Goal: Contribute content: Contribute content

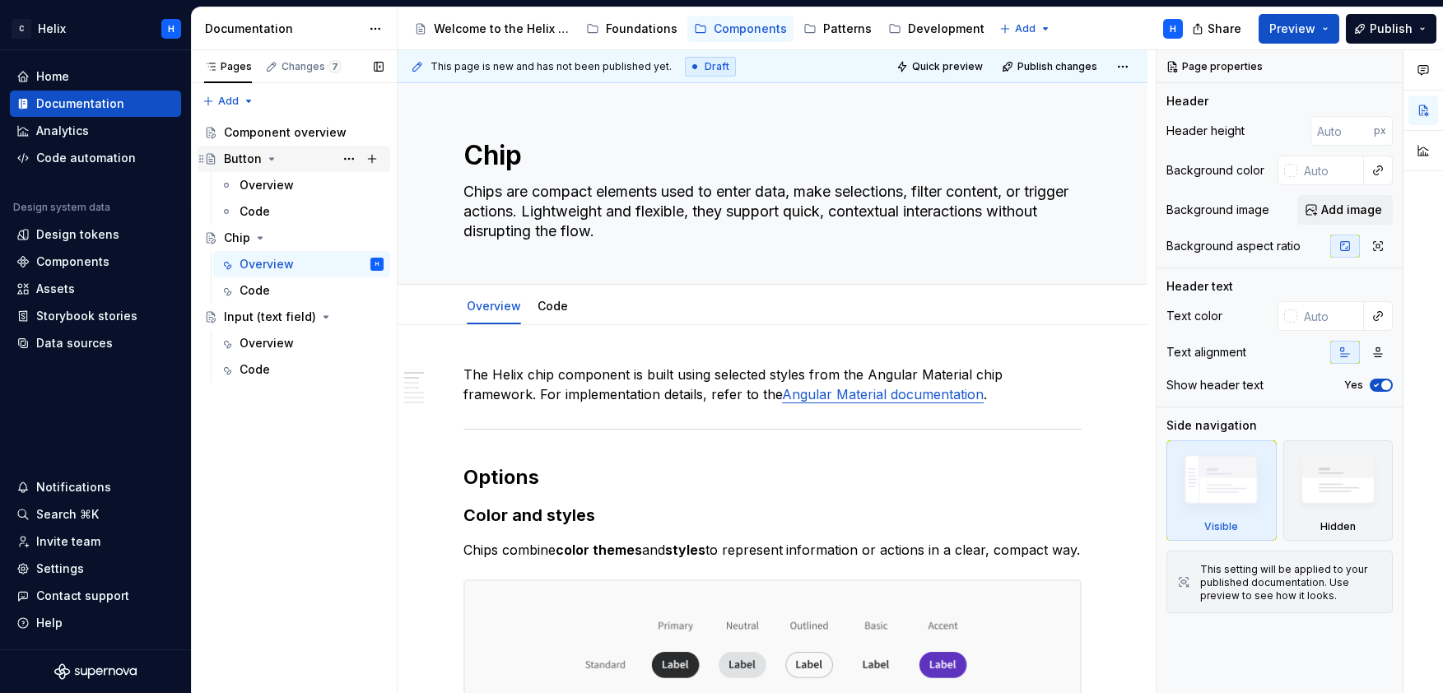
click at [250, 167] on div "Button" at bounding box center [304, 158] width 160 height 23
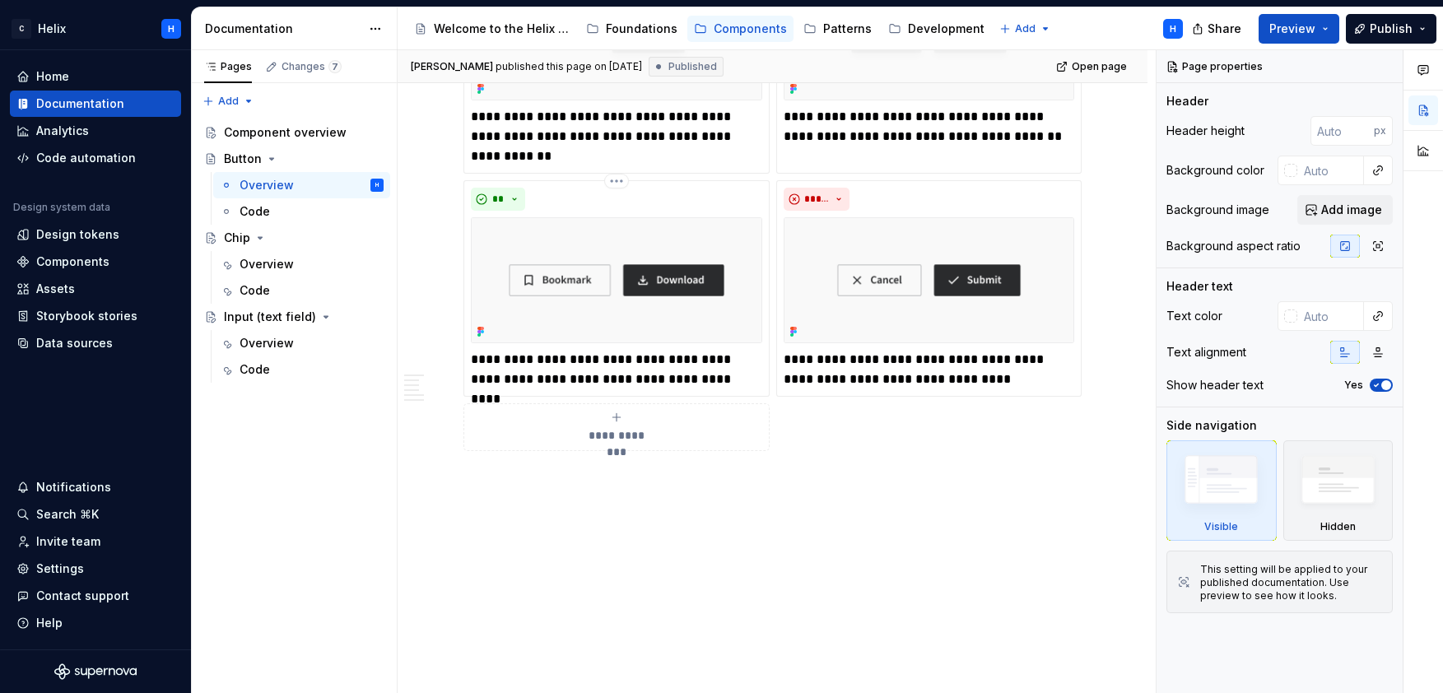
scroll to position [2247, 0]
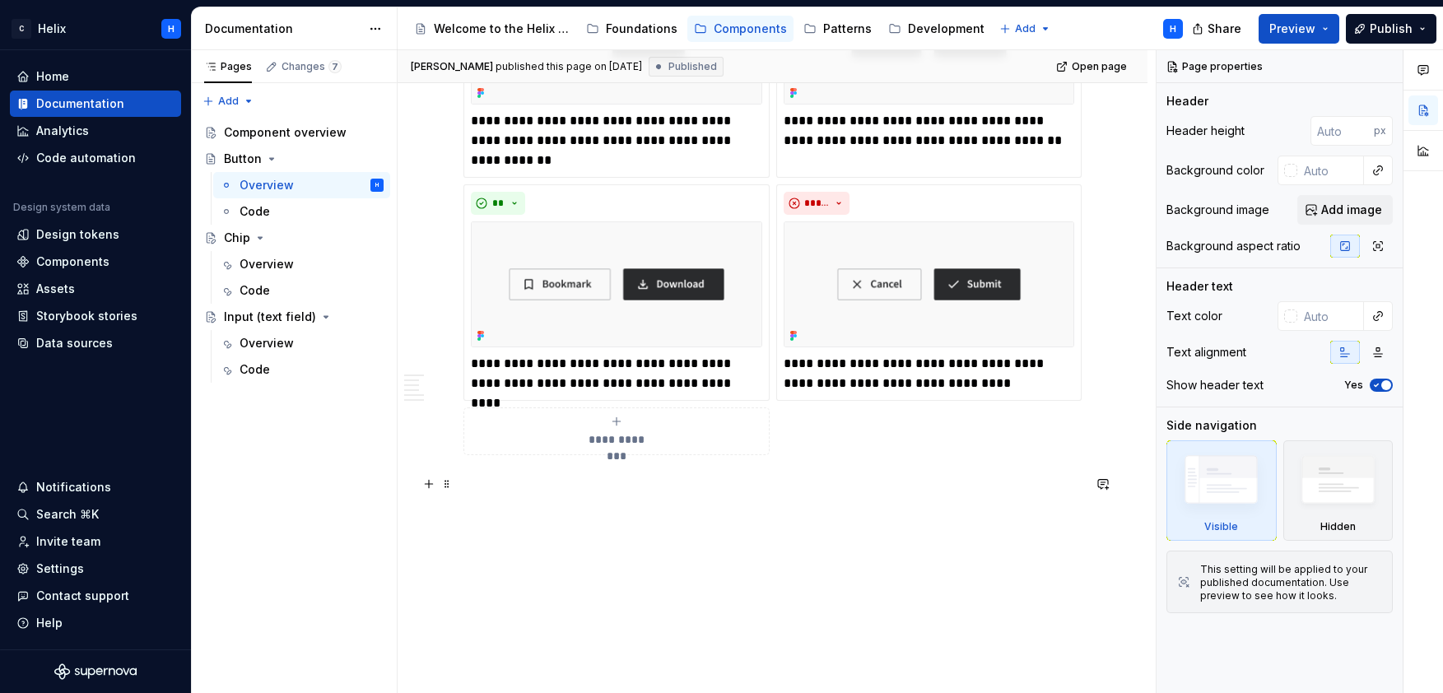
click at [631, 487] on p at bounding box center [773, 485] width 618 height 20
type textarea "*"
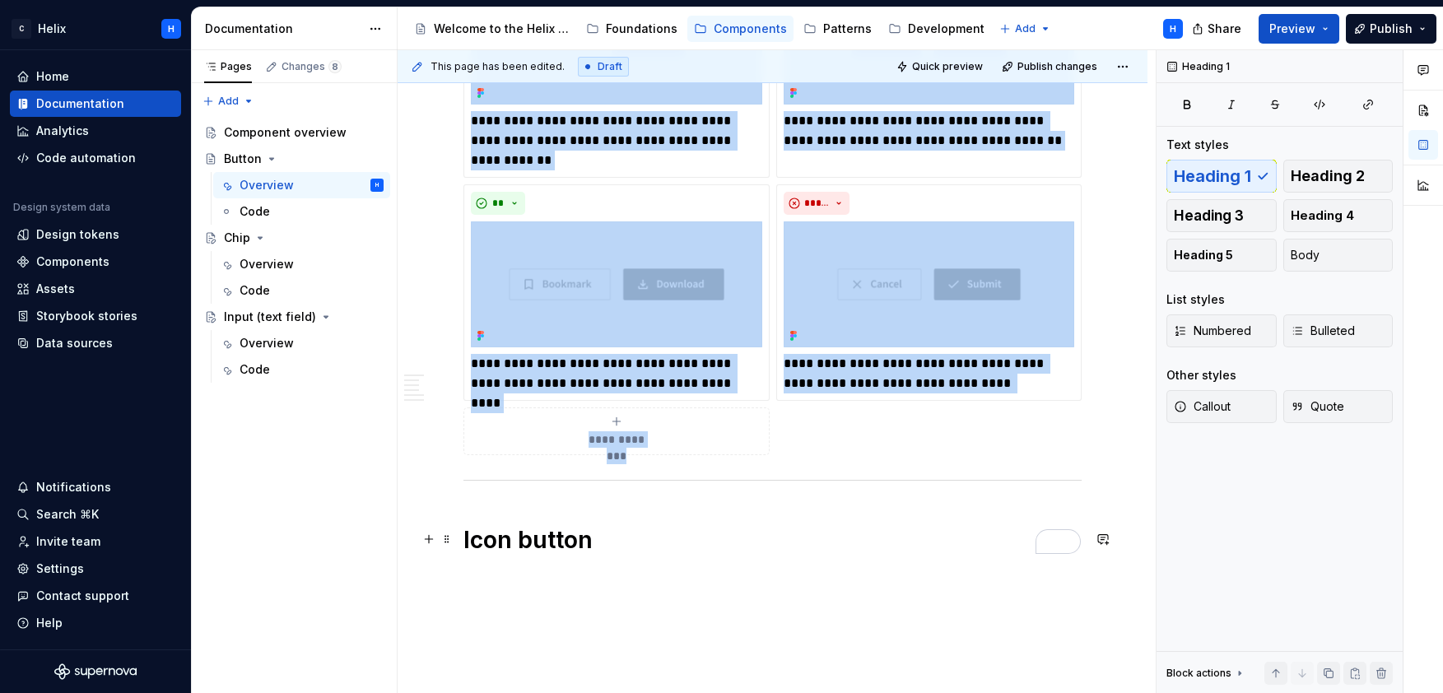
click at [734, 530] on h1 "Icon button" at bounding box center [773, 540] width 618 height 30
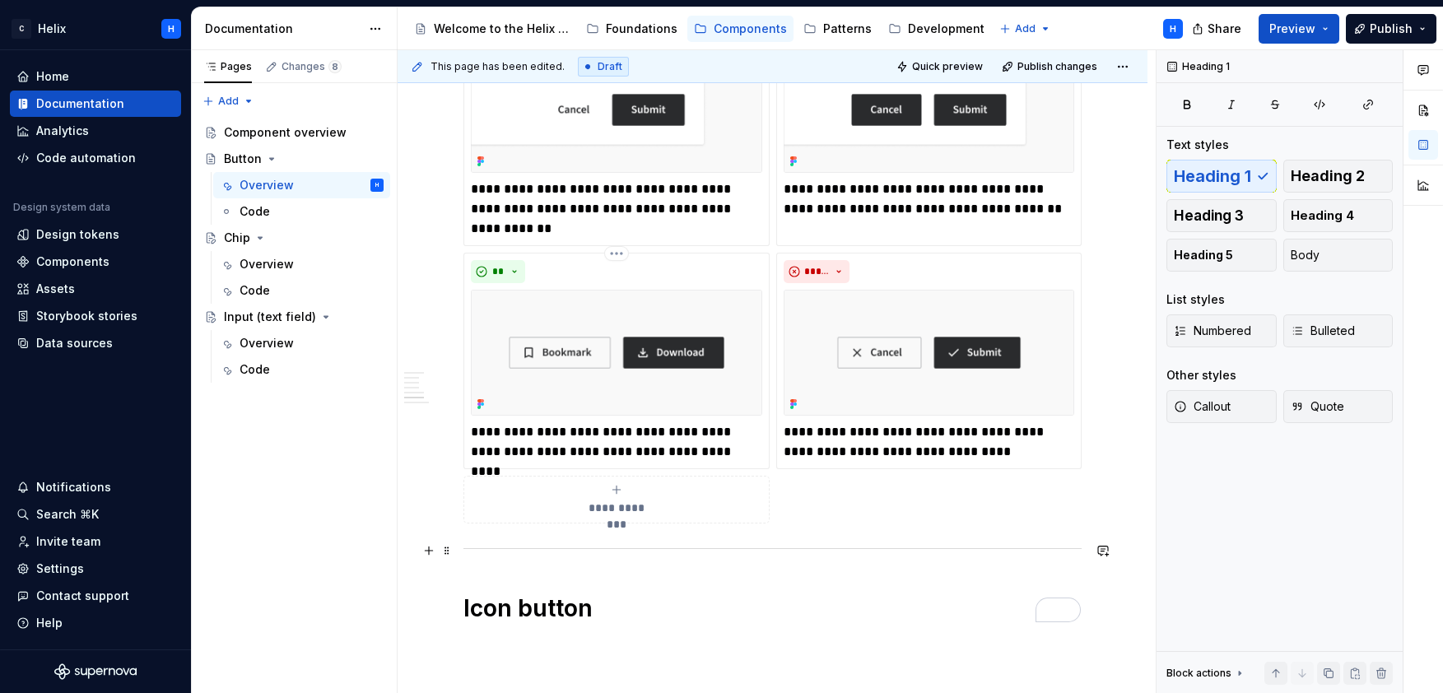
scroll to position [2020, 0]
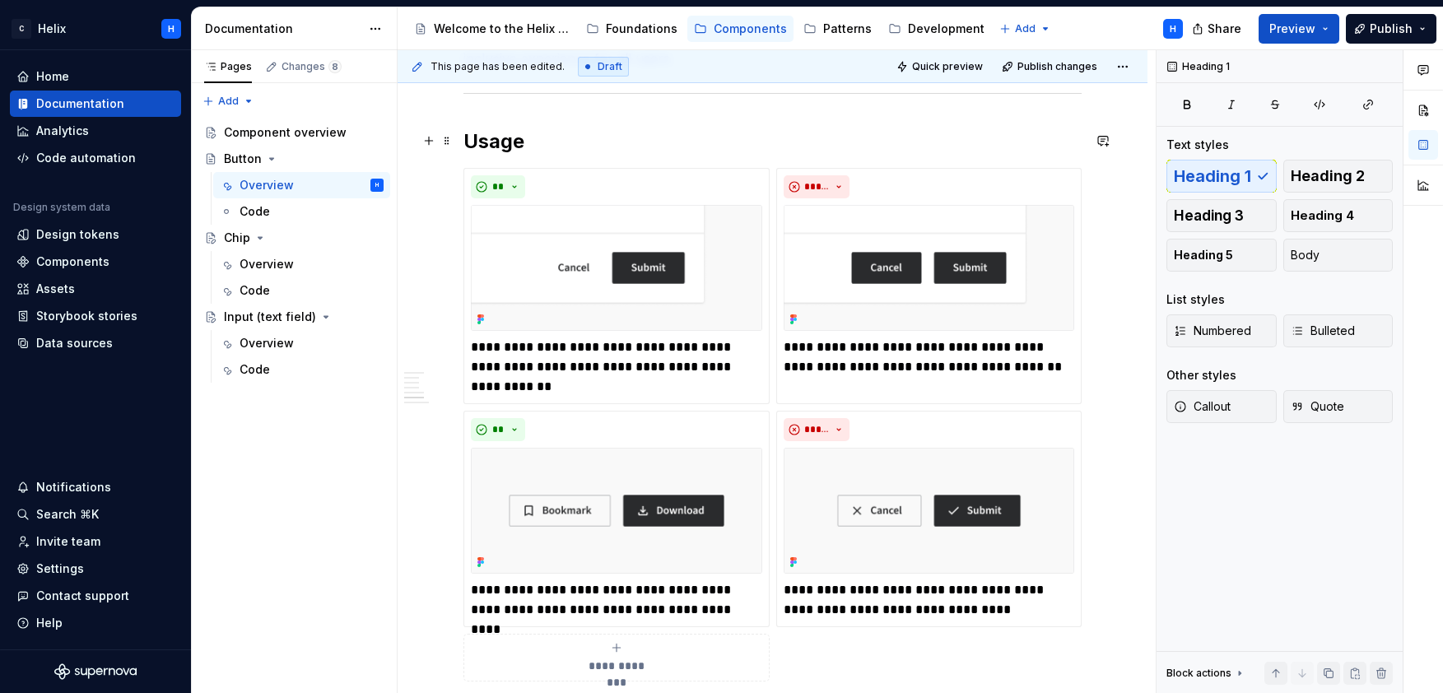
click at [499, 137] on h2 "Usage" at bounding box center [773, 141] width 618 height 26
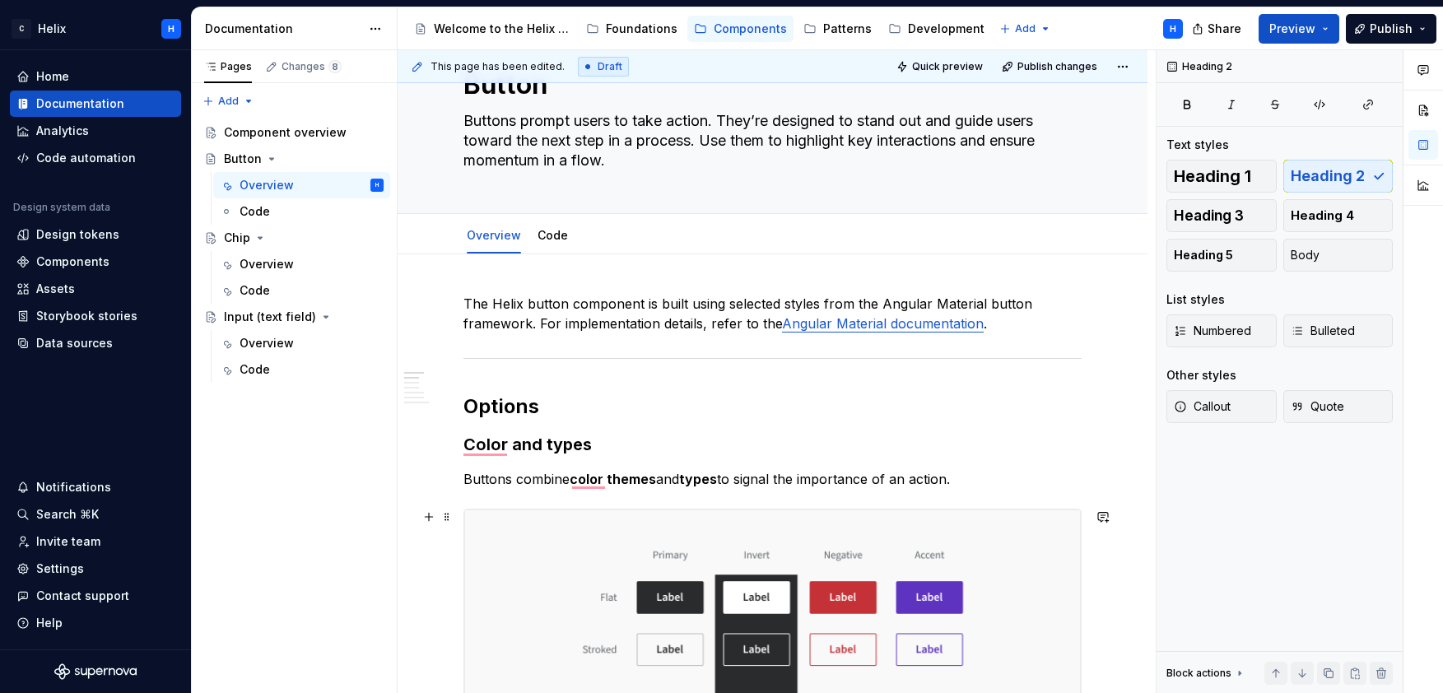
scroll to position [0, 0]
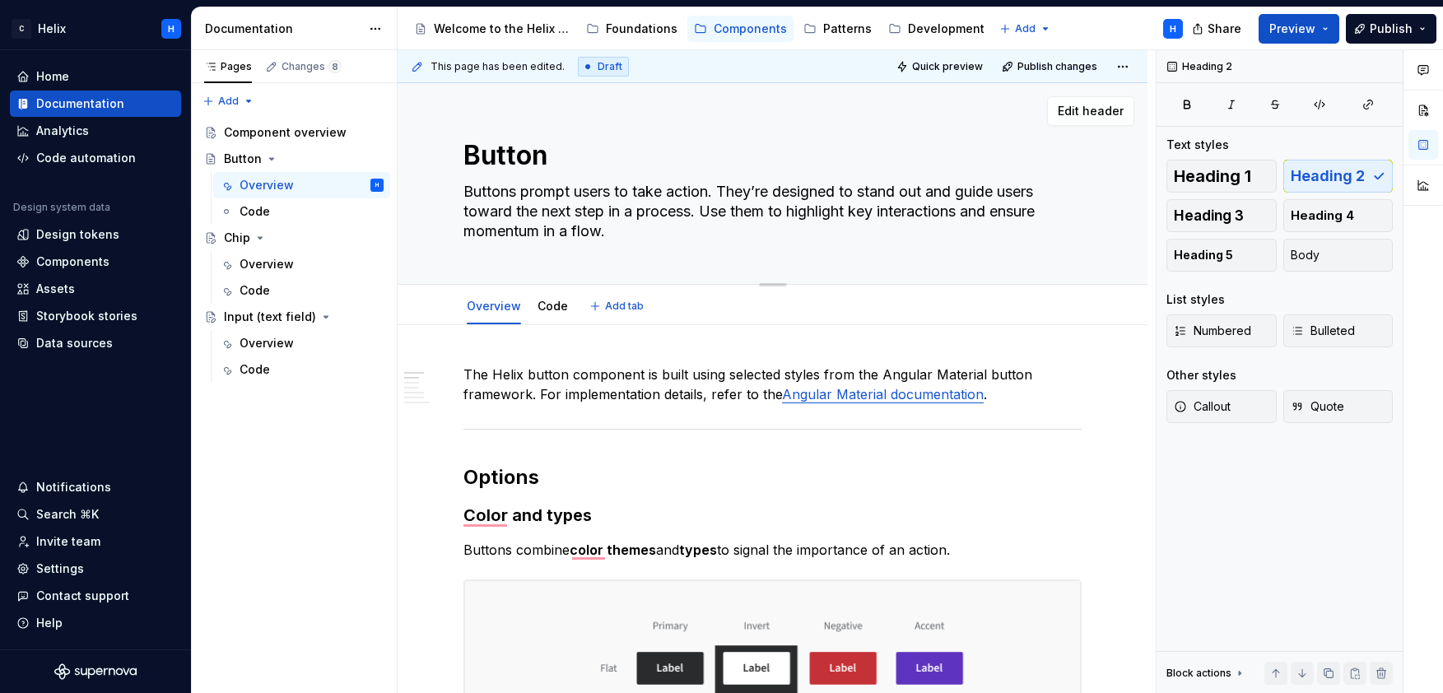
click at [521, 165] on textarea "Button" at bounding box center [769, 156] width 618 height 40
click at [509, 470] on h2 "Options" at bounding box center [773, 477] width 618 height 26
click at [536, 516] on strong "Color and types" at bounding box center [528, 516] width 128 height 20
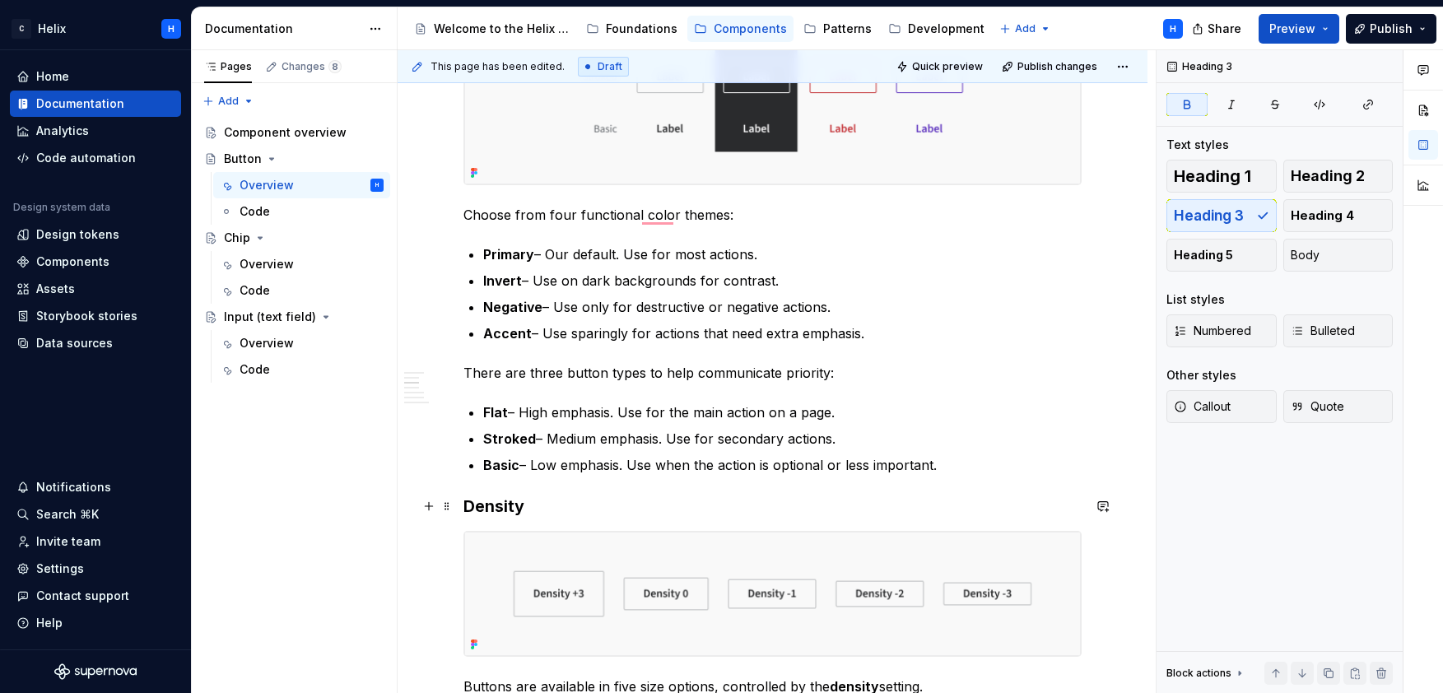
click at [500, 505] on strong "Density" at bounding box center [494, 506] width 61 height 20
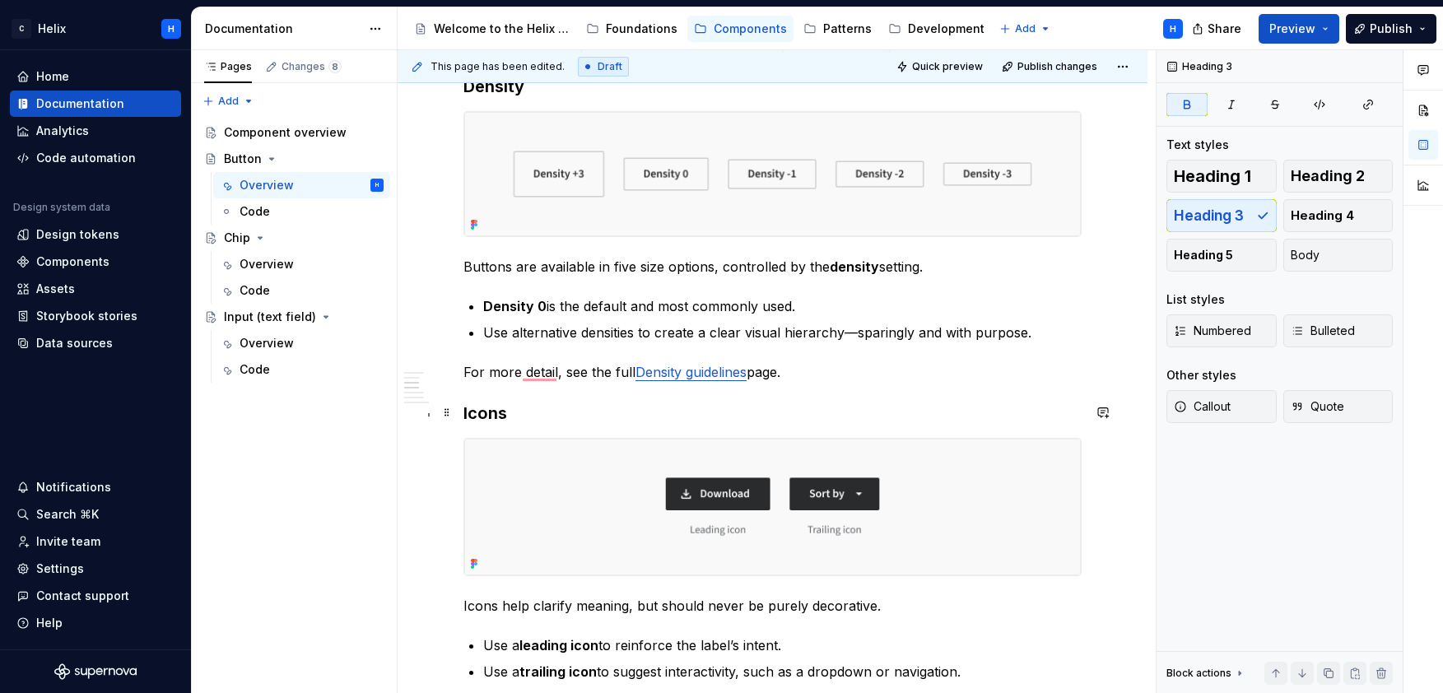
click at [481, 411] on h3 "Icons" at bounding box center [773, 413] width 618 height 23
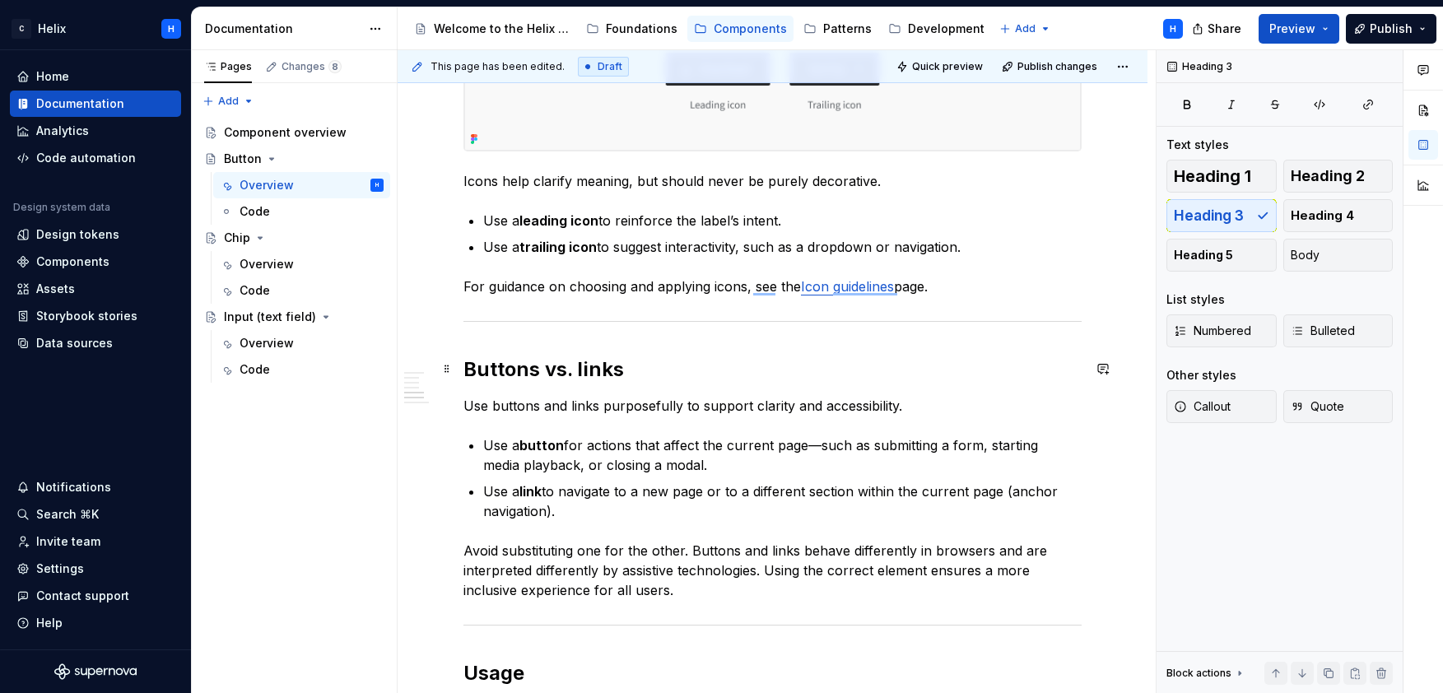
click at [511, 375] on strong "Buttons vs. links" at bounding box center [544, 369] width 161 height 24
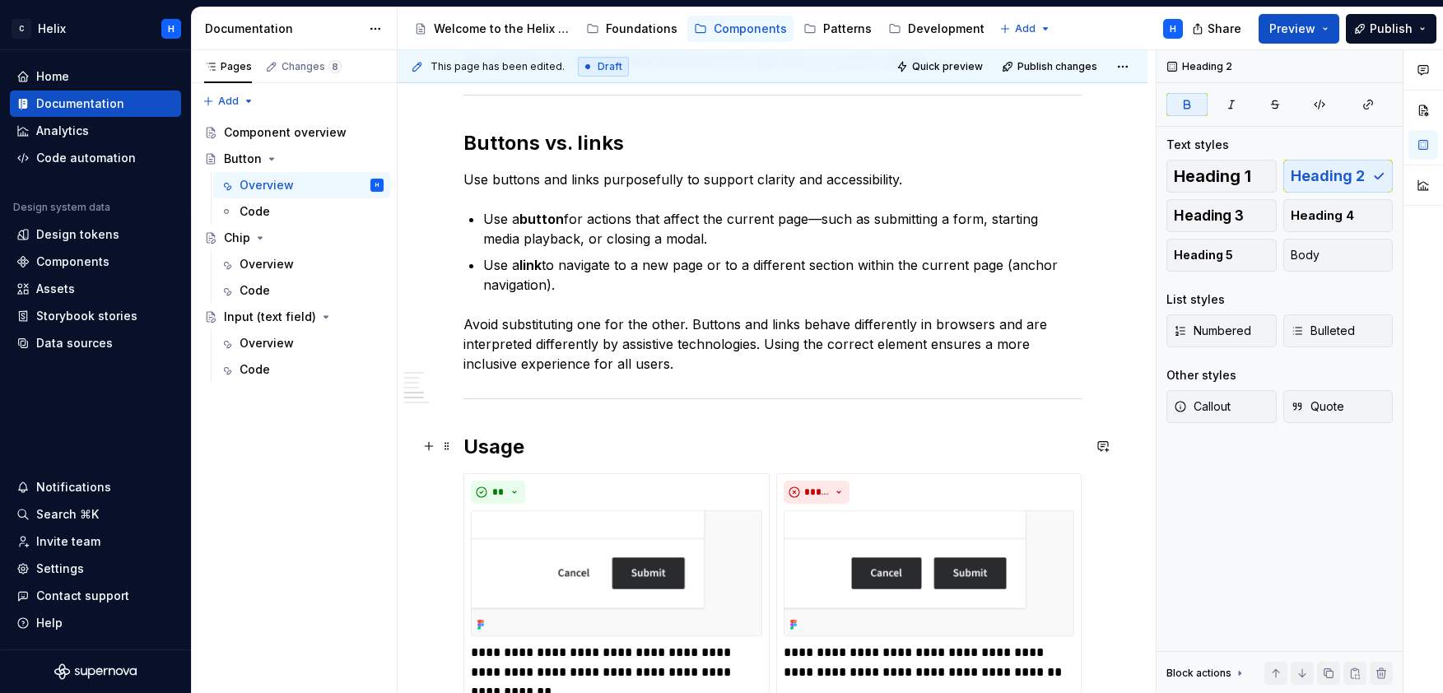
click at [502, 445] on h2 "Usage" at bounding box center [773, 447] width 618 height 26
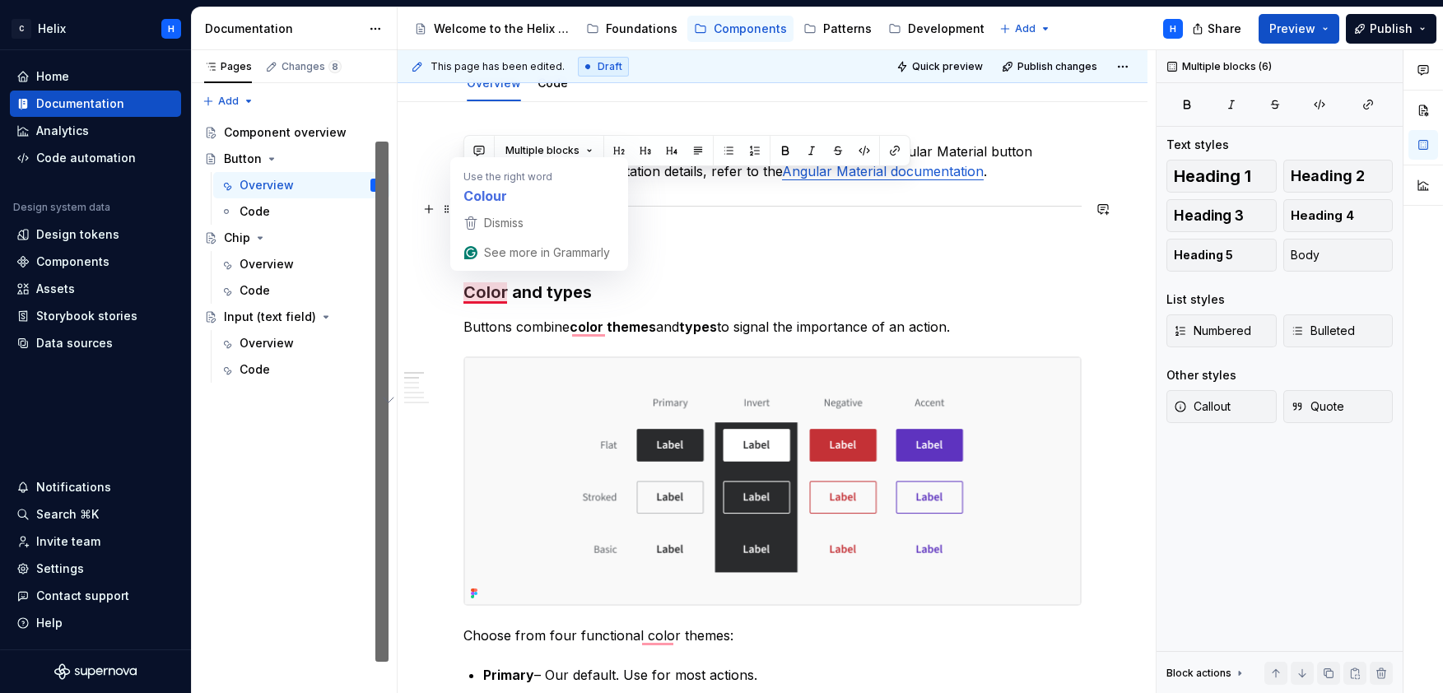
scroll to position [170, 0]
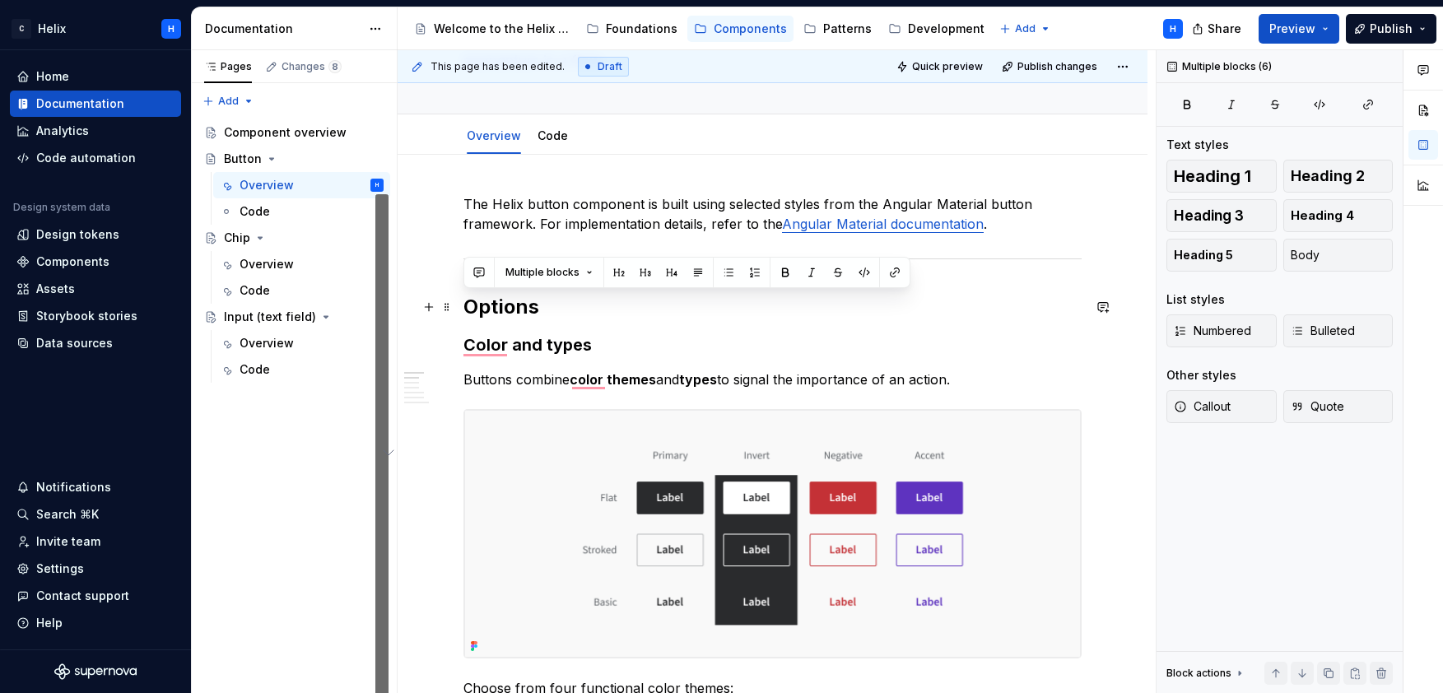
drag, startPoint x: 873, startPoint y: 607, endPoint x: 464, endPoint y: 306, distance: 507.7
copy div "Options Color and types Buttons combine color themes and types to signal the im…"
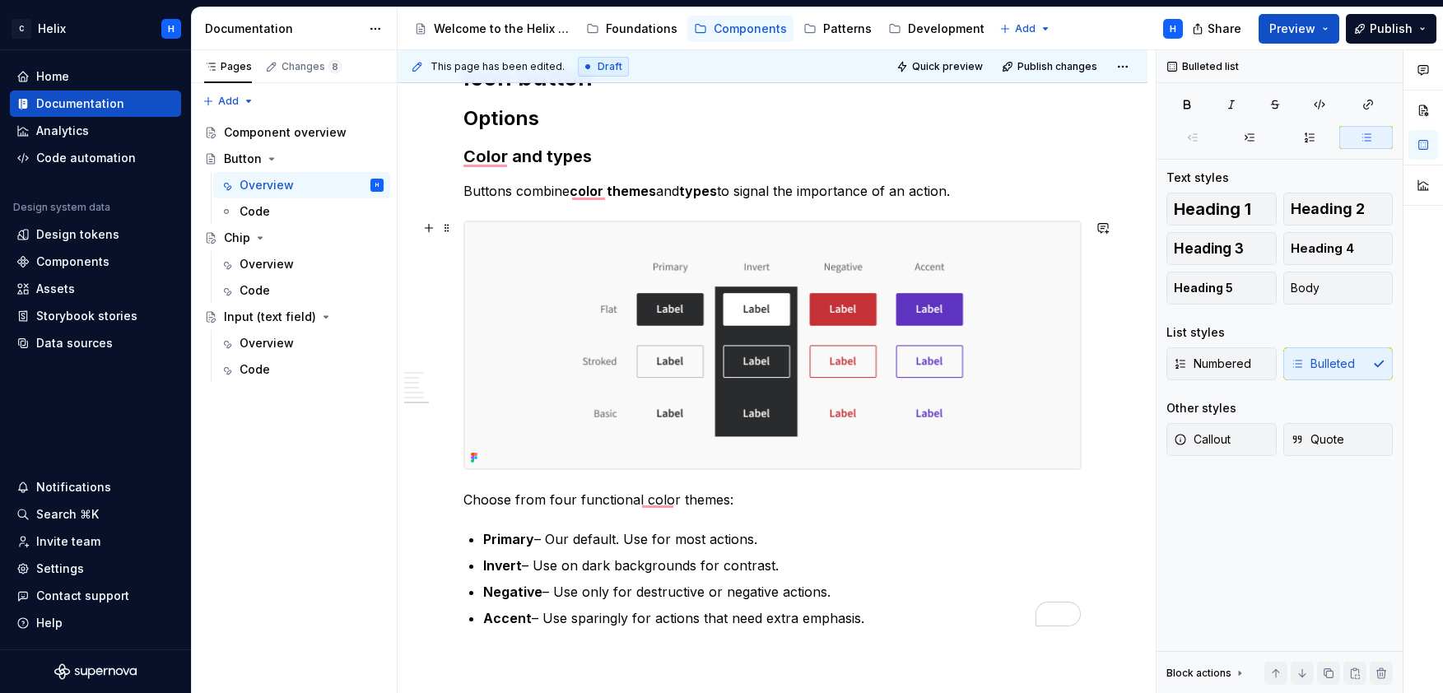
click at [1035, 256] on img "To enrich screen reader interactions, please activate Accessibility in Grammarl…" at bounding box center [772, 345] width 617 height 248
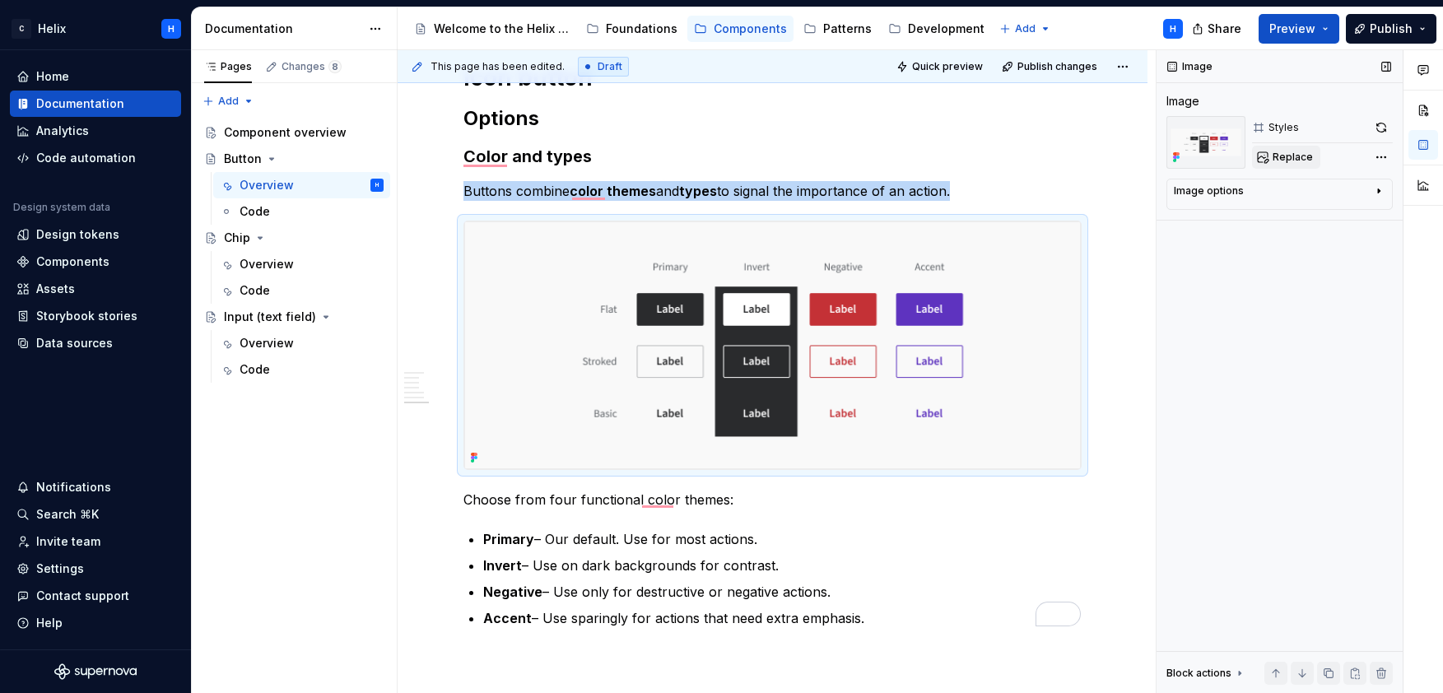
click at [1289, 154] on span "Replace" at bounding box center [1293, 157] width 40 height 13
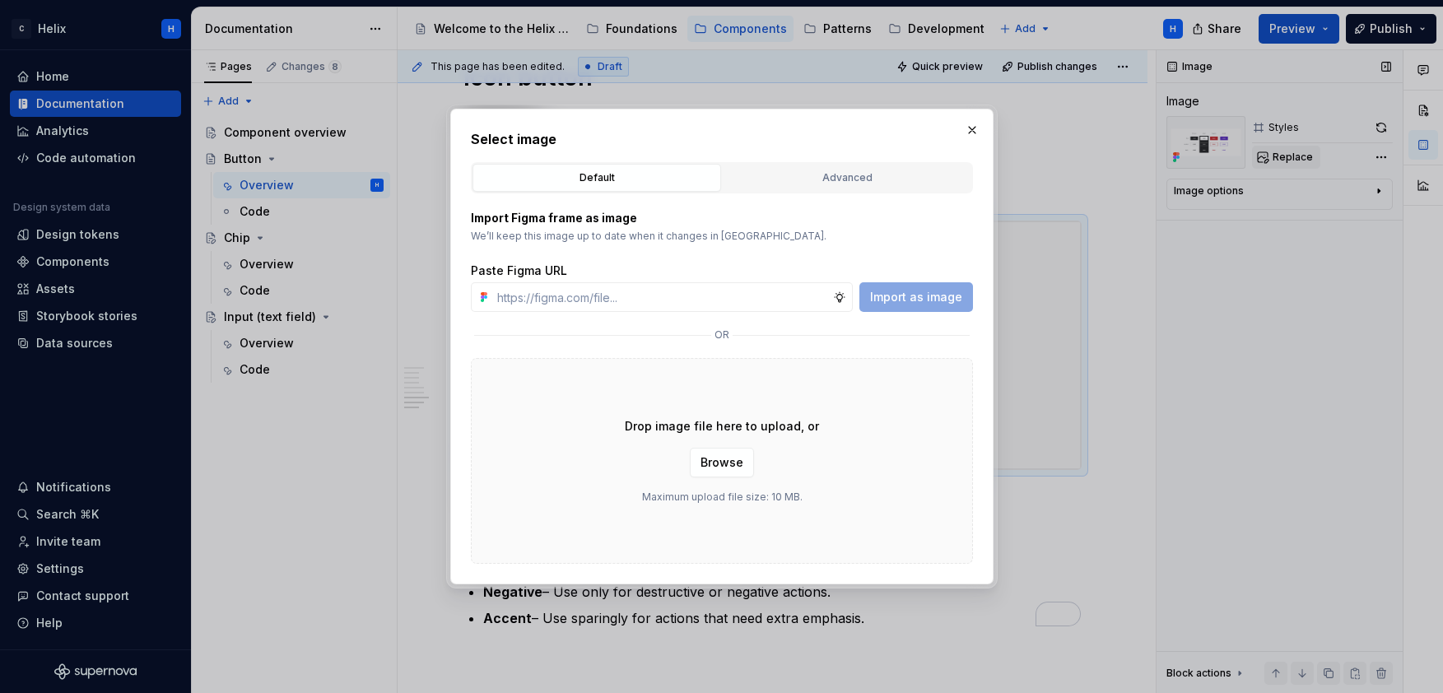
type textarea "*"
paste input "https://www.figma.com/design/1jiprMGZ64bsPdJCQJnL51/Design-System-Documentation…"
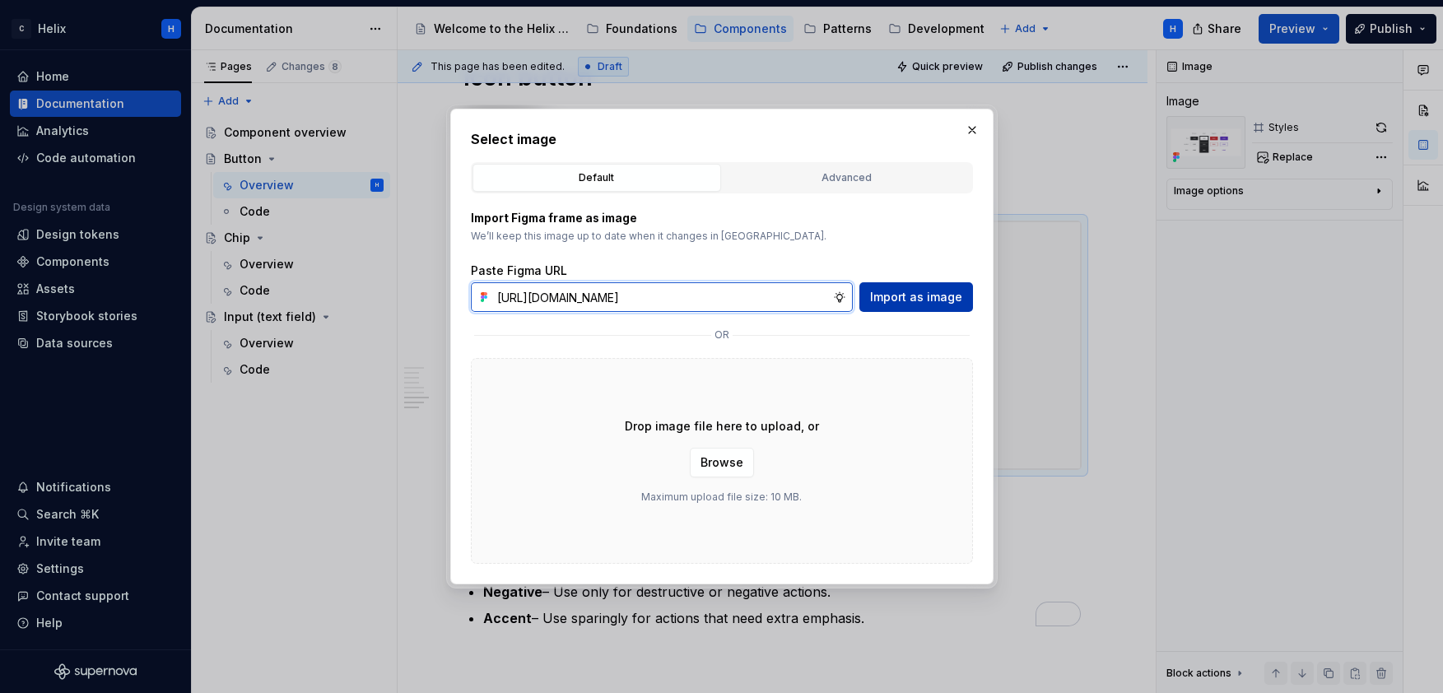
type input "https://www.figma.com/design/1jiprMGZ64bsPdJCQJnL51/Design-System-Documentation…"
click at [970, 297] on button "Import as image" at bounding box center [917, 297] width 114 height 30
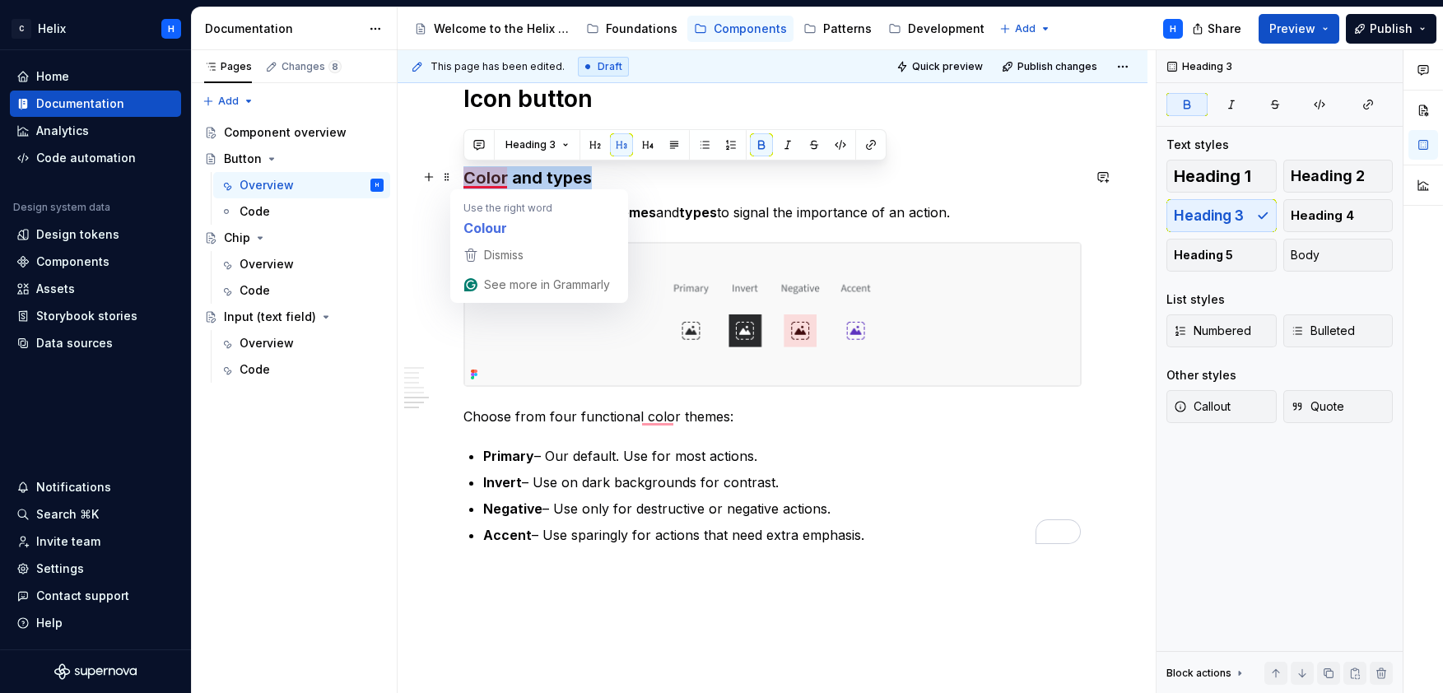
drag, startPoint x: 572, startPoint y: 228, endPoint x: 466, endPoint y: 182, distance: 115.8
click at [466, 182] on strong "Color and types" at bounding box center [528, 178] width 128 height 20
click at [484, 173] on strong "Color and types" at bounding box center [528, 178] width 128 height 20
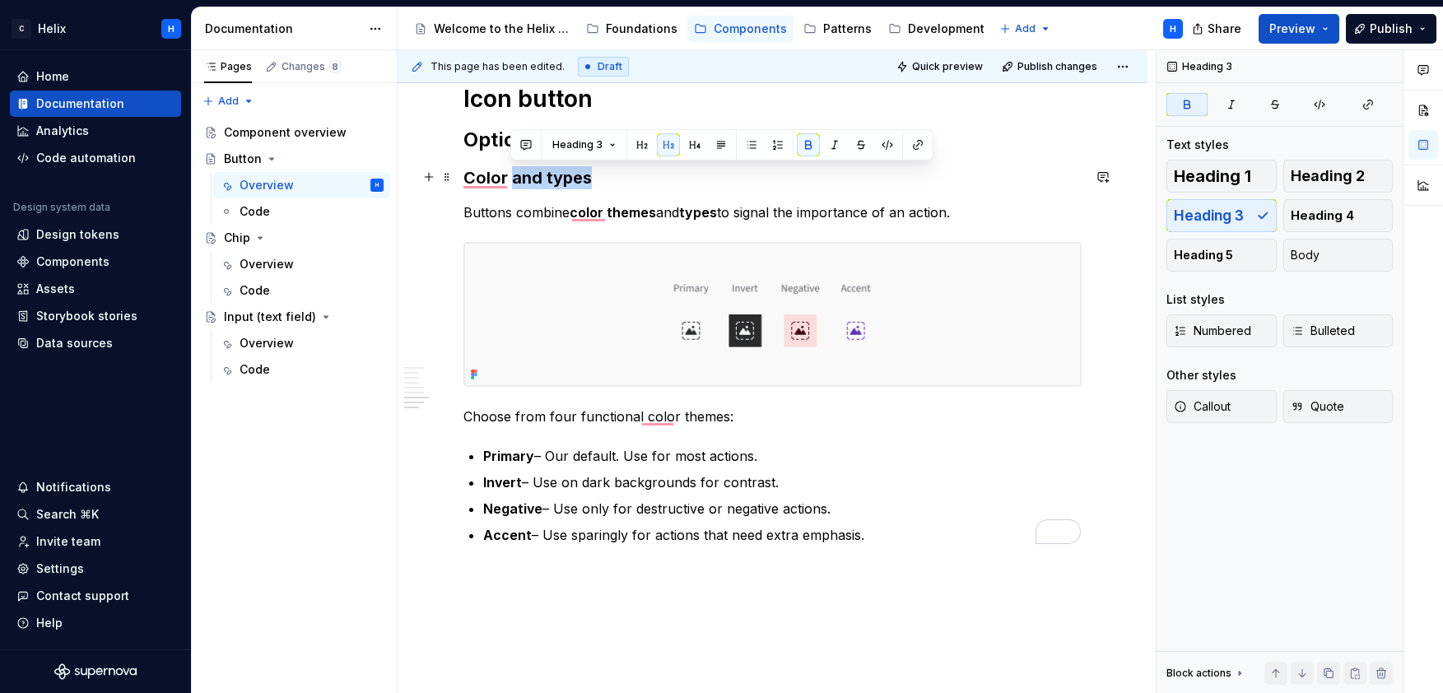
drag, startPoint x: 587, startPoint y: 174, endPoint x: 510, endPoint y: 169, distance: 77.6
click at [510, 169] on strong "Color and types" at bounding box center [528, 178] width 128 height 20
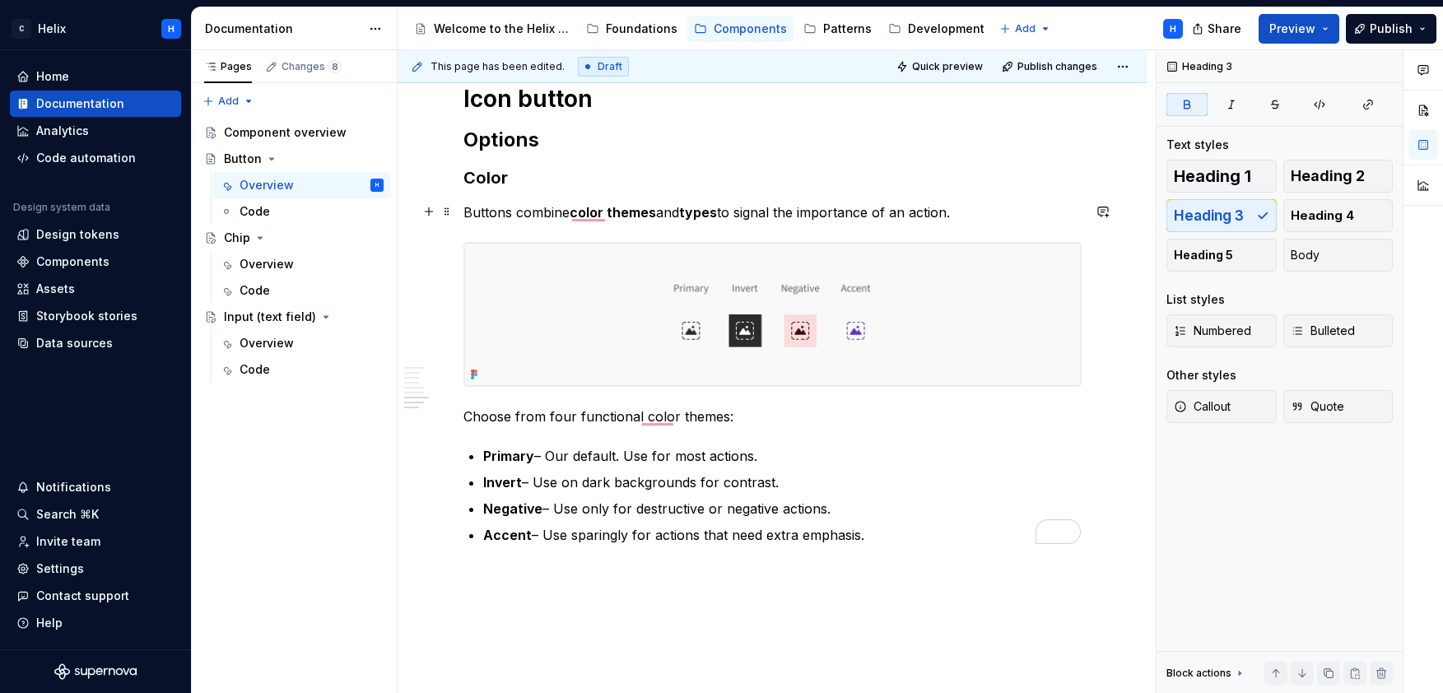
click at [482, 213] on p "Buttons combine color themes and types to signal the importance of an action." at bounding box center [773, 213] width 618 height 20
click at [571, 211] on p "Icon buttons combine color themes and types to signal the importance of an acti…" at bounding box center [773, 213] width 618 height 20
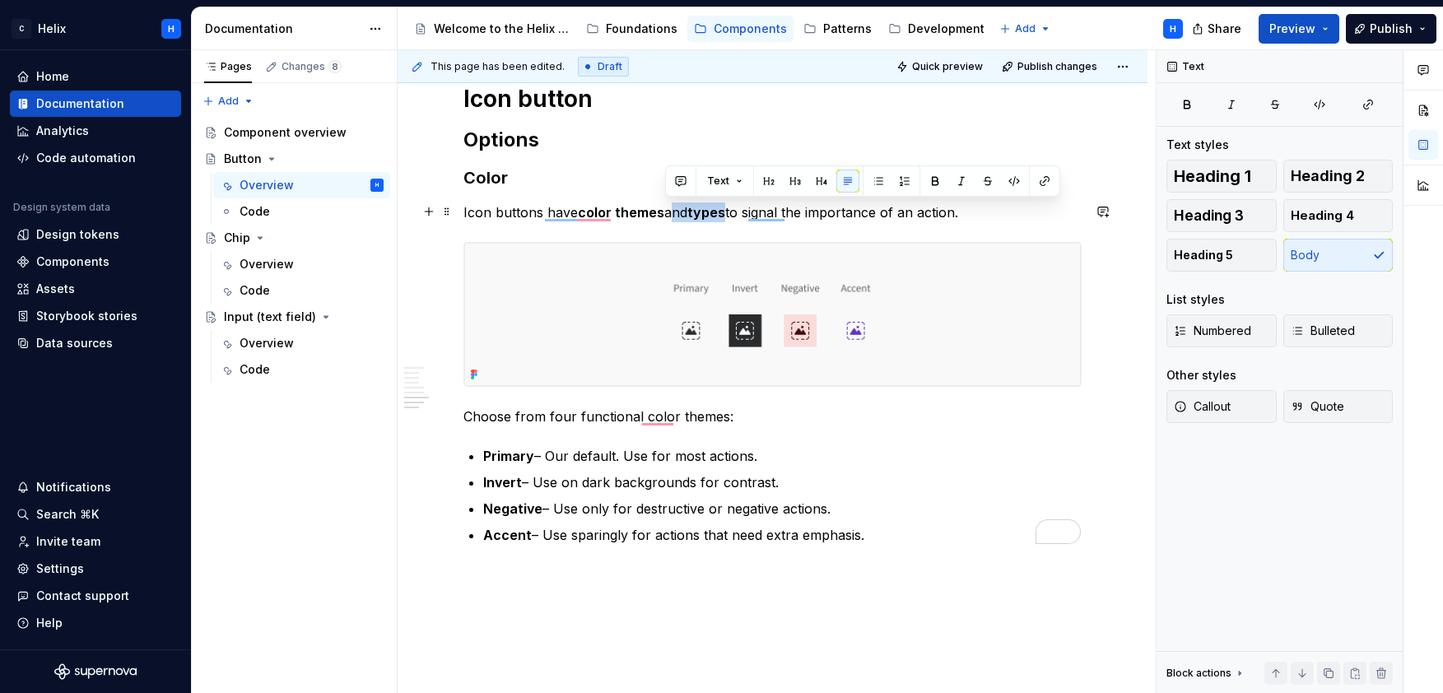
drag, startPoint x: 666, startPoint y: 212, endPoint x: 728, endPoint y: 207, distance: 61.9
click at [728, 207] on p "Icon buttons have color themes and types to signal the importance of an action." at bounding box center [773, 213] width 618 height 20
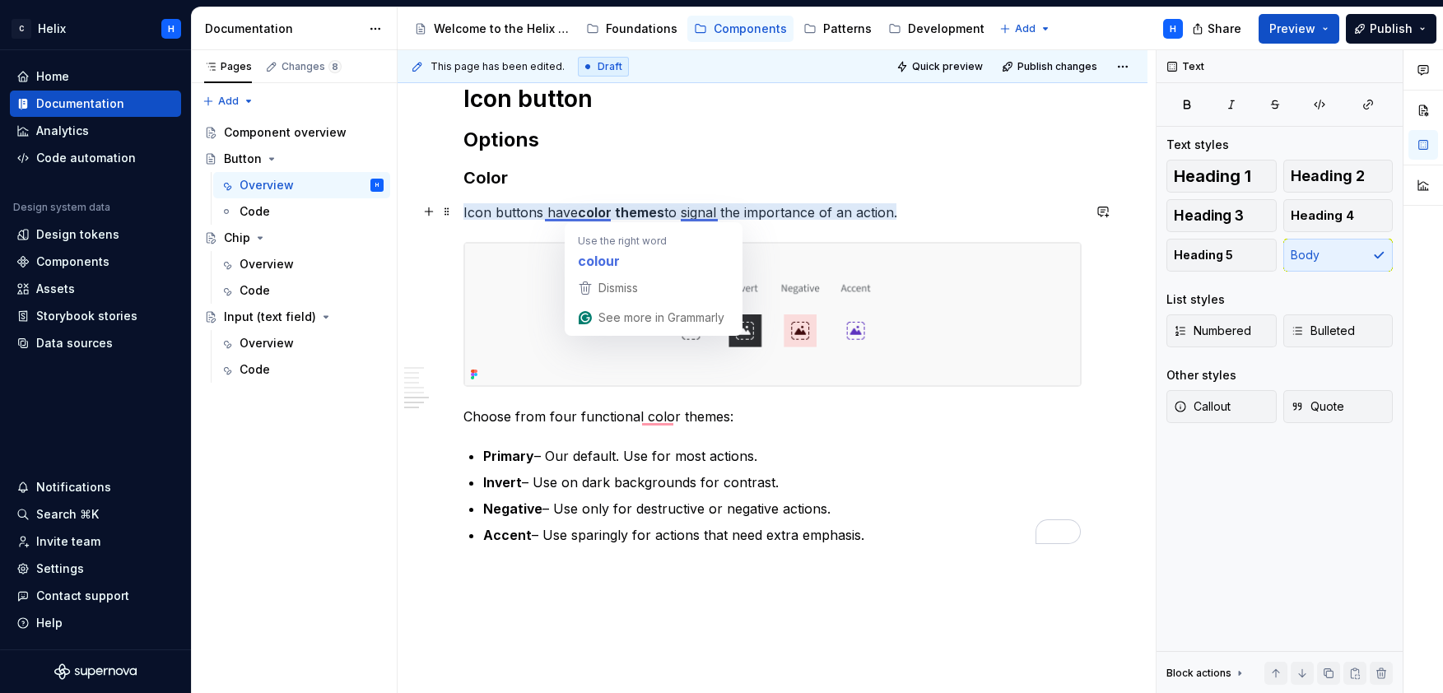
click at [578, 212] on strong "color themes" at bounding box center [621, 212] width 86 height 16
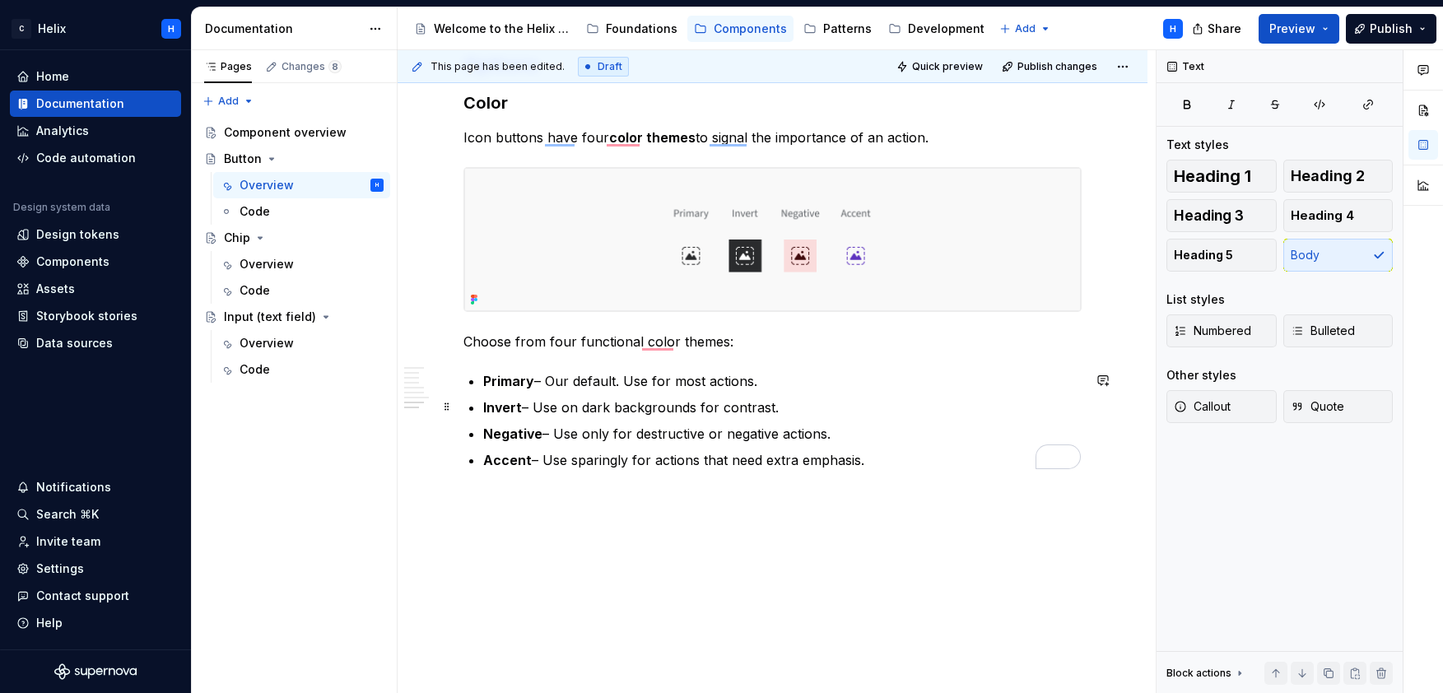
scroll to position [2766, 0]
click at [585, 430] on p "Negative – Use only for destructive or negative actions." at bounding box center [782, 432] width 599 height 20
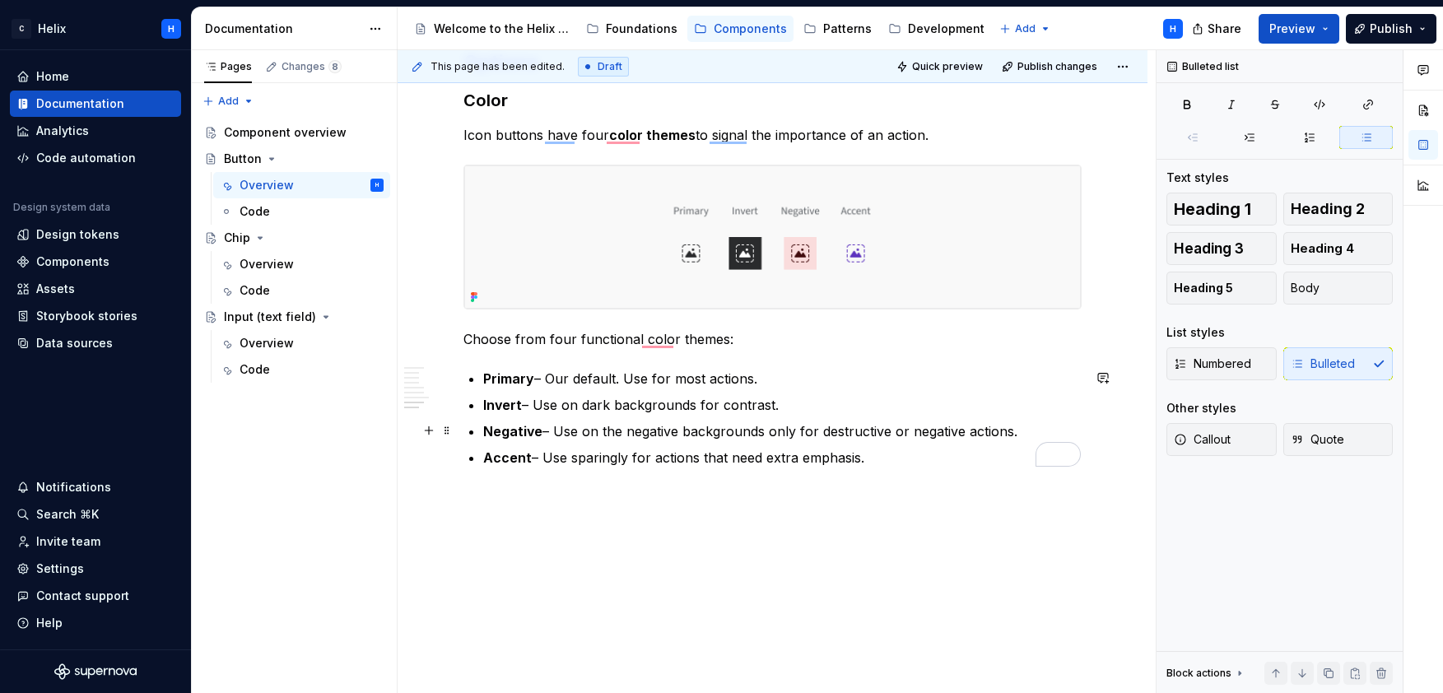
click at [614, 430] on p "Negative – Use on the negative backgrounds only for destructive or negative act…" at bounding box center [782, 432] width 599 height 20
click at [762, 431] on p "Negative – Use on the negative backgrounds only for destructive or negative act…" at bounding box center [782, 432] width 599 height 20
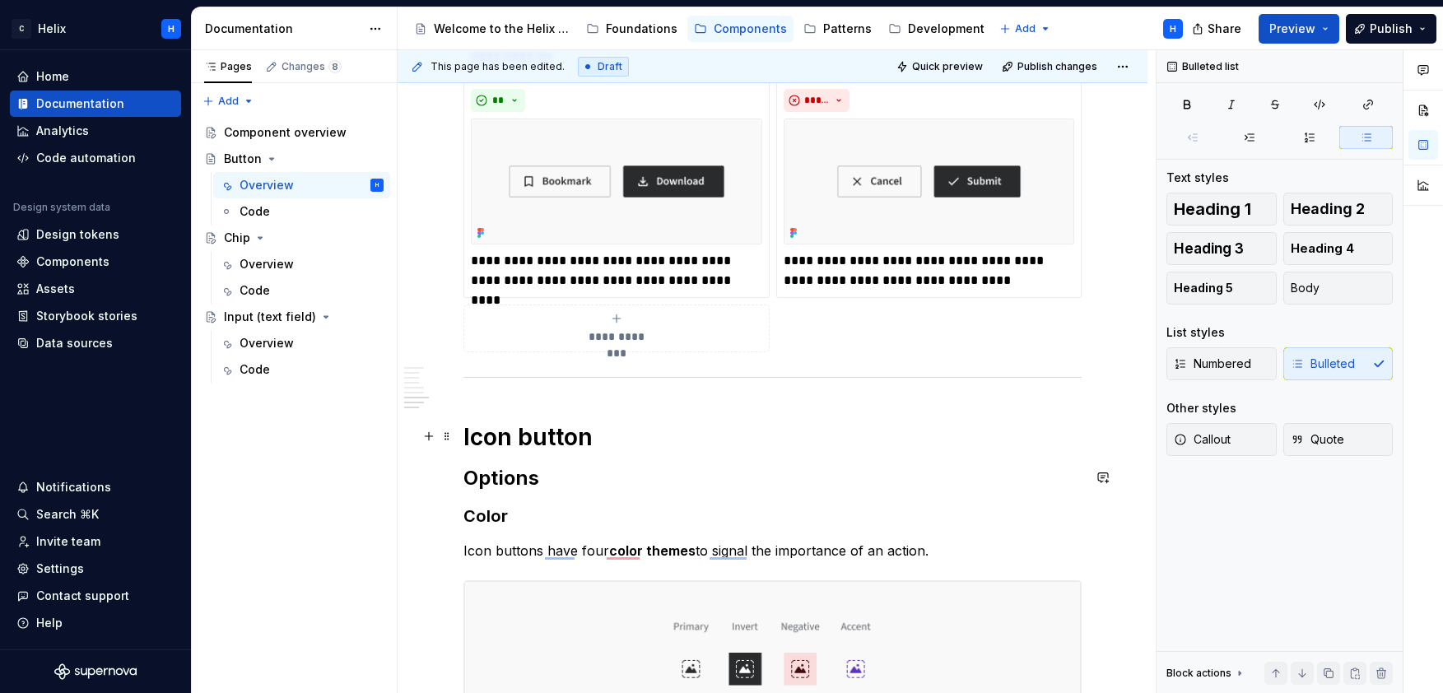
scroll to position [1912, 0]
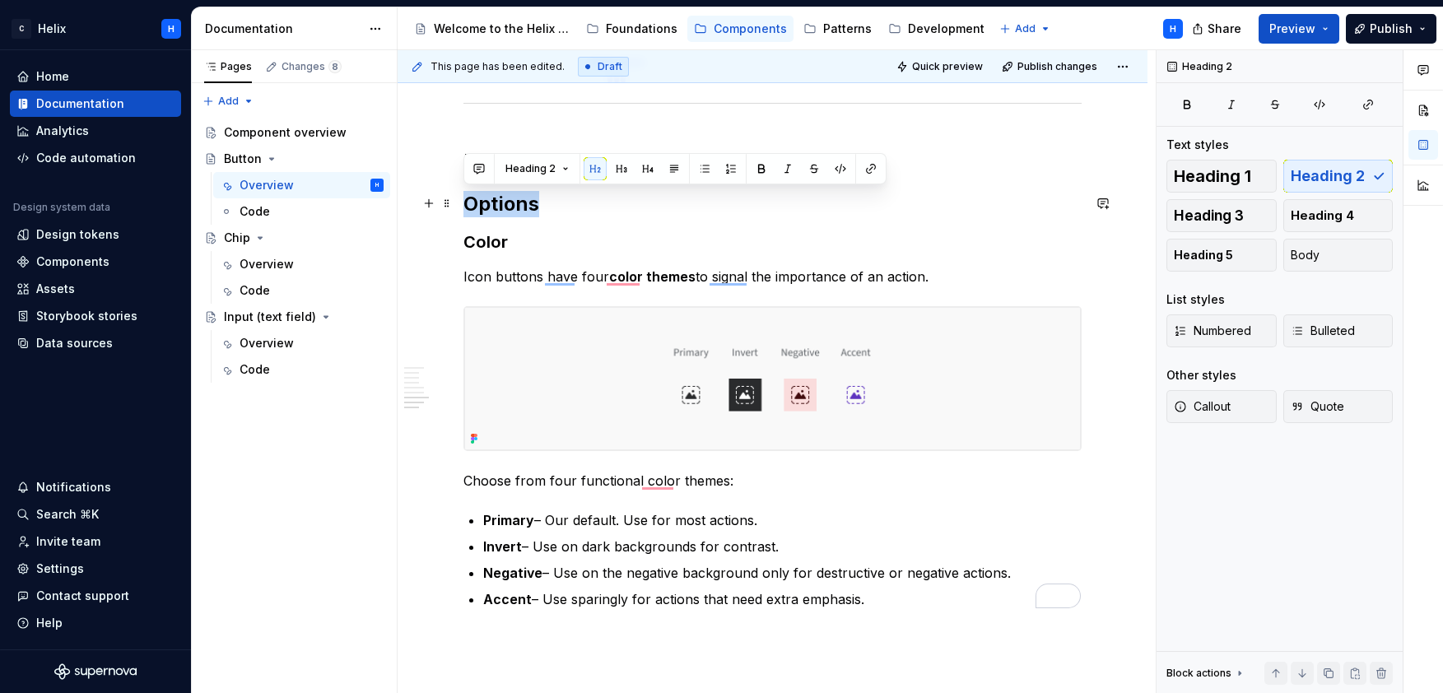
drag, startPoint x: 544, startPoint y: 201, endPoint x: 467, endPoint y: 200, distance: 77.4
click at [467, 200] on h2 "Options" at bounding box center [773, 204] width 618 height 26
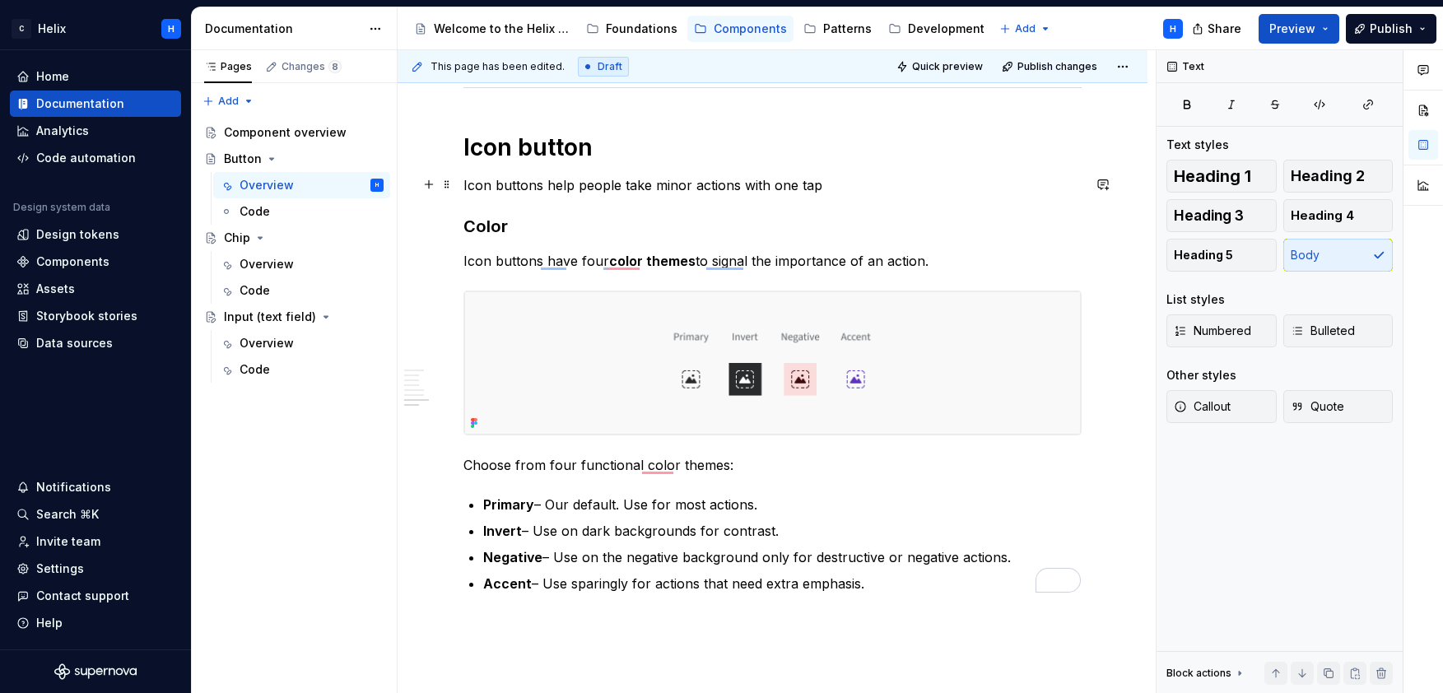
click at [524, 187] on p "Icon buttons help people take minor actions with one tap" at bounding box center [773, 185] width 618 height 20
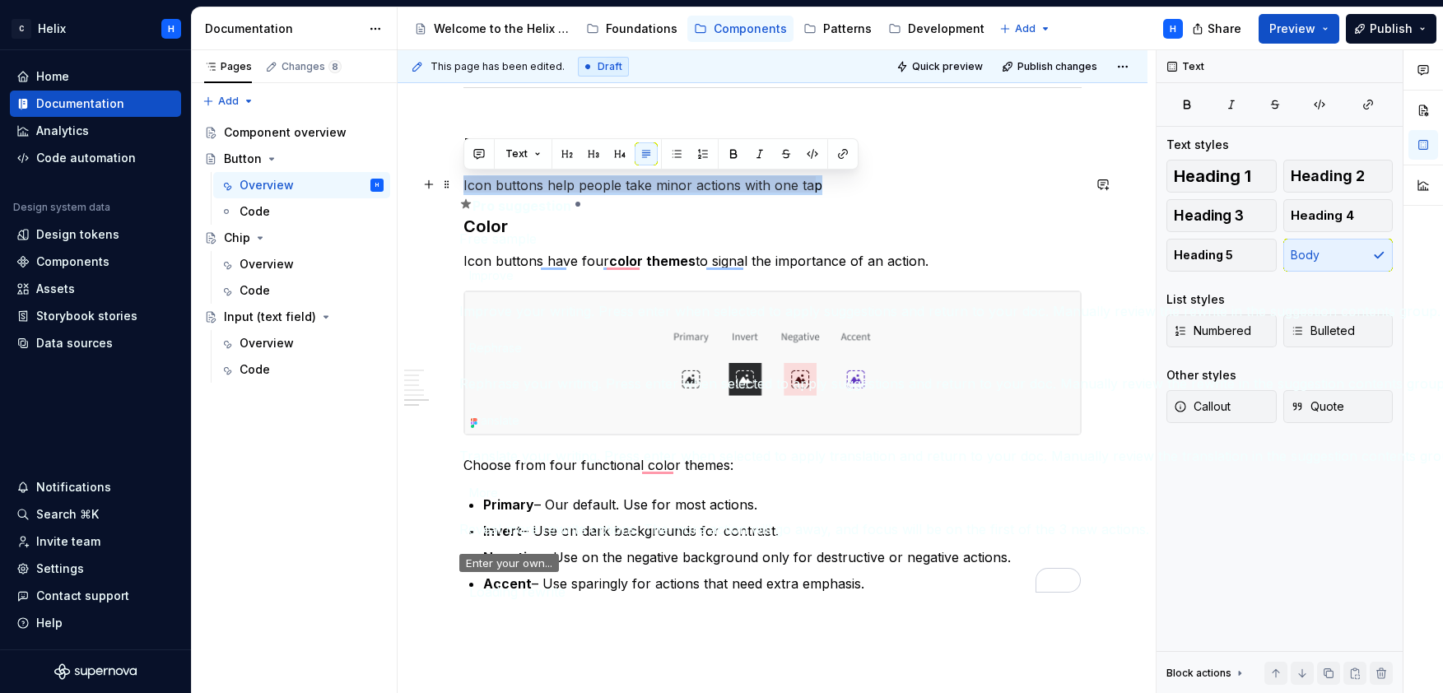
click at [510, 665] on button "Accept" at bounding box center [493, 675] width 48 height 20
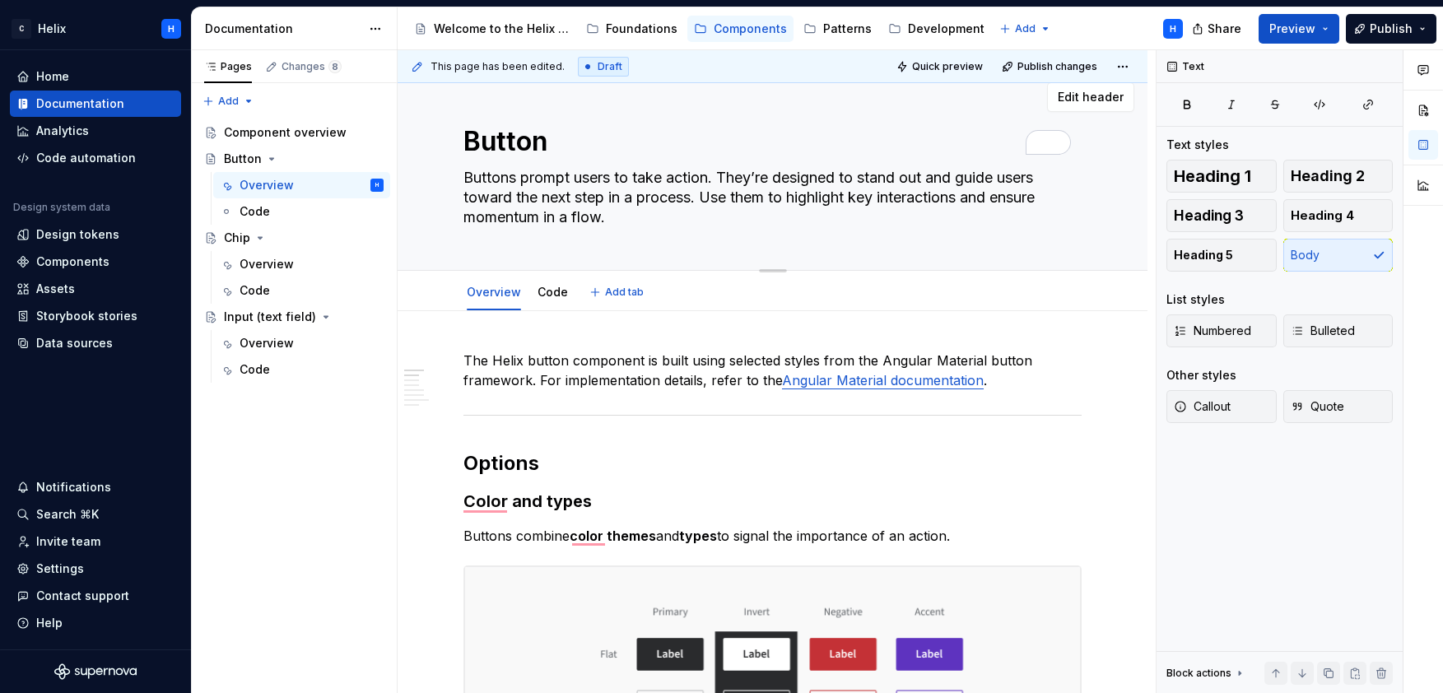
click at [687, 171] on textarea "Buttons prompt users to take action. They’re designed to stand out and guide us…" at bounding box center [769, 198] width 618 height 66
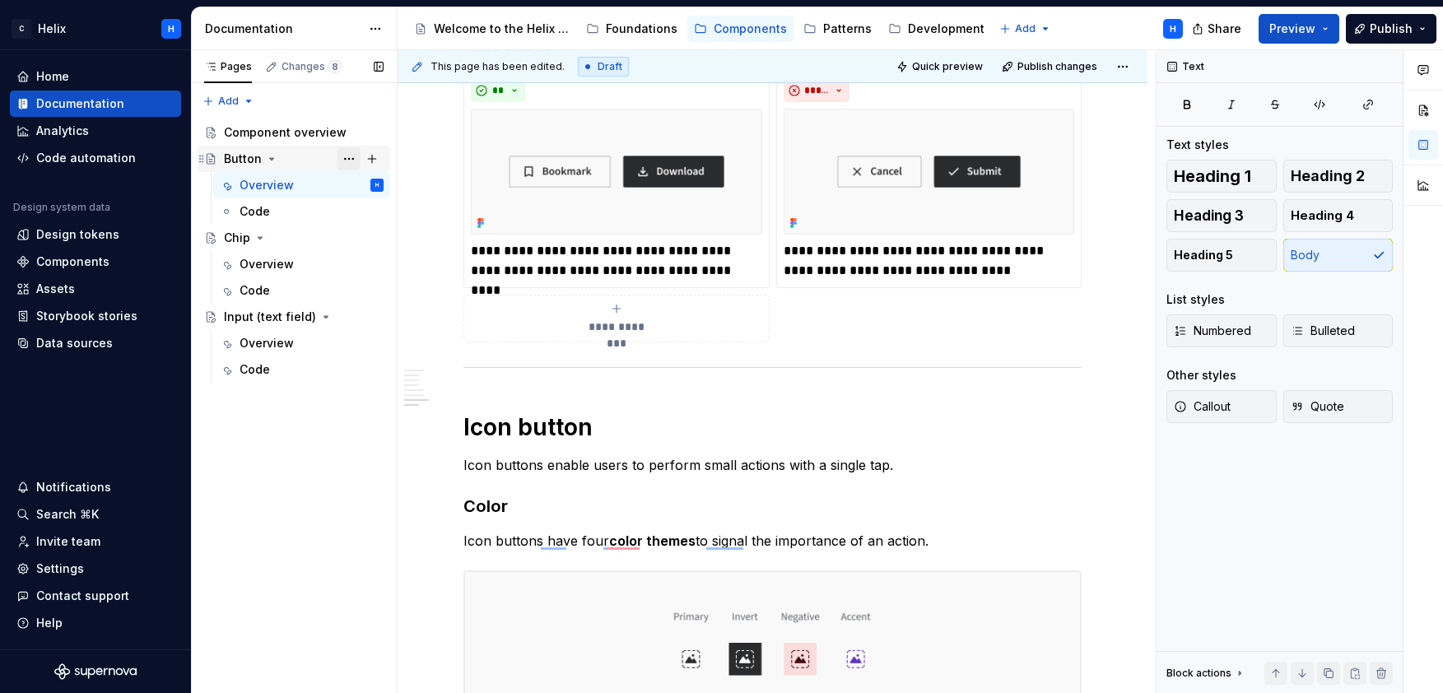
click at [355, 158] on button "Page tree" at bounding box center [349, 158] width 23 height 23
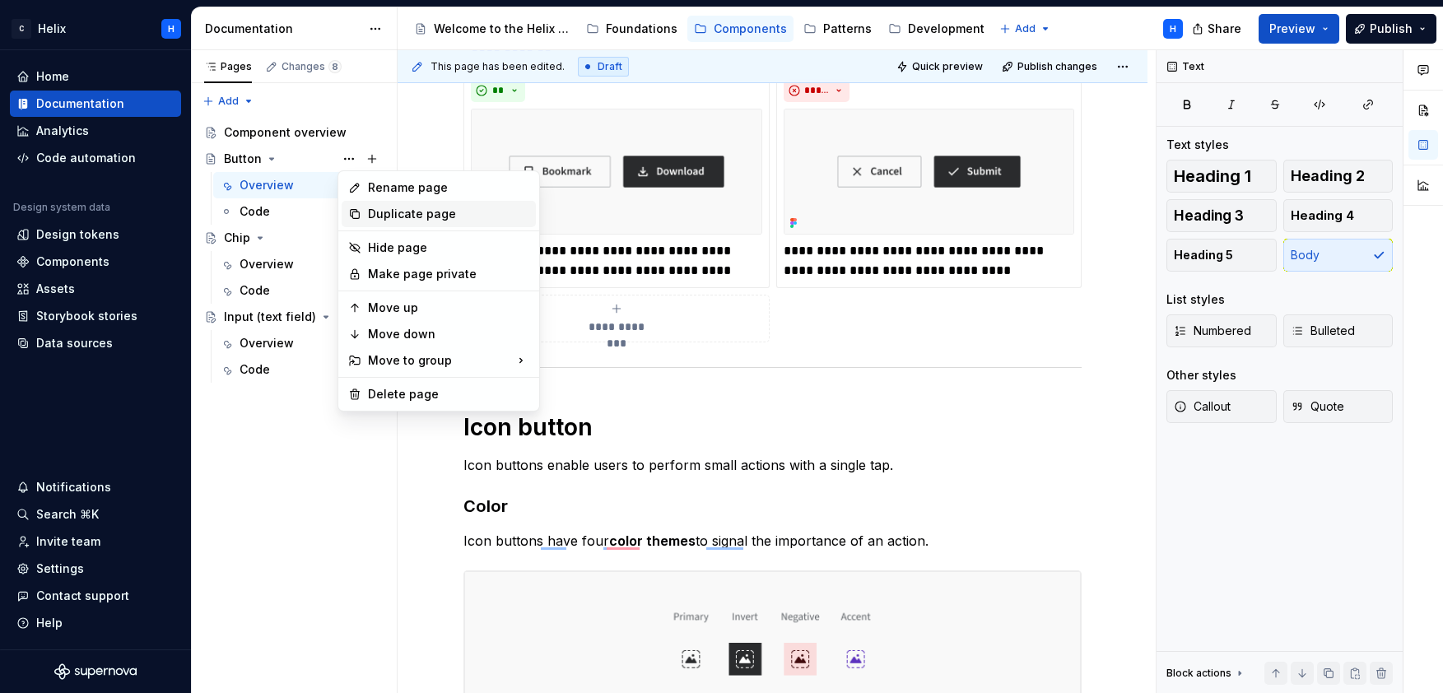
click at [390, 215] on div "Duplicate page" at bounding box center [448, 214] width 161 height 16
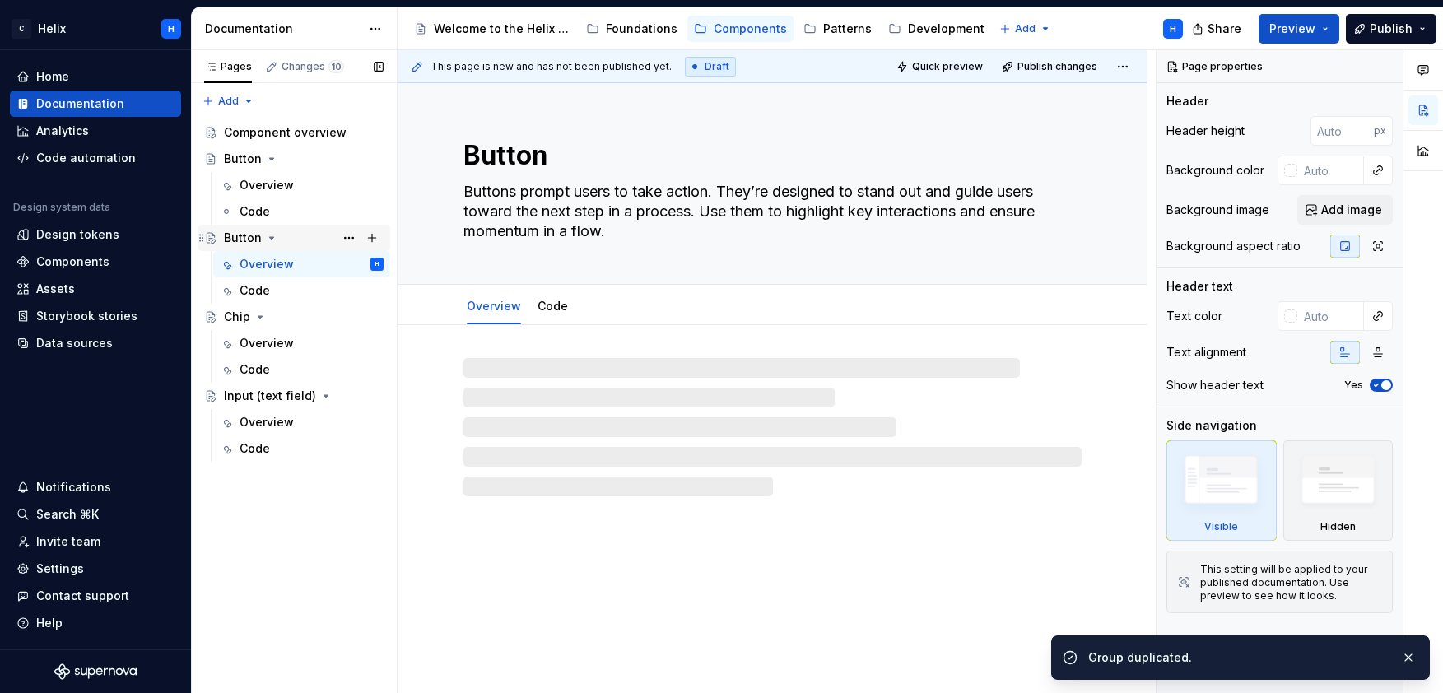
click at [245, 240] on div "Button" at bounding box center [243, 238] width 38 height 16
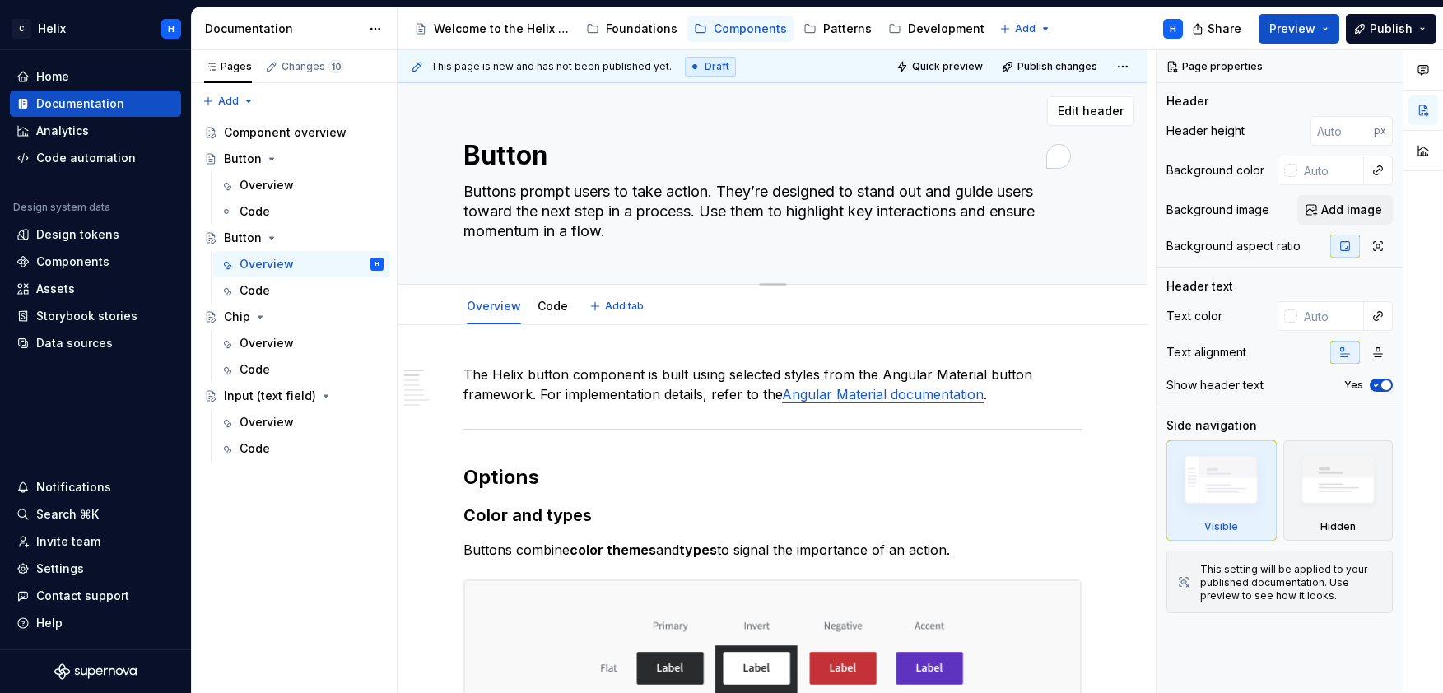
click at [476, 156] on textarea "Button" at bounding box center [769, 156] width 618 height 40
click at [469, 154] on textarea "Button" at bounding box center [769, 156] width 618 height 40
type textarea "*"
type textarea "IButton"
type textarea "*"
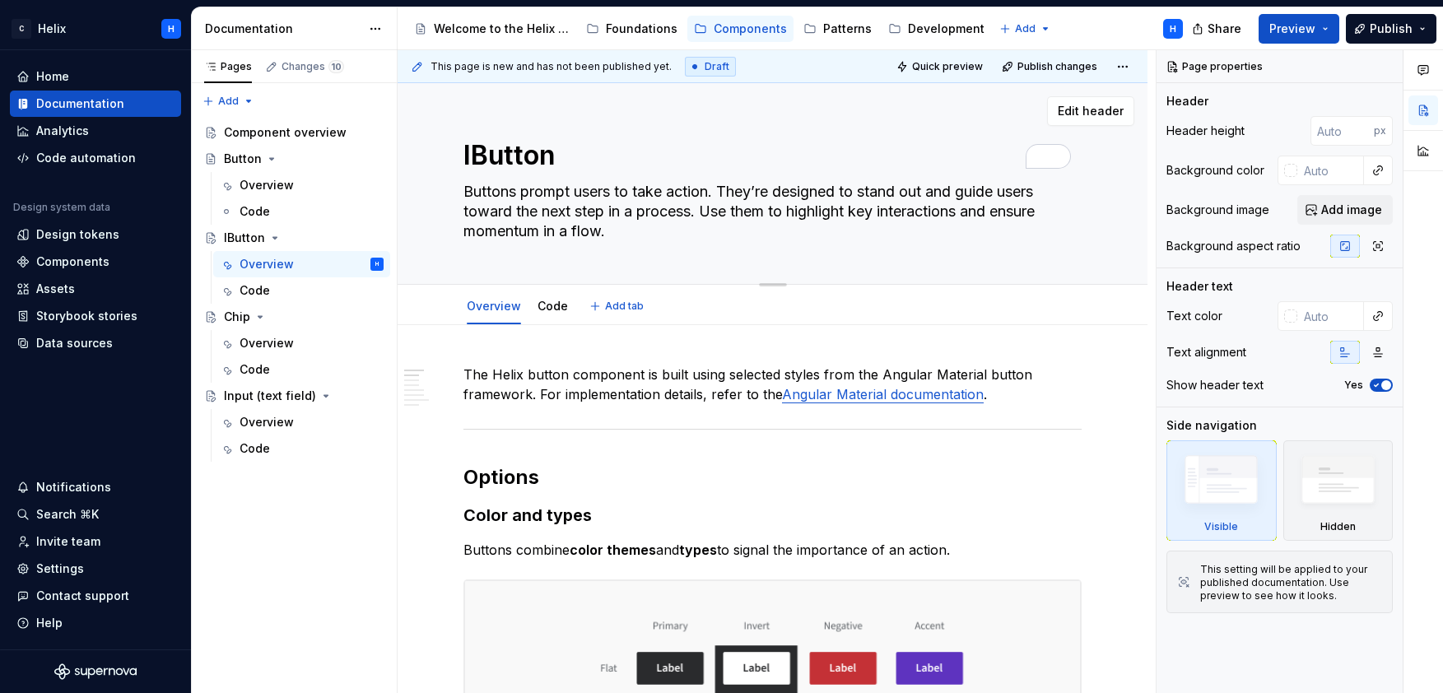
type textarea "Button"
type textarea "*"
type textarea "IButton"
type textarea "*"
type textarea "IcButton"
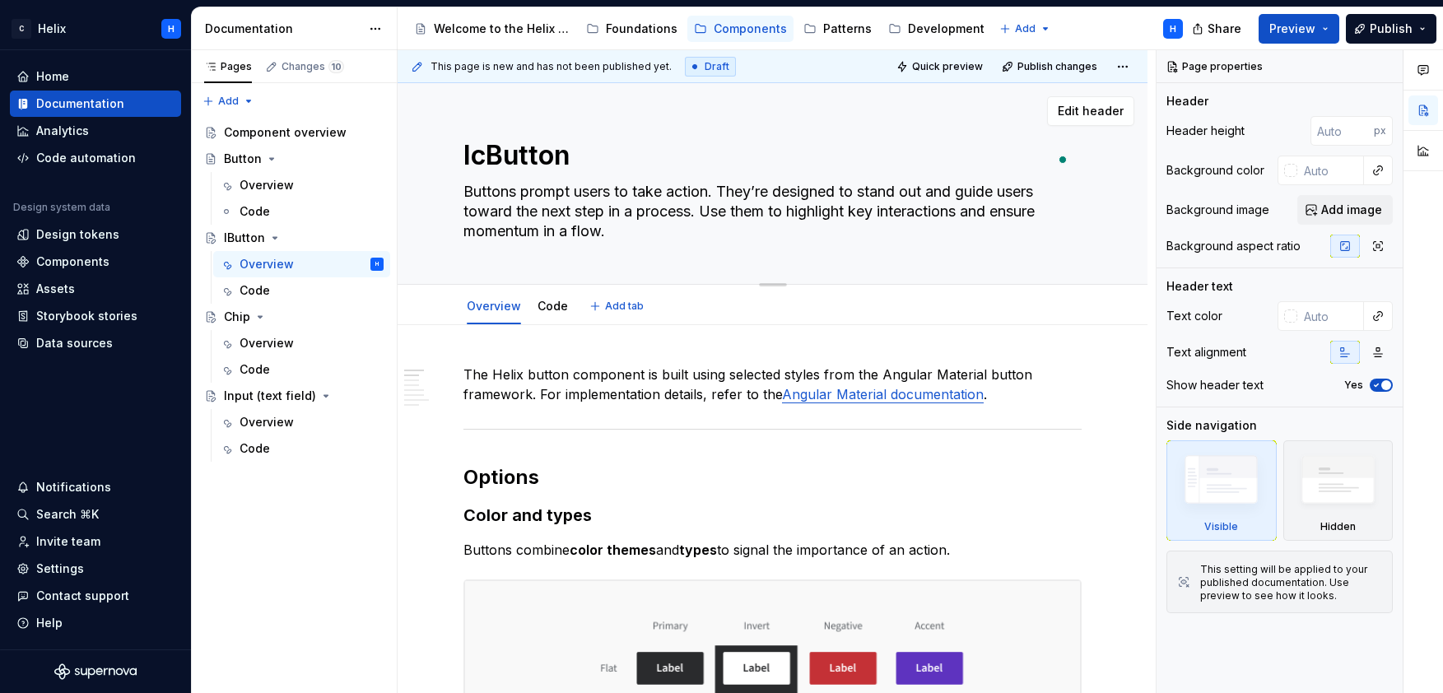
type textarea "*"
type textarea "IcoButton"
type textarea "*"
type textarea "IconButton"
type textarea "*"
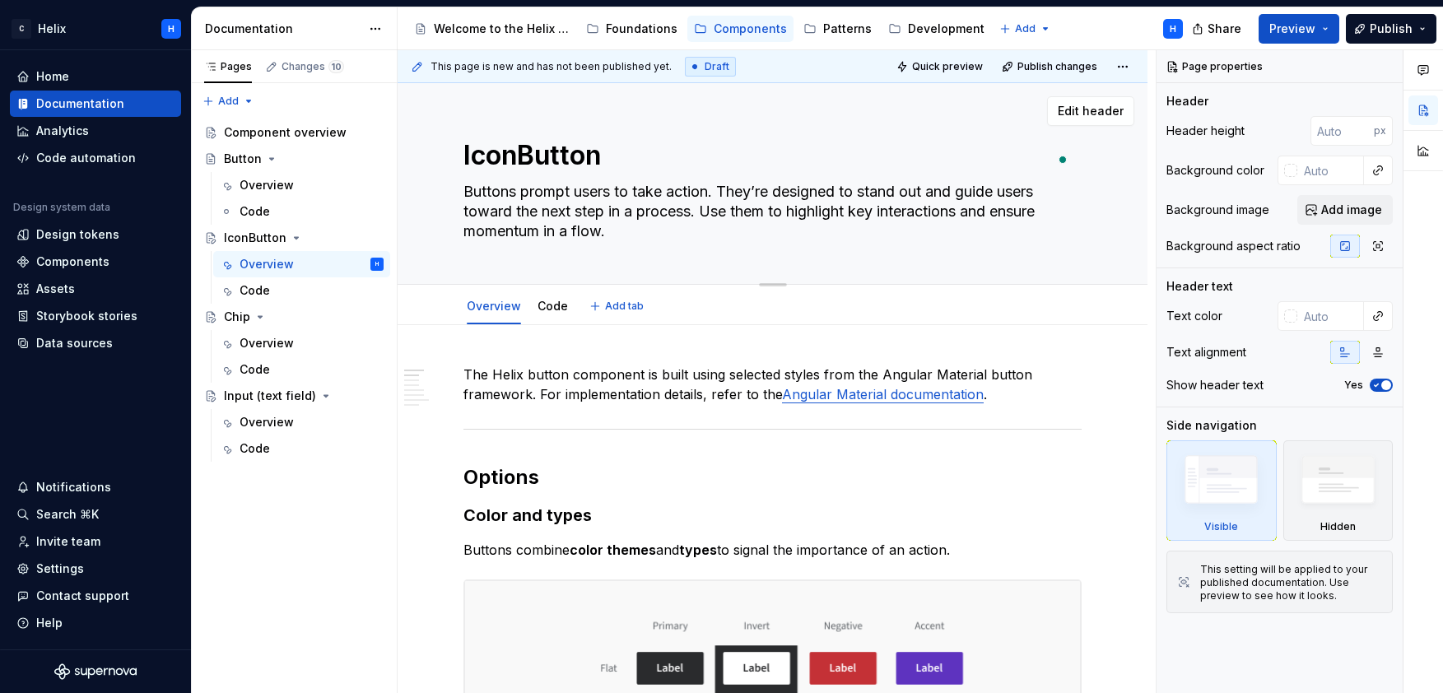
type textarea "Icon Button"
type textarea "*"
type textarea "Icon utton"
type textarea "*"
type textarea "Icon button"
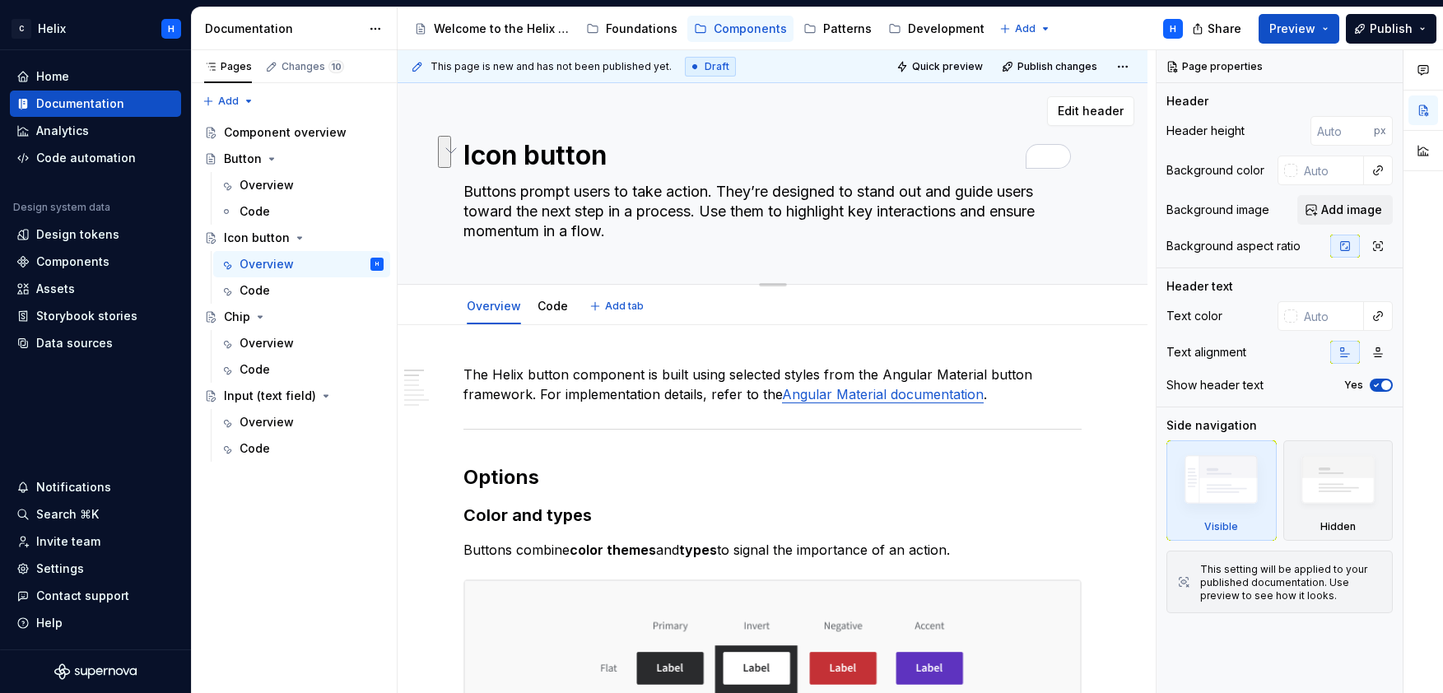
drag, startPoint x: 539, startPoint y: 159, endPoint x: 462, endPoint y: 151, distance: 77.7
click at [462, 151] on textarea "Icon button" at bounding box center [769, 156] width 618 height 40
type textarea "*"
type textarea "Button"
click at [558, 161] on textarea "Button" at bounding box center [769, 156] width 618 height 40
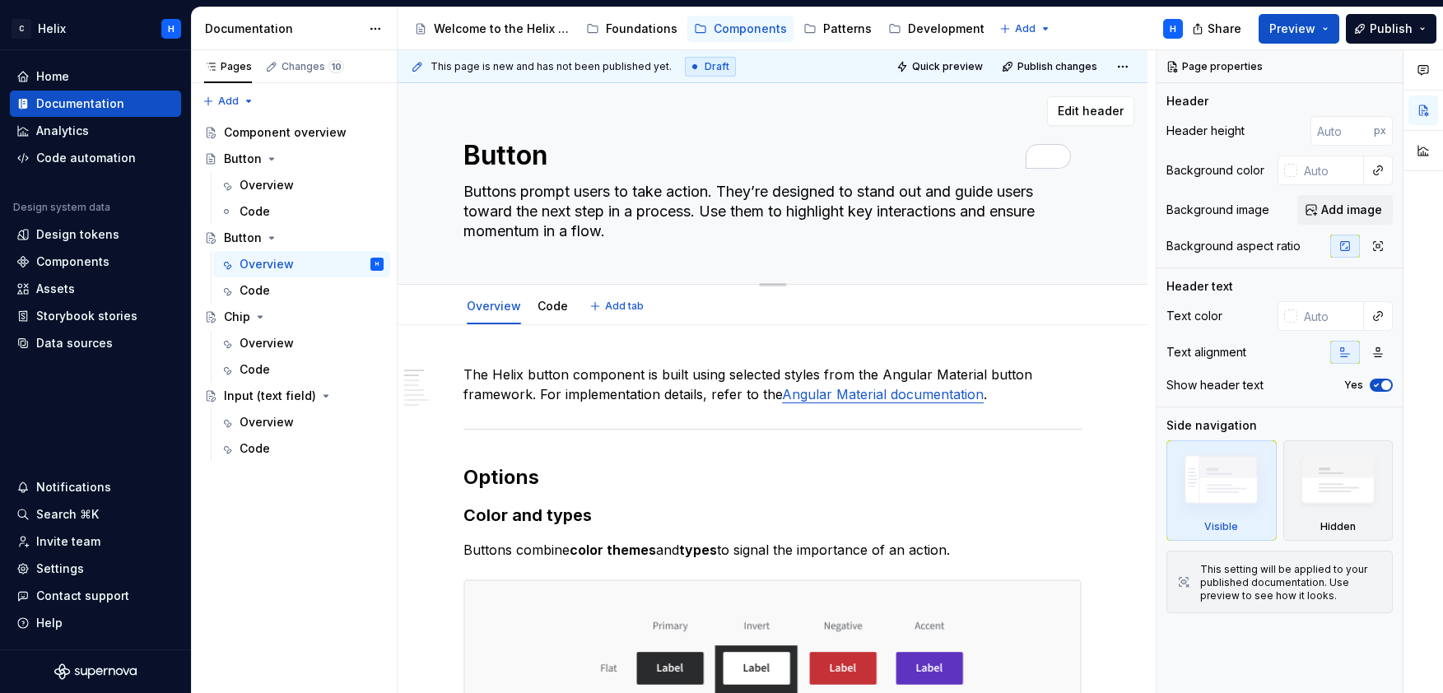
type textarea "*"
type textarea "Button"
type textarea "*"
type textarea "Button -"
type textarea "*"
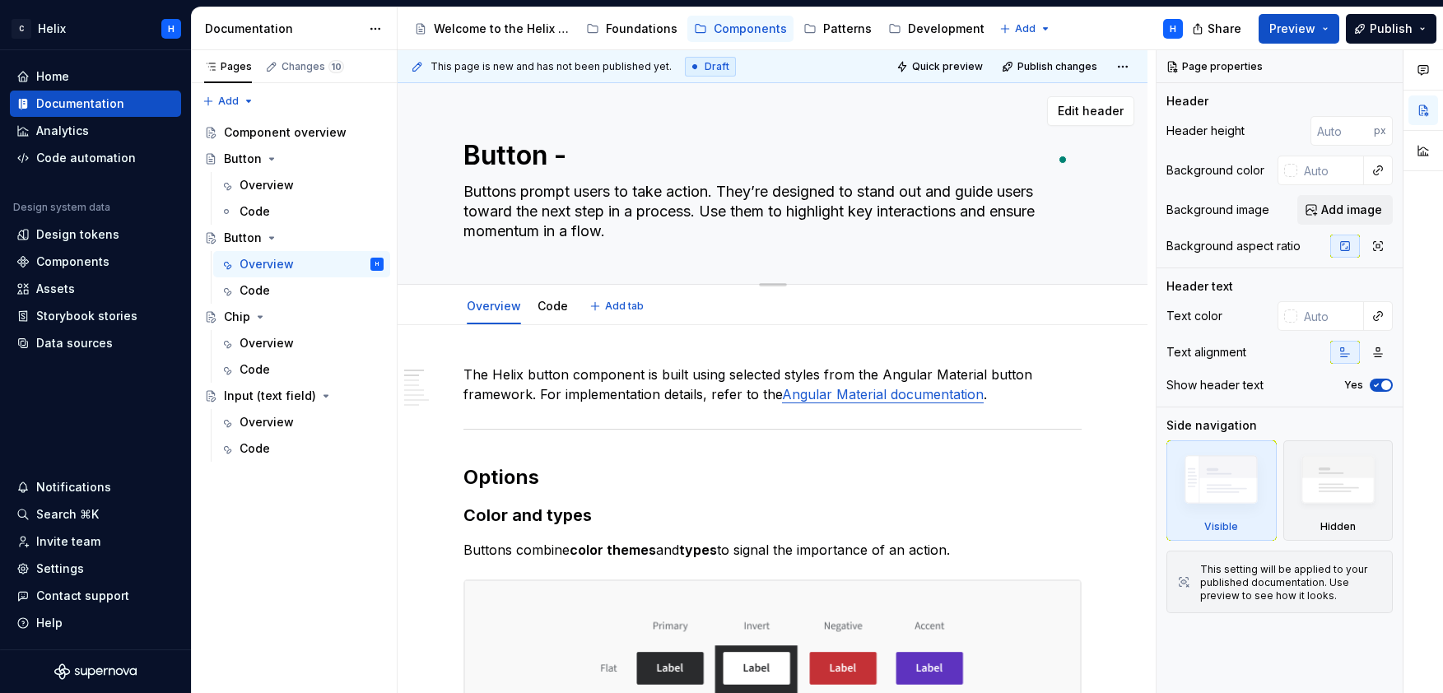
type textarea "Button -"
type textarea "*"
type textarea "Button - I"
type textarea "*"
type textarea "Button - Ic"
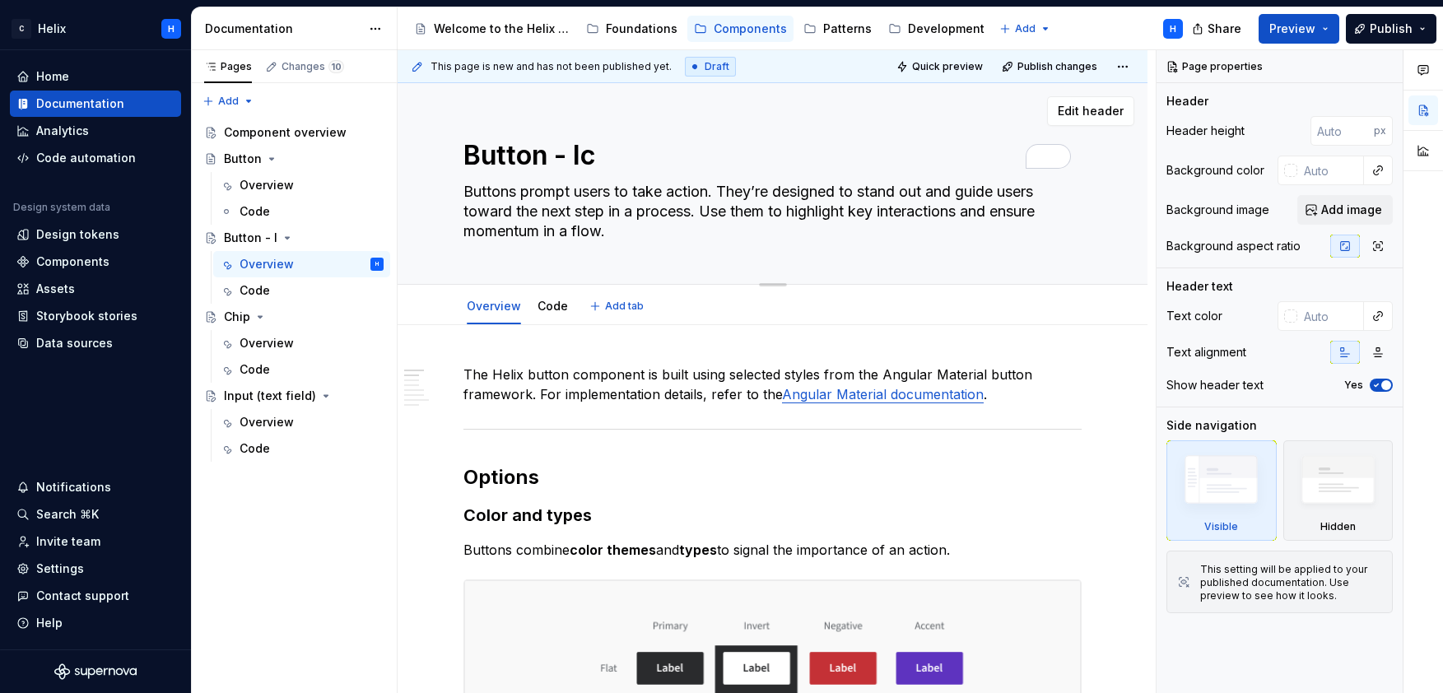
type textarea "*"
type textarea "Button - Ico"
type textarea "*"
type textarea "Button - Icon"
type textarea "*"
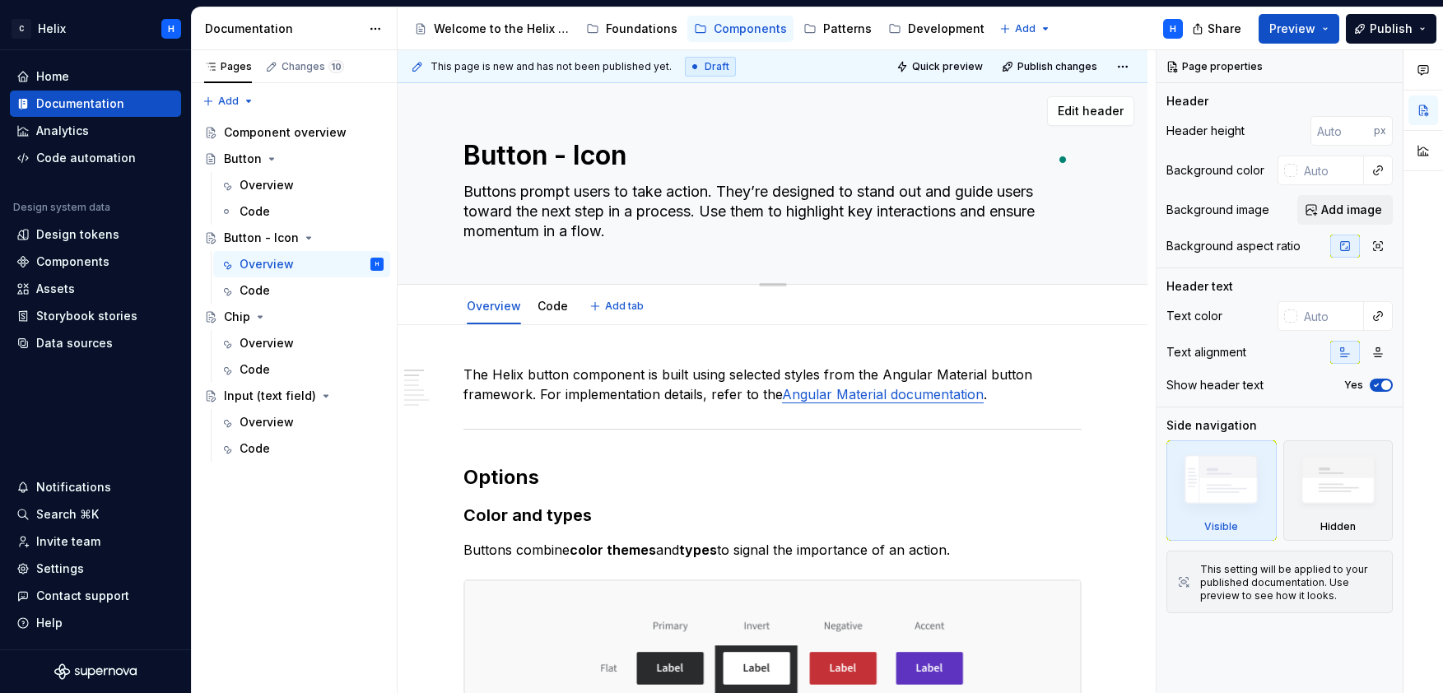
type textarea "Button - Icon"
type textarea "*"
type textarea "Button - Icon b"
type textarea "*"
type textarea "Button - Icon bu"
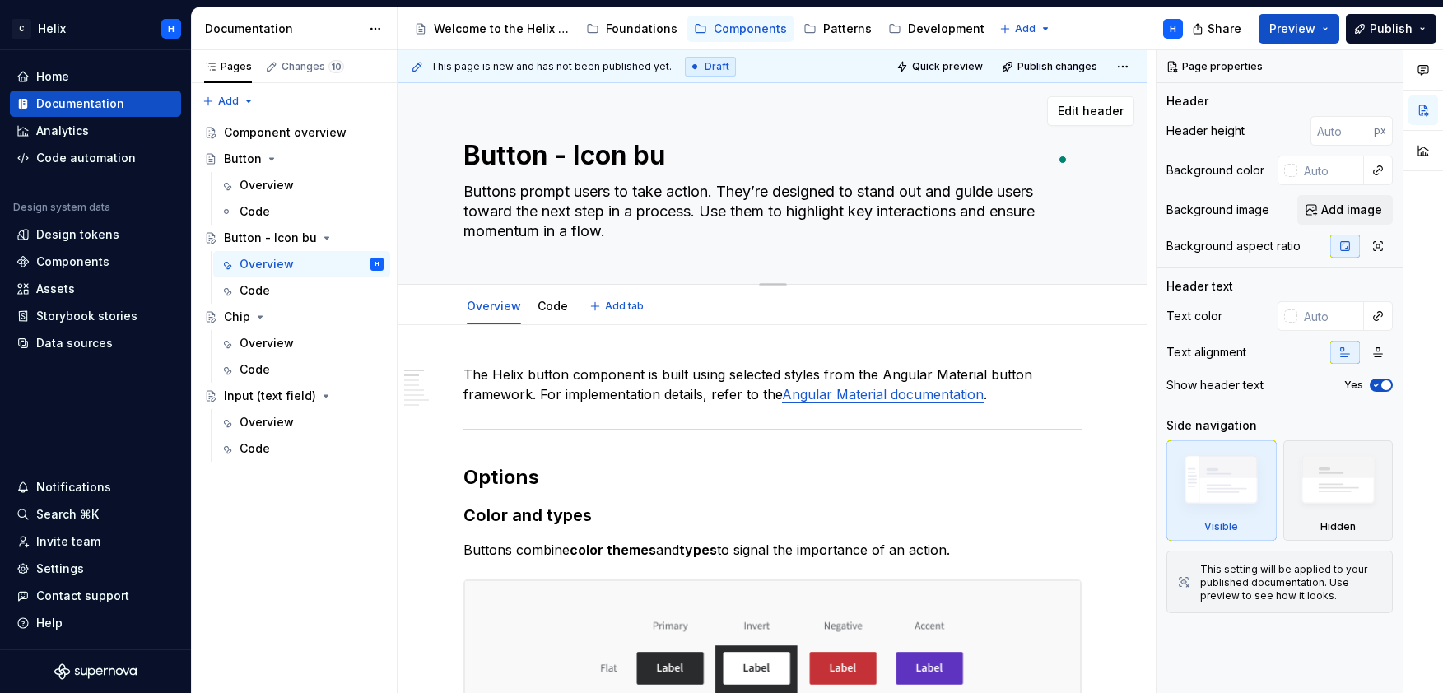
type textarea "*"
type textarea "Button - Icon but"
type textarea "*"
type textarea "Button - Icon butt"
type textarea "*"
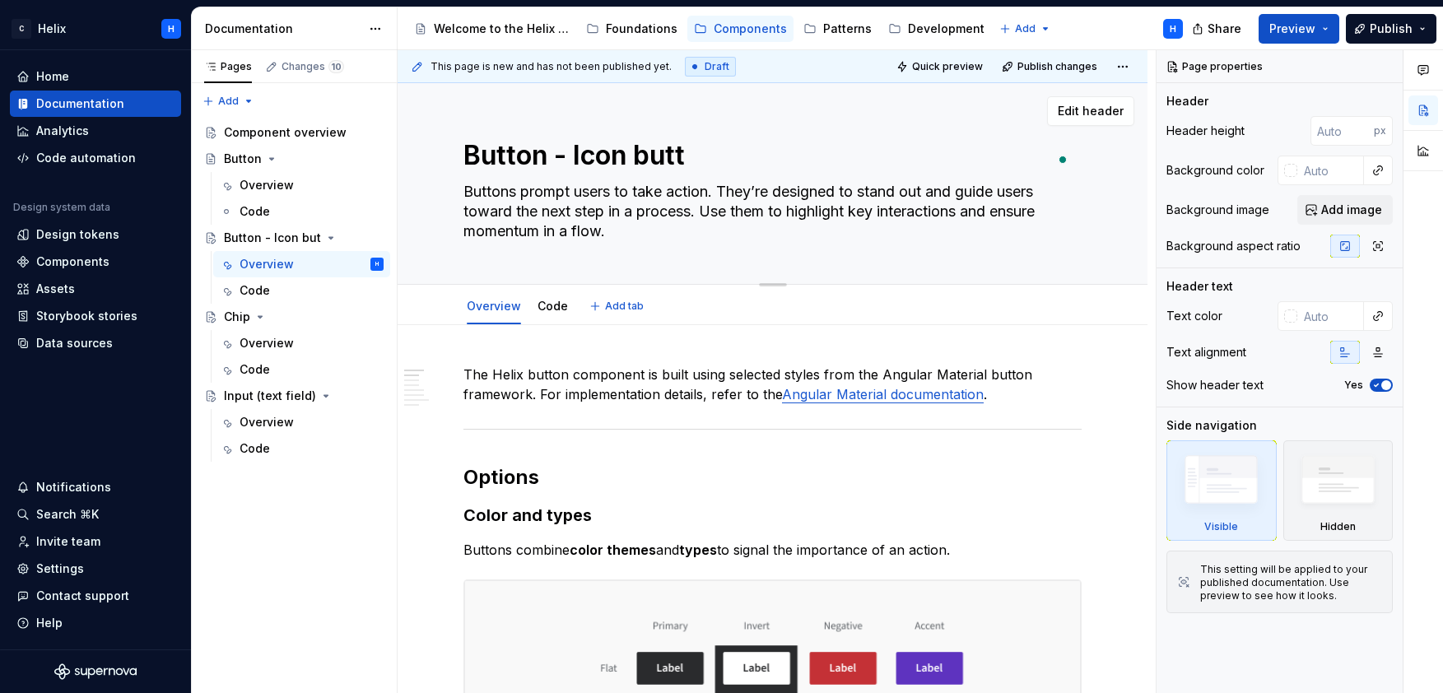
type textarea "Button - Icon butto"
type textarea "*"
type textarea "Button - Icon button"
type textarea "*"
type textarea "Button - Icon buttons"
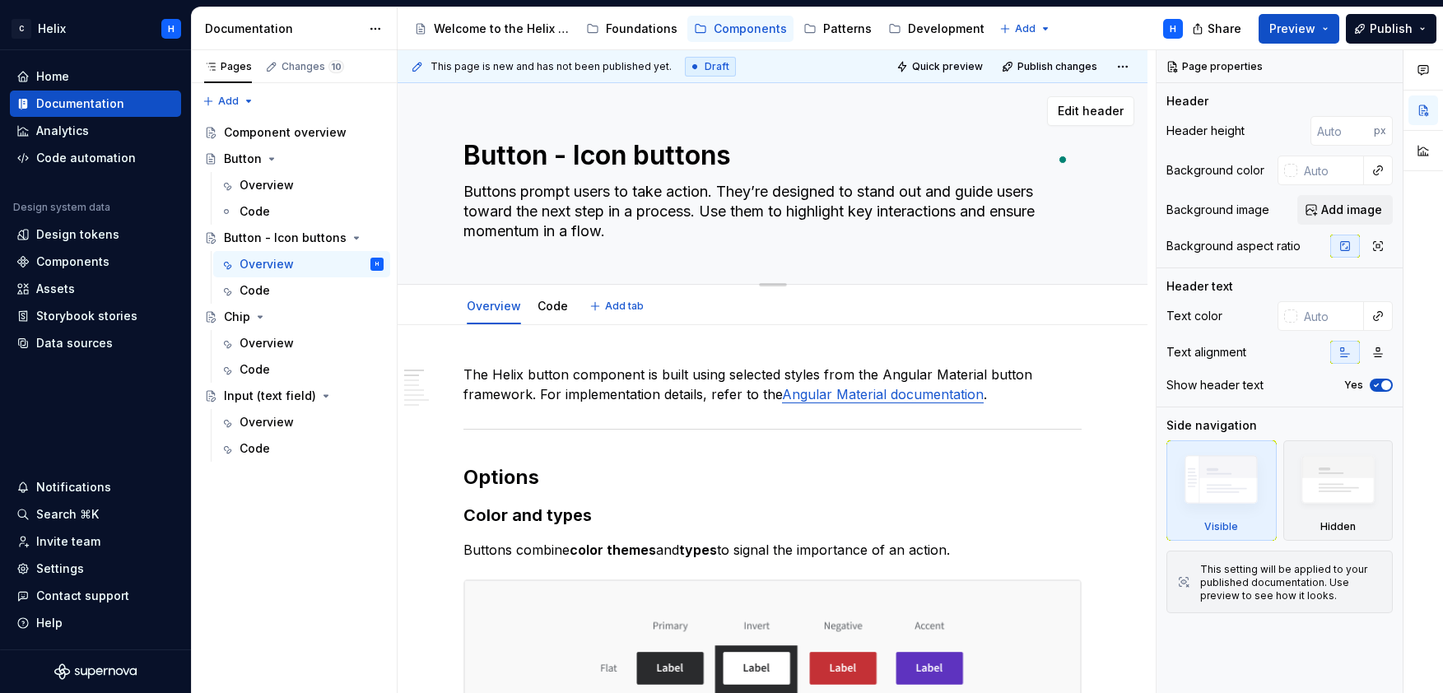
type textarea "*"
type textarea "Button - Icon button"
type textarea "*"
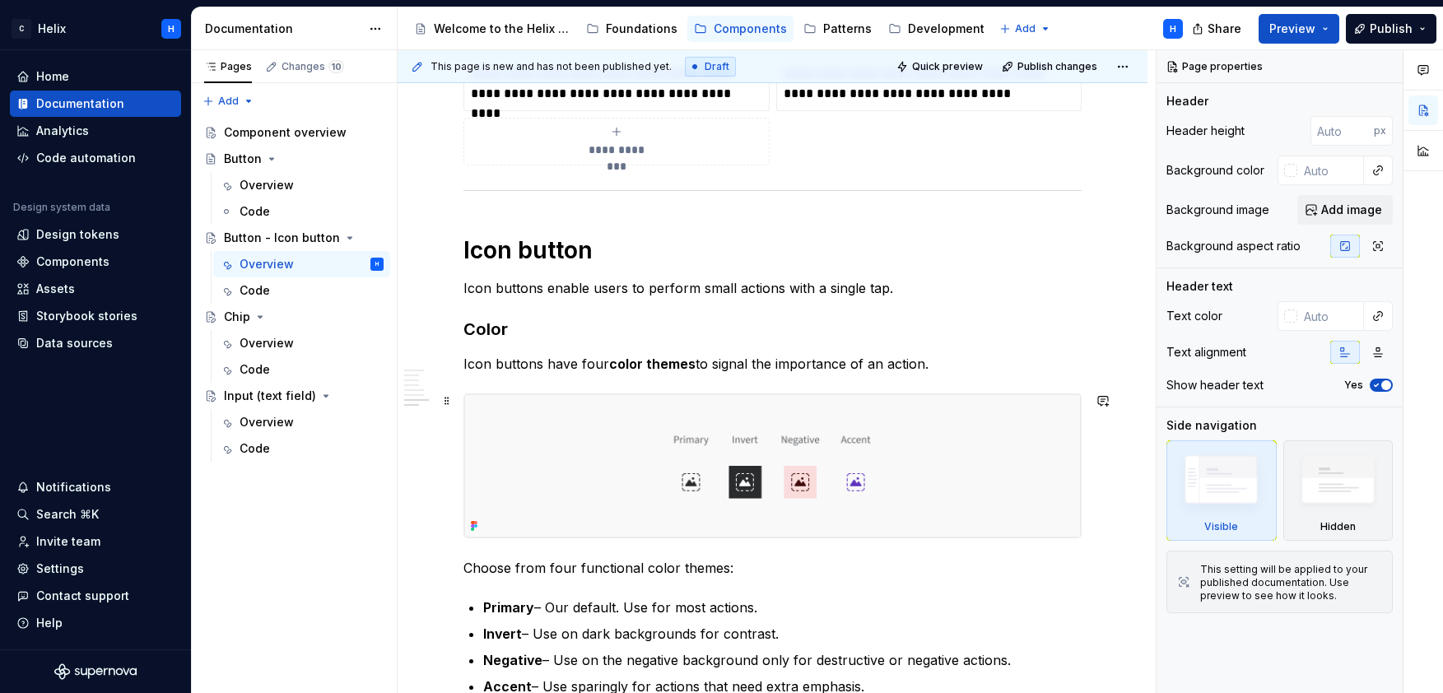
scroll to position [2544, 0]
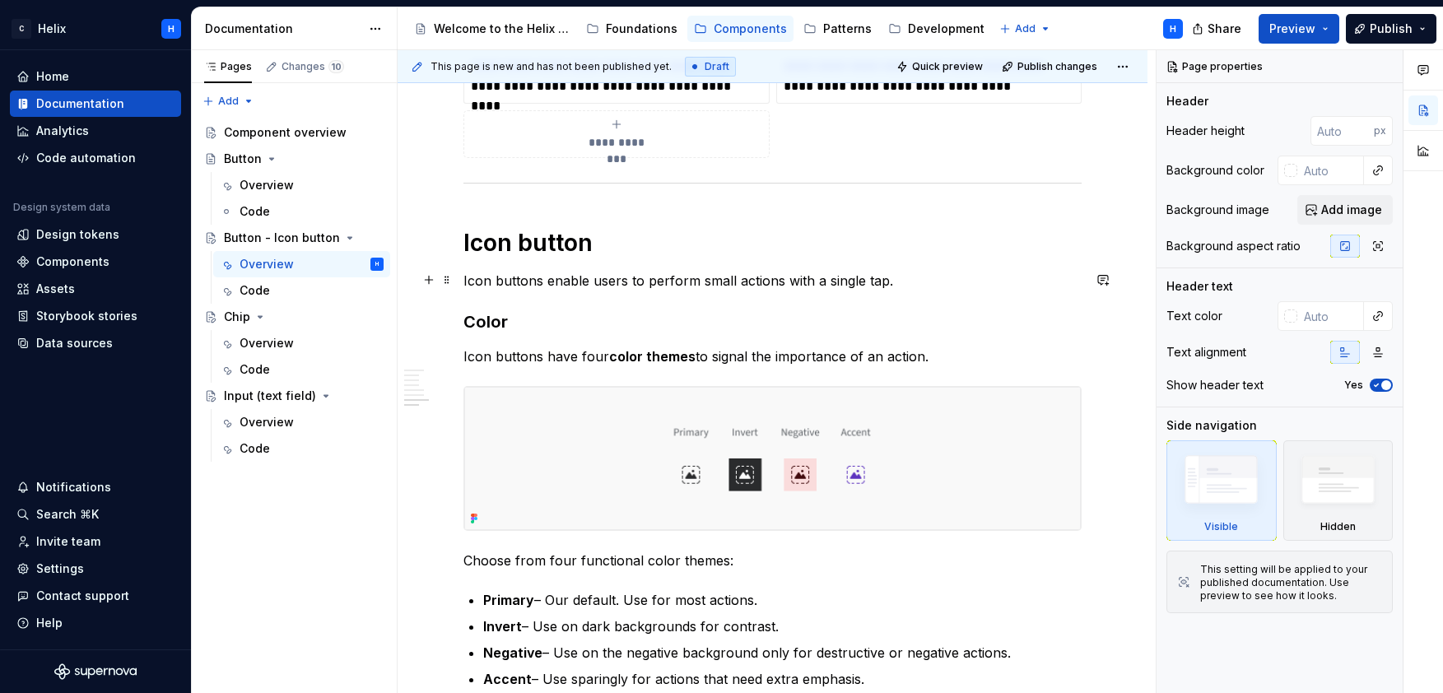
type textarea "Button - Icon button"
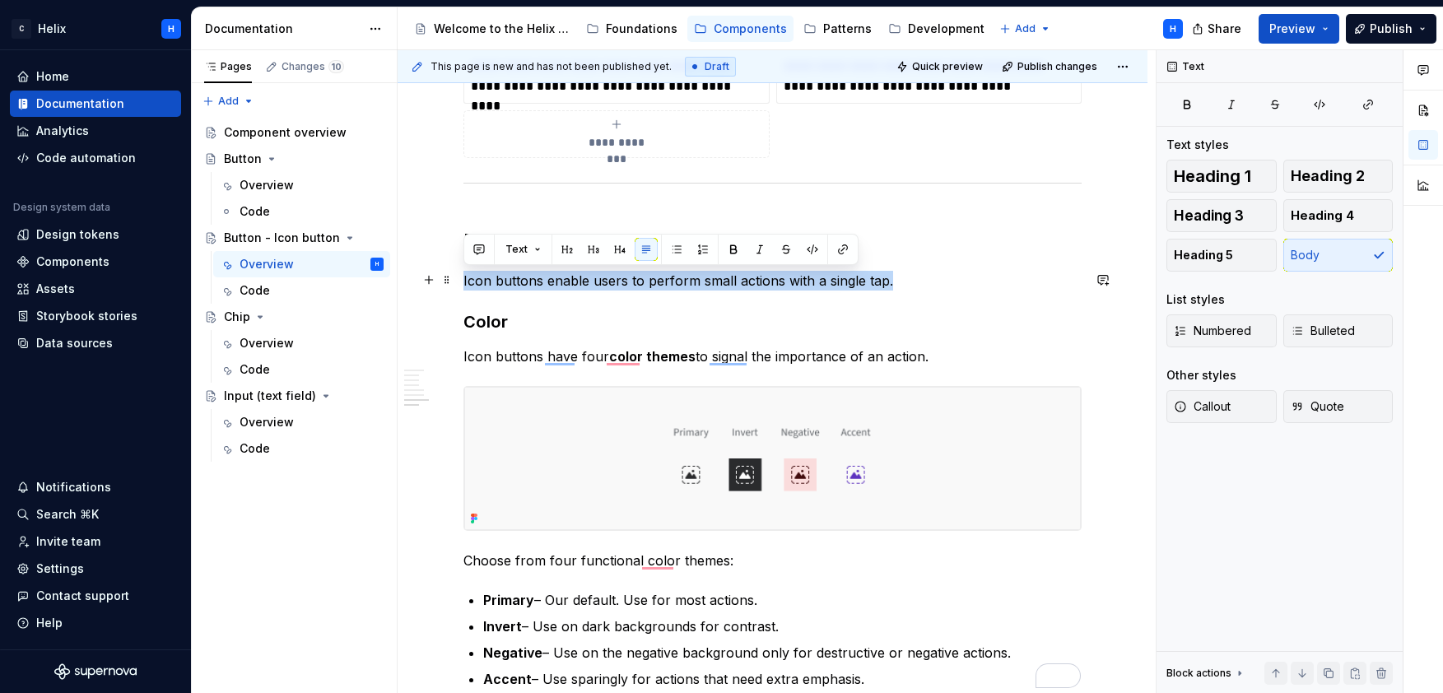
drag, startPoint x: 903, startPoint y: 281, endPoint x: 458, endPoint y: 286, distance: 445.4
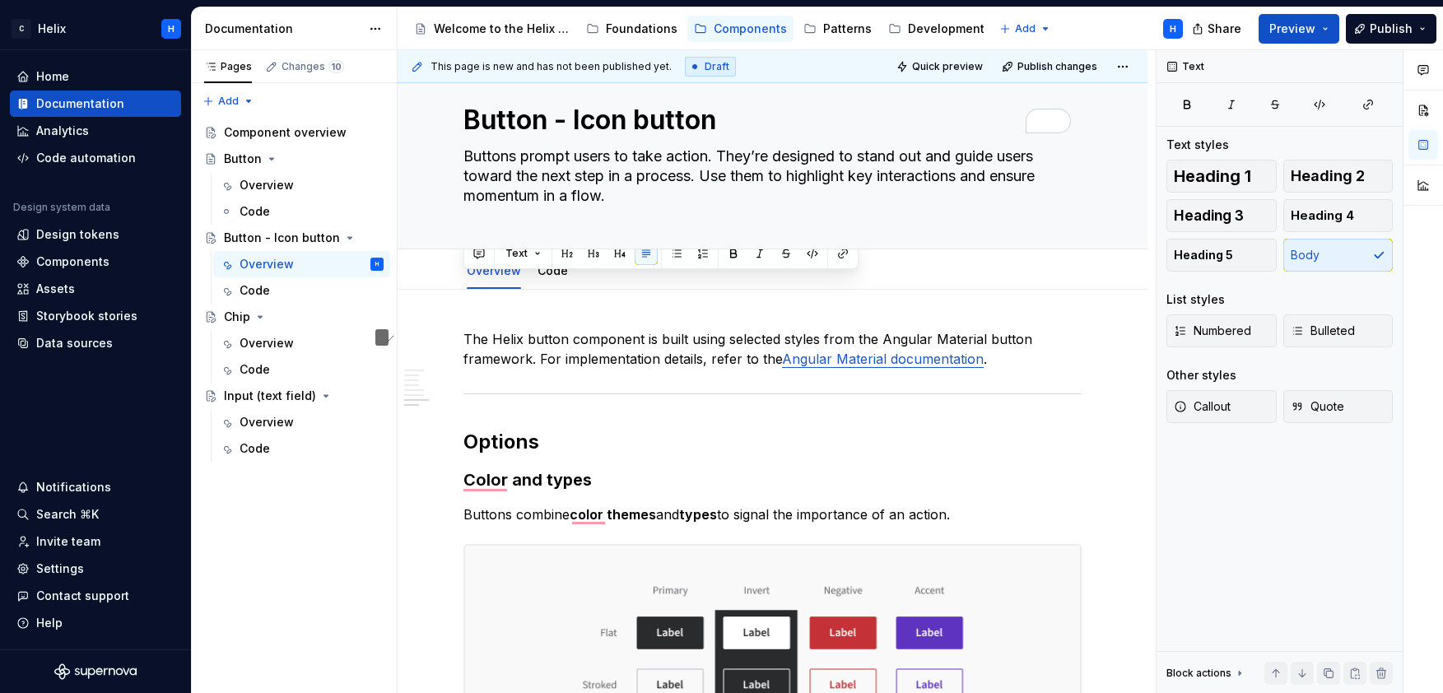
type textarea "*"
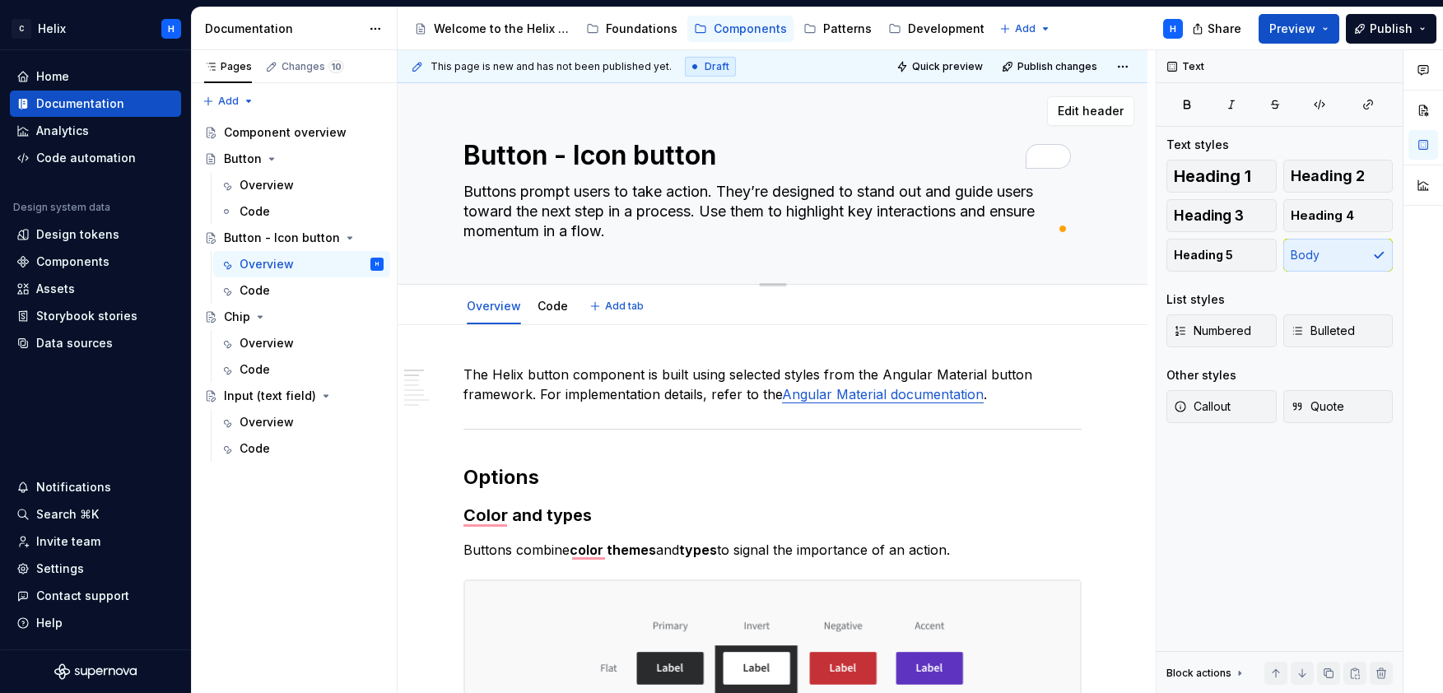
drag, startPoint x: 615, startPoint y: 232, endPoint x: 625, endPoint y: 233, distance: 9.9
click at [625, 233] on textarea "Buttons prompt users to take action. They’re designed to stand out and guide us…" at bounding box center [769, 212] width 618 height 66
paste textarea "Icon buttons enable users to perform small actions with a single tap"
type textarea "Icon buttons enable users to perform small actions with a single tap."
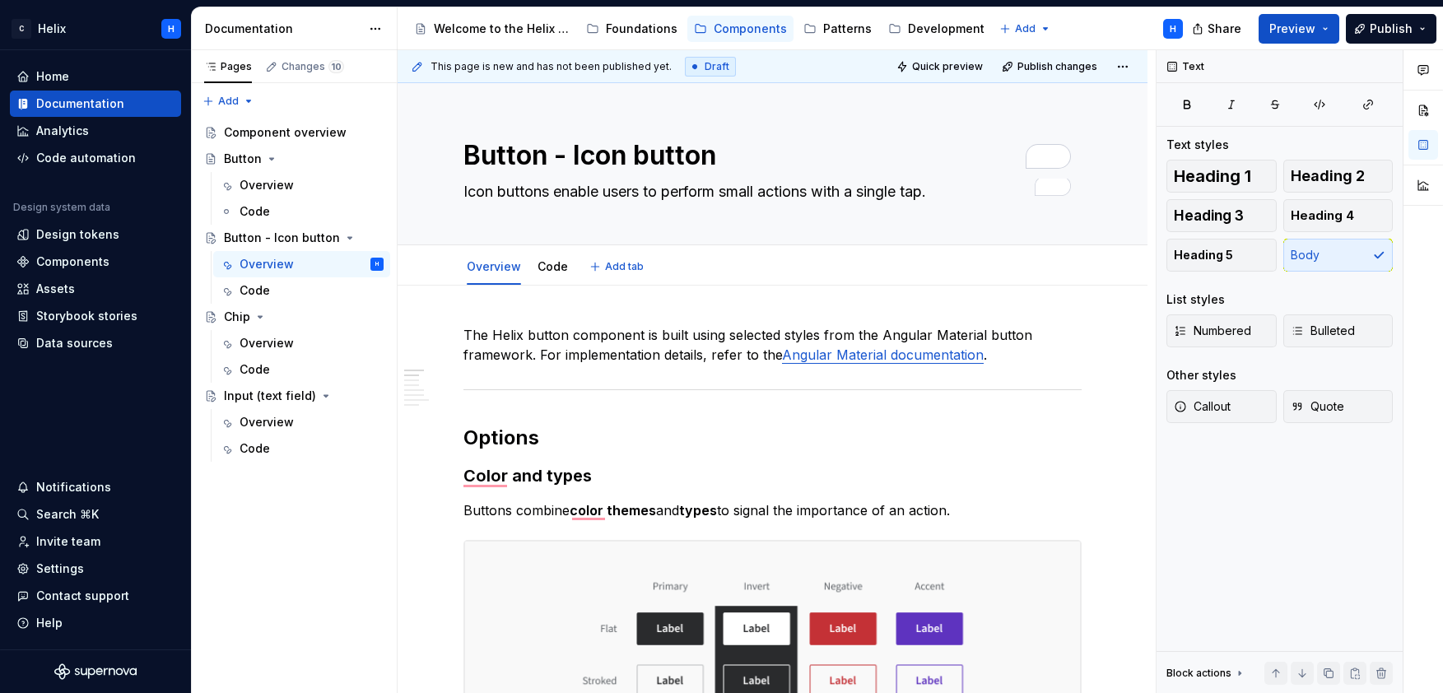
type textarea "*"
type textarea "Icon buttons enable users to perform small actions with a single tap."
click at [525, 333] on p "The Helix button component is built using selected styles from the Angular Mate…" at bounding box center [773, 345] width 618 height 40
click at [1017, 334] on p "The Helix icon button component is built using selected styles from the Angular…" at bounding box center [773, 345] width 618 height 40
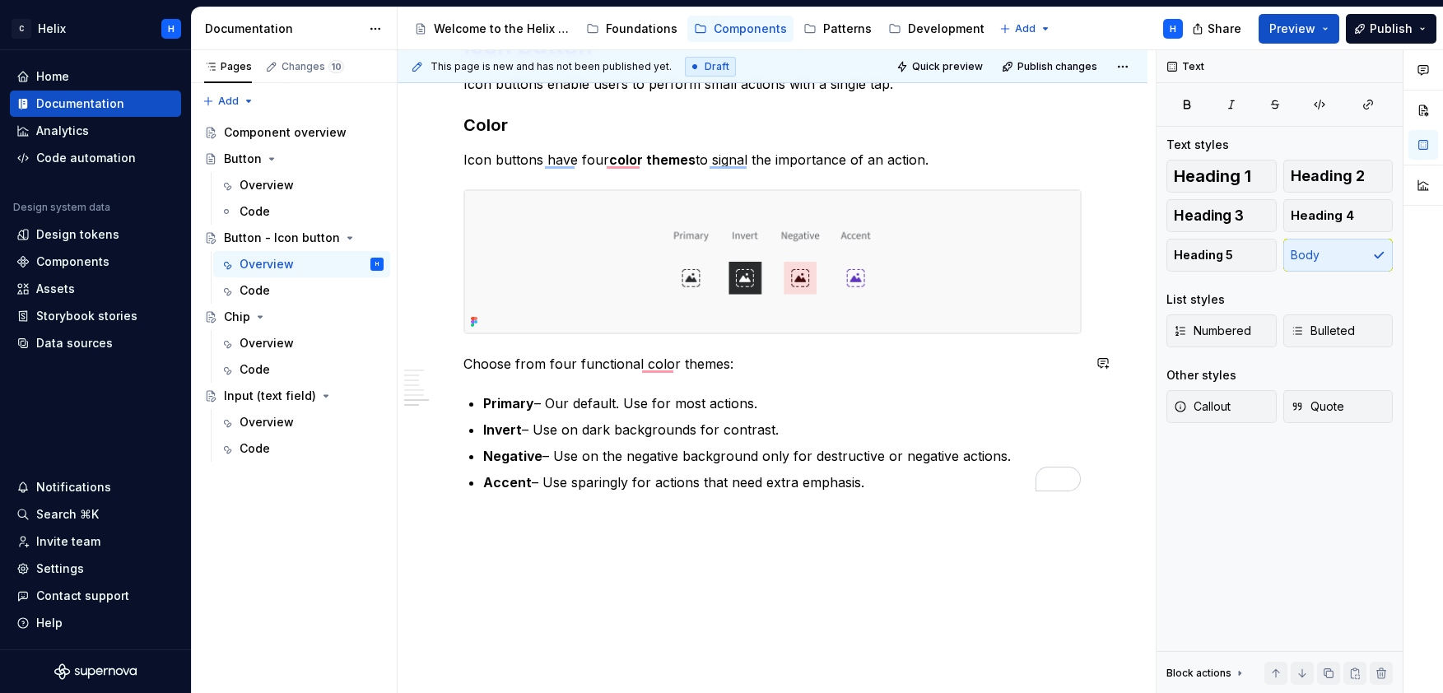
scroll to position [2673, 0]
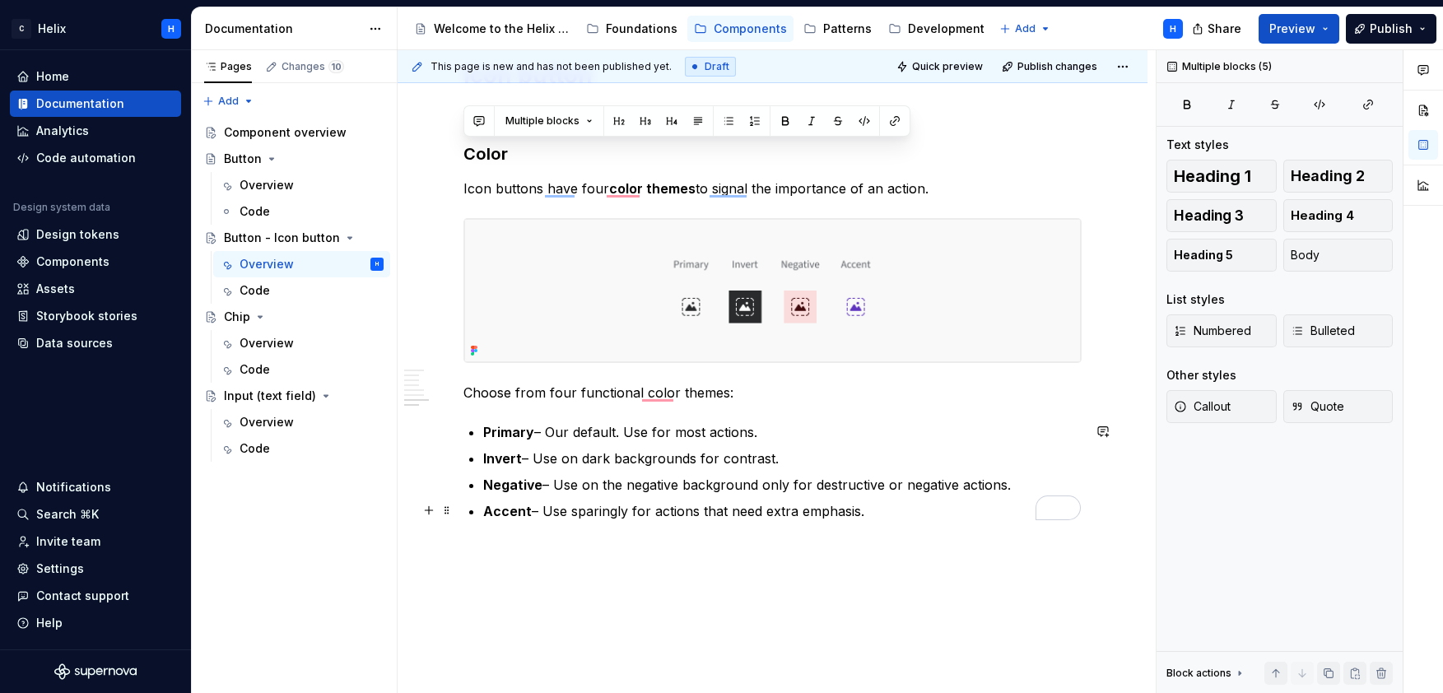
drag, startPoint x: 466, startPoint y: 150, endPoint x: 940, endPoint y: 501, distance: 590.3
copy div "Color Icon buttons have four color themes to signal the importance of an action…"
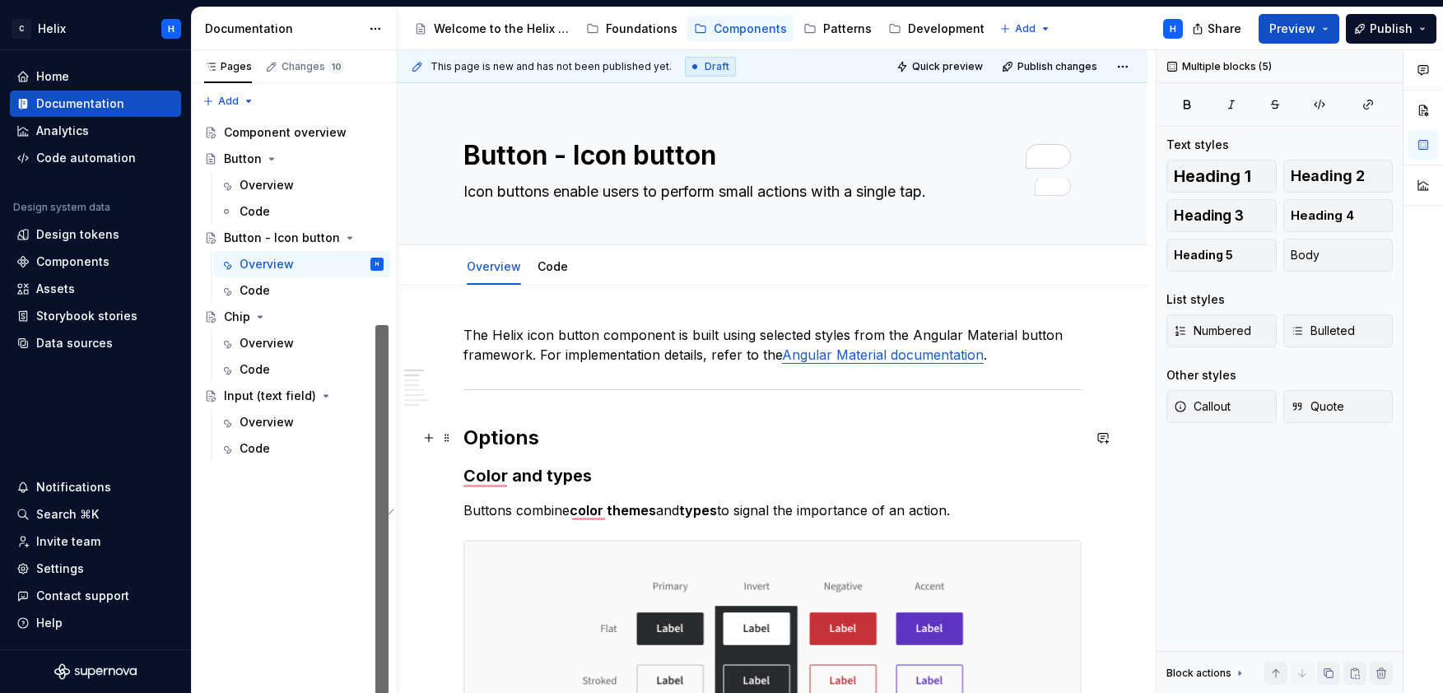
scroll to position [0, 0]
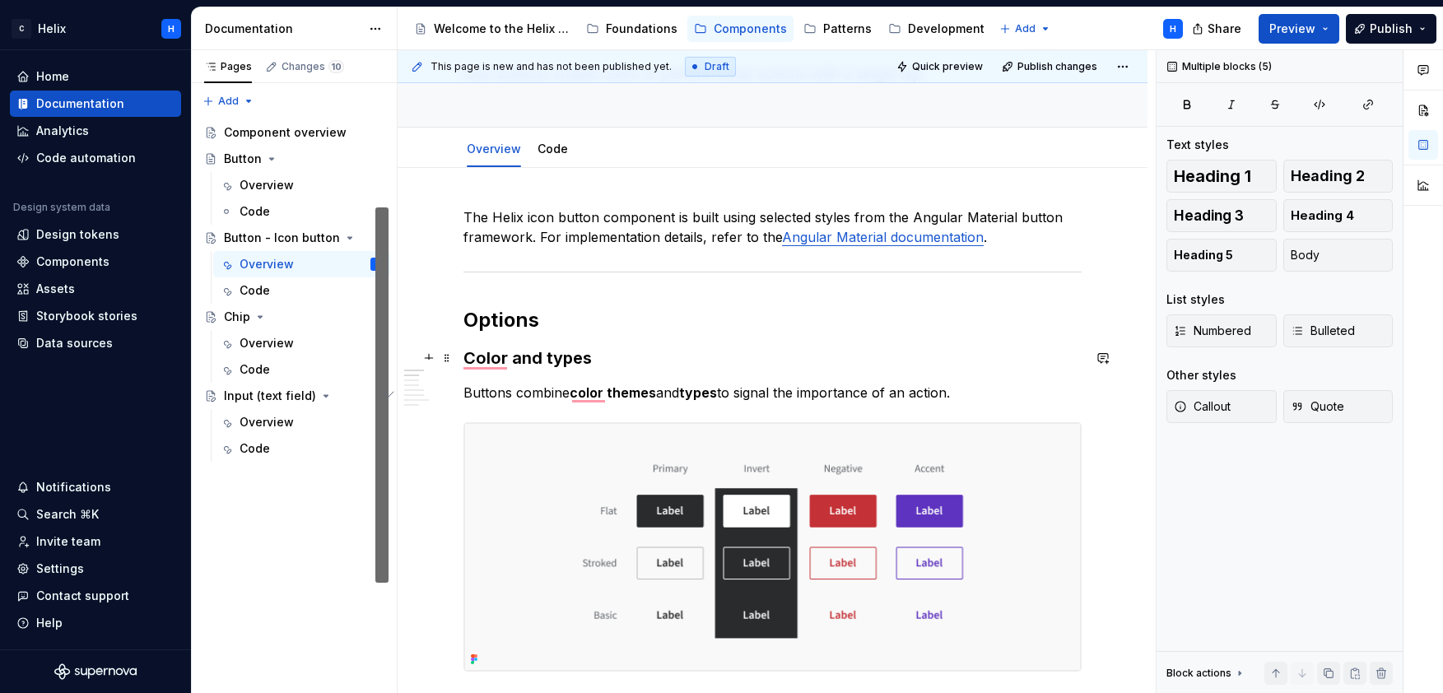
click at [464, 358] on strong "Color and types" at bounding box center [528, 358] width 128 height 20
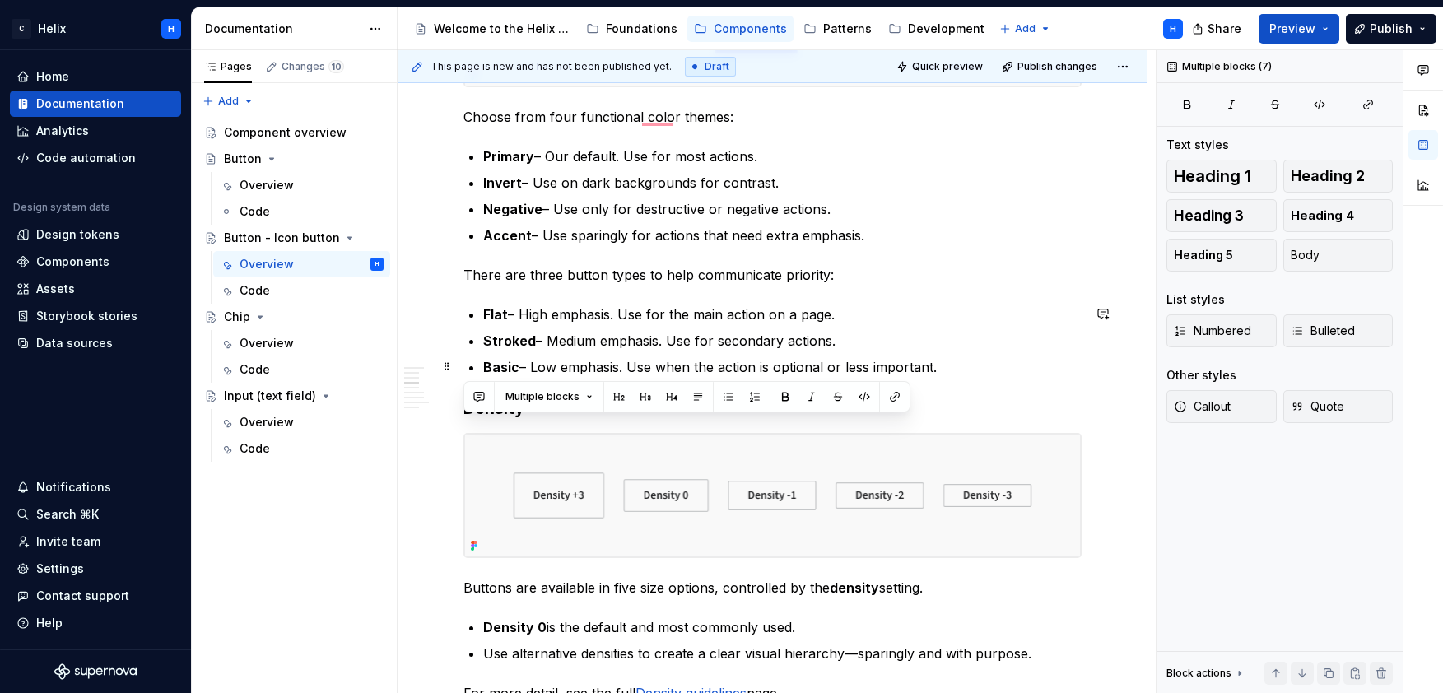
drag, startPoint x: 466, startPoint y: 277, endPoint x: 962, endPoint y: 367, distance: 503.7
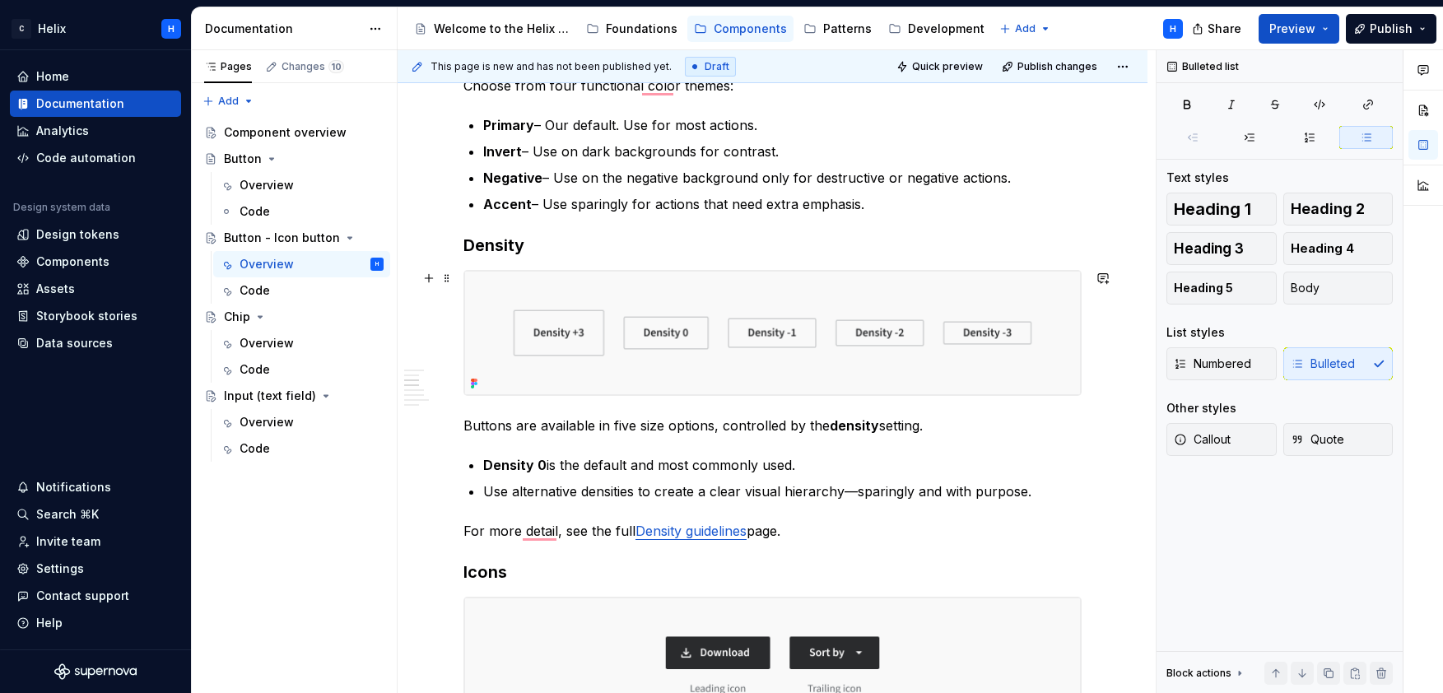
click at [891, 284] on img "To enrich screen reader interactions, please activate Accessibility in Grammarl…" at bounding box center [772, 333] width 617 height 124
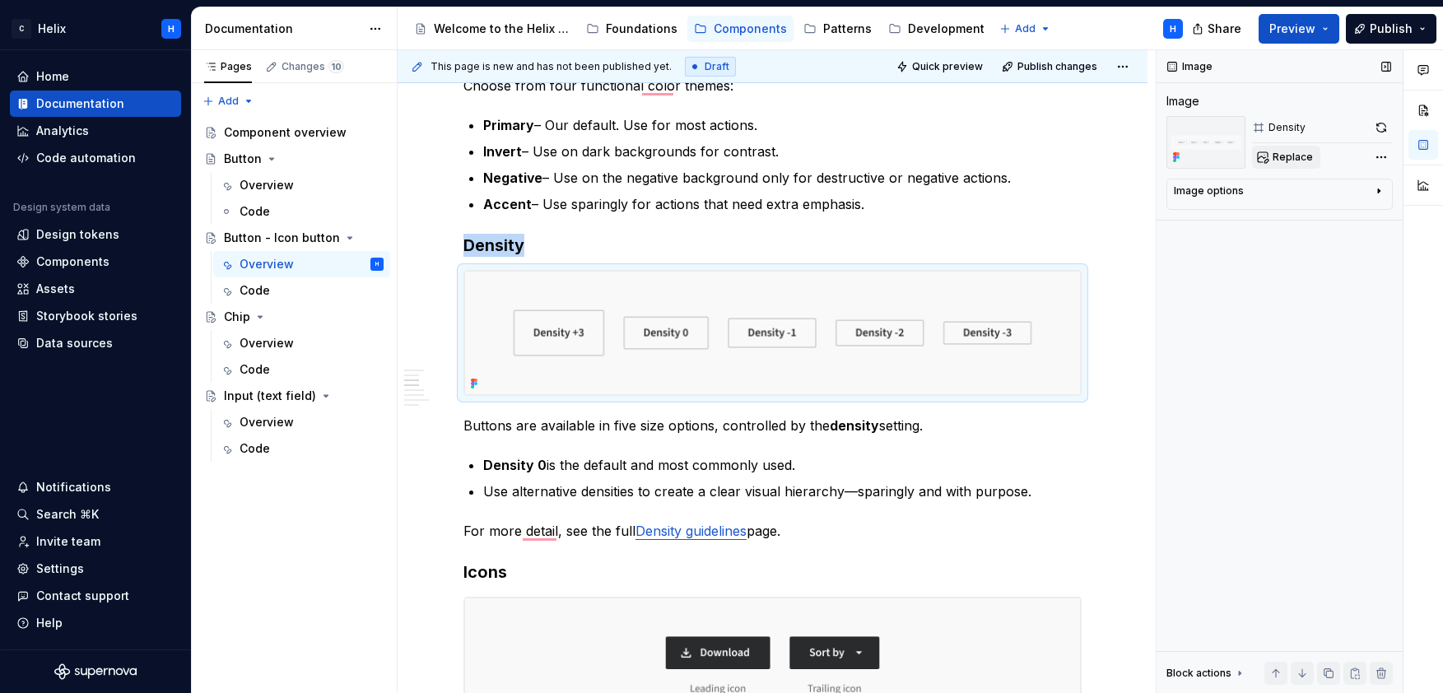
click at [1281, 151] on span "Replace" at bounding box center [1293, 157] width 40 height 13
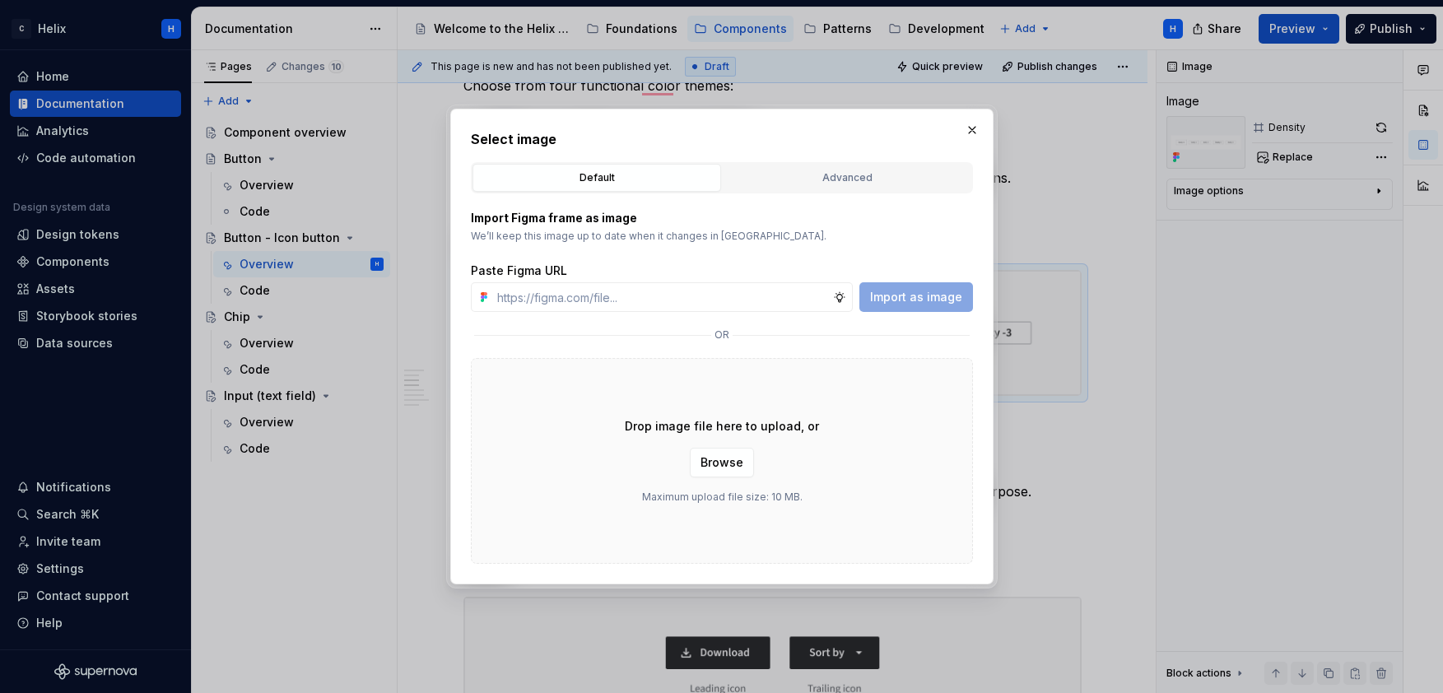
type textarea "*"
type input "https://www.figma.com/design/1jiprMGZ64bsPdJCQJnL51/Design-System-Documentation…"
click at [935, 301] on span "Import as image" at bounding box center [916, 297] width 92 height 16
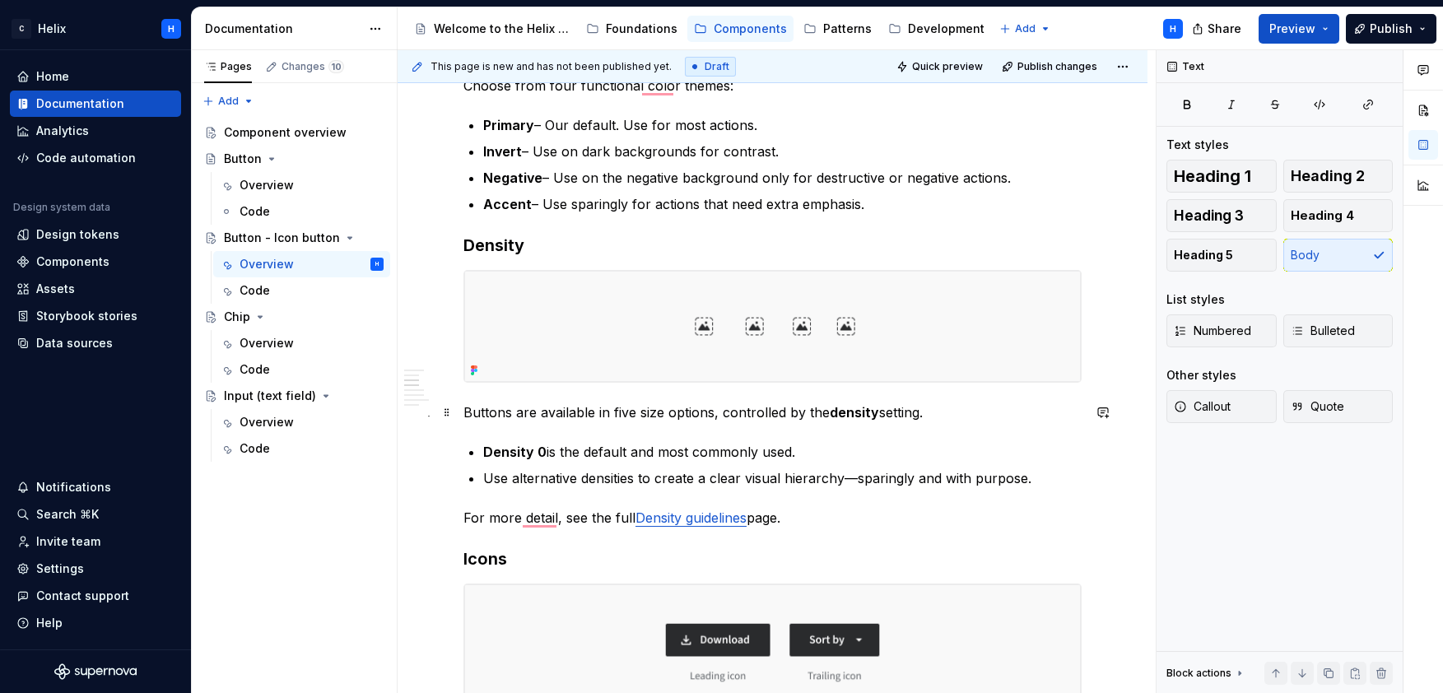
click at [627, 414] on p "Buttons are available in five size options, controlled by the density setting." at bounding box center [773, 413] width 618 height 20
click at [472, 411] on p "Buttons are available in four size options, controlled by the density setting." at bounding box center [773, 413] width 618 height 20
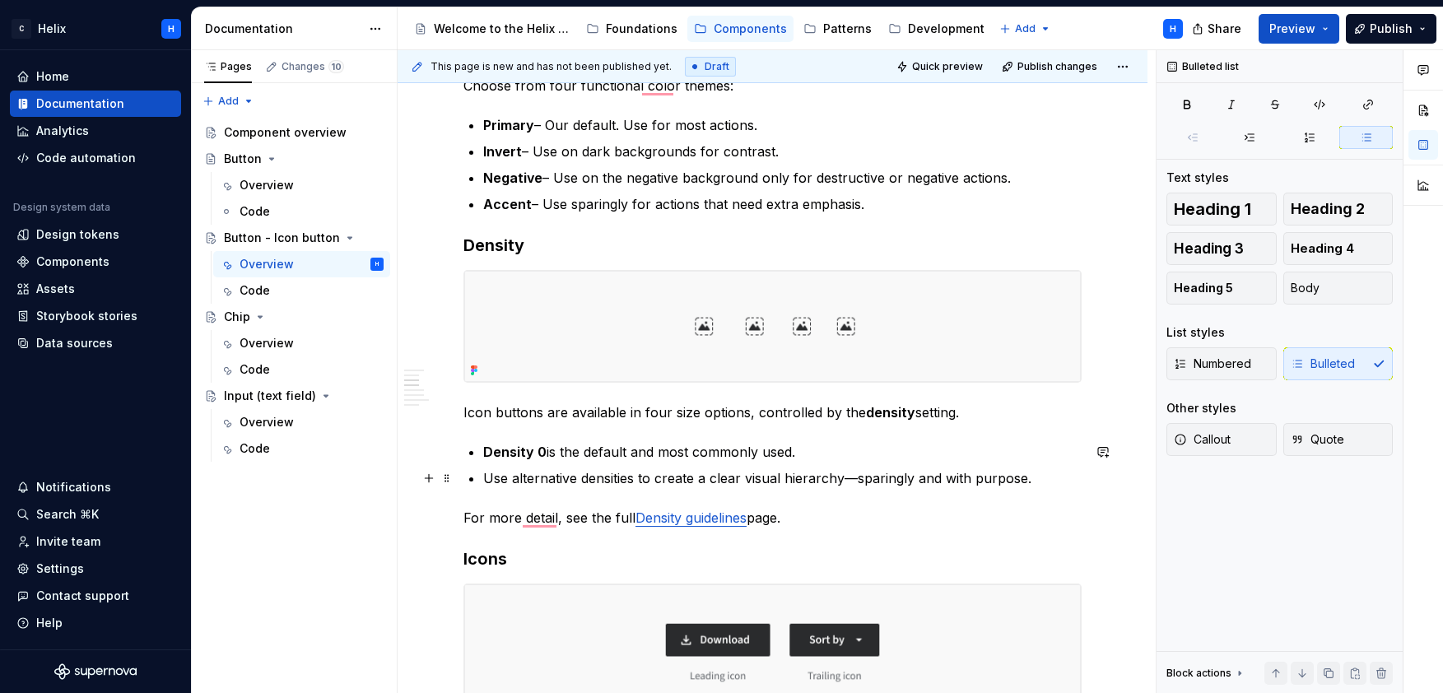
drag, startPoint x: 646, startPoint y: 473, endPoint x: 683, endPoint y: 473, distance: 37.0
click at [693, 469] on p "Use alternative densities to create a clear visual hierarchy—sparingly and with…" at bounding box center [782, 478] width 599 height 20
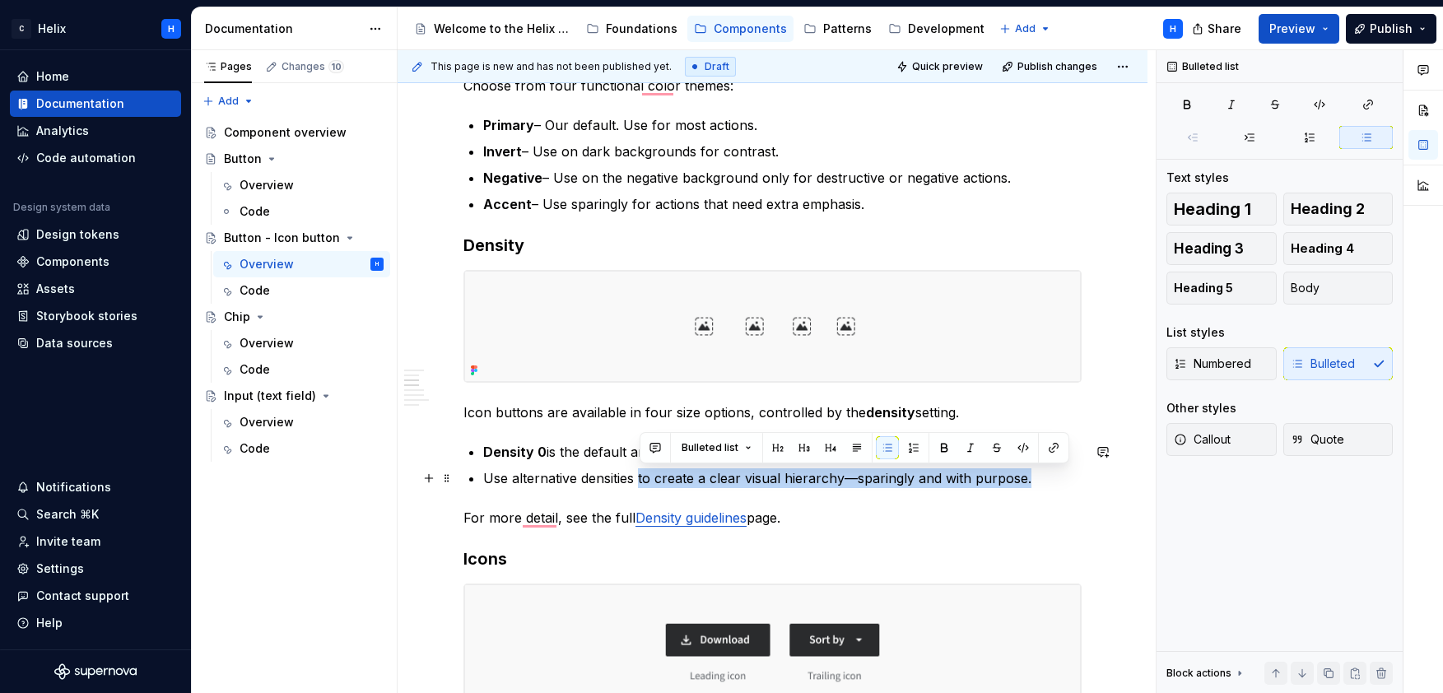
drag, startPoint x: 640, startPoint y: 478, endPoint x: 1036, endPoint y: 473, distance: 396.1
click at [1036, 473] on p "Use alternative densities to create a clear visual hierarchy—sparingly and with…" at bounding box center [782, 478] width 599 height 20
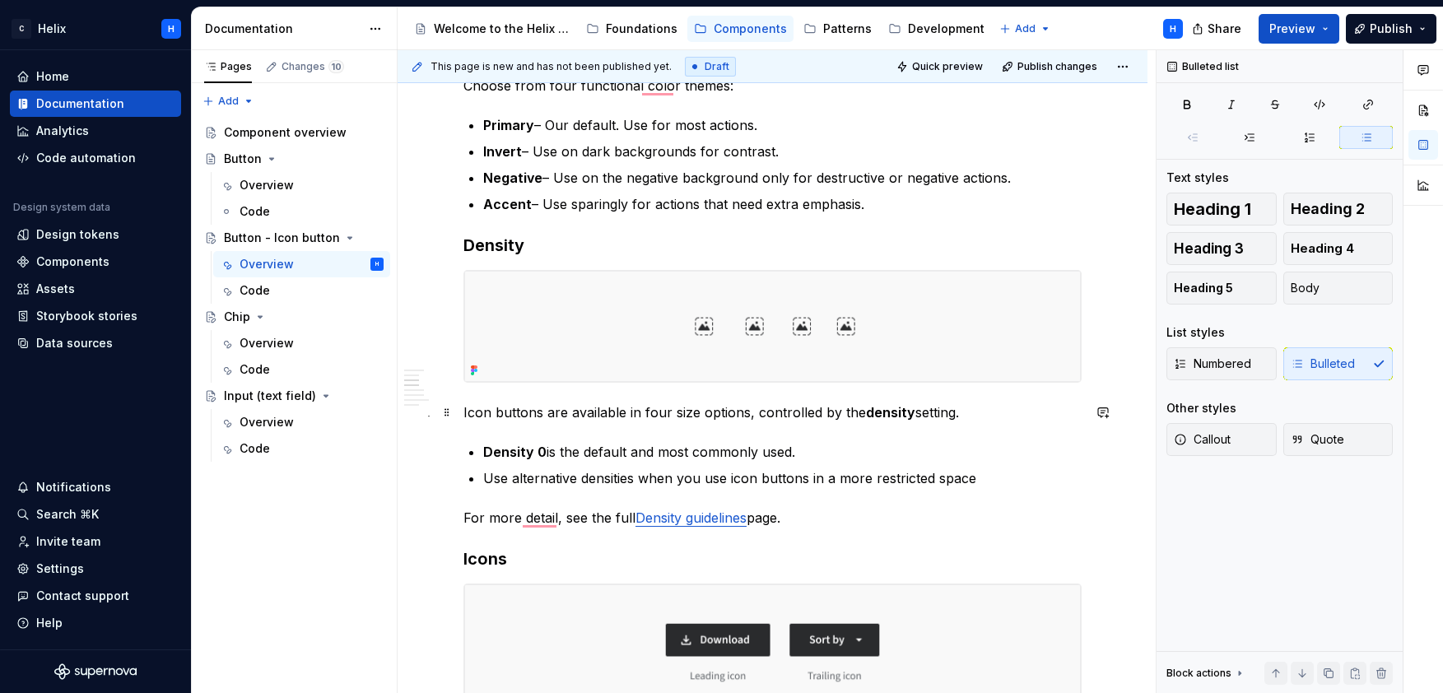
click at [980, 412] on p "Icon buttons are available in four size options, controlled by the density sett…" at bounding box center [773, 413] width 618 height 20
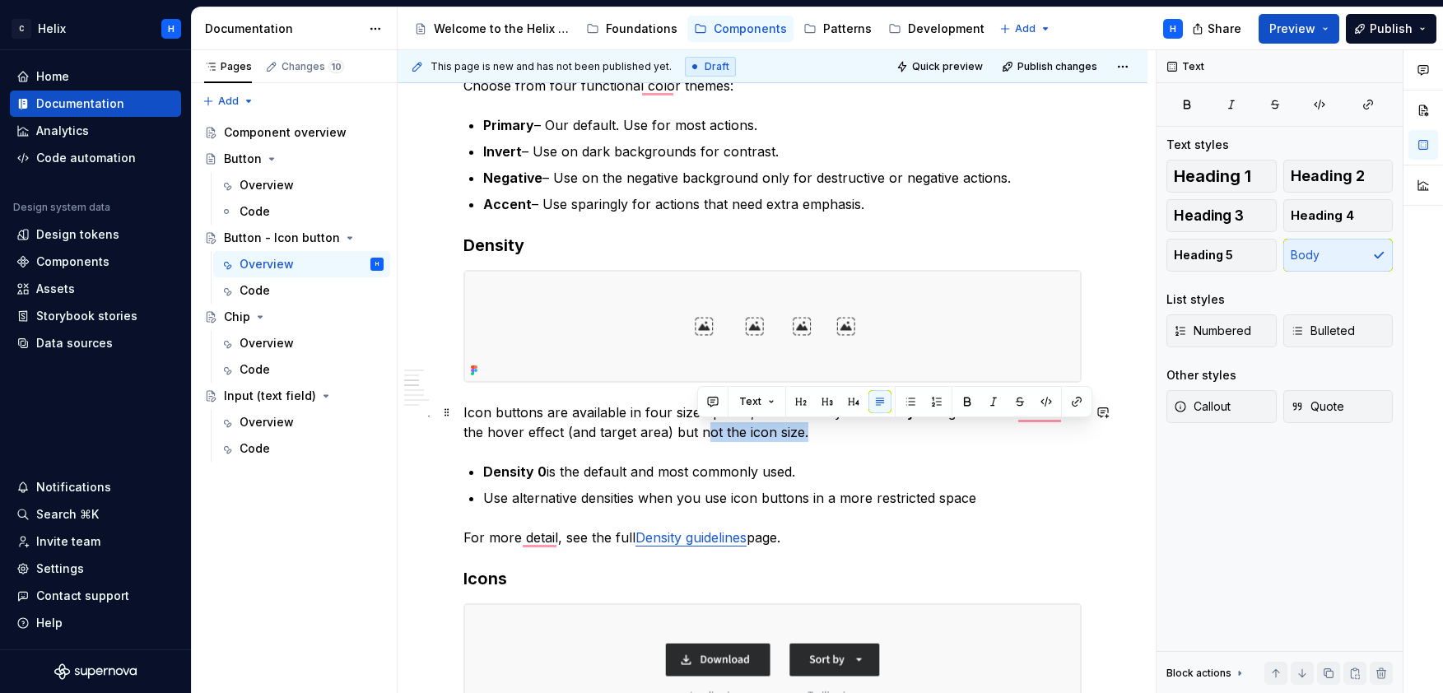
drag, startPoint x: 698, startPoint y: 431, endPoint x: 799, endPoint y: 431, distance: 100.4
click at [799, 431] on p "Icon buttons are available in four size options, controlled by the density sett…" at bounding box center [773, 423] width 618 height 40
click at [962, 398] on button "button" at bounding box center [967, 401] width 23 height 23
click at [868, 437] on p "Icon buttons are available in four size options, controlled by the density sett…" at bounding box center [773, 423] width 618 height 40
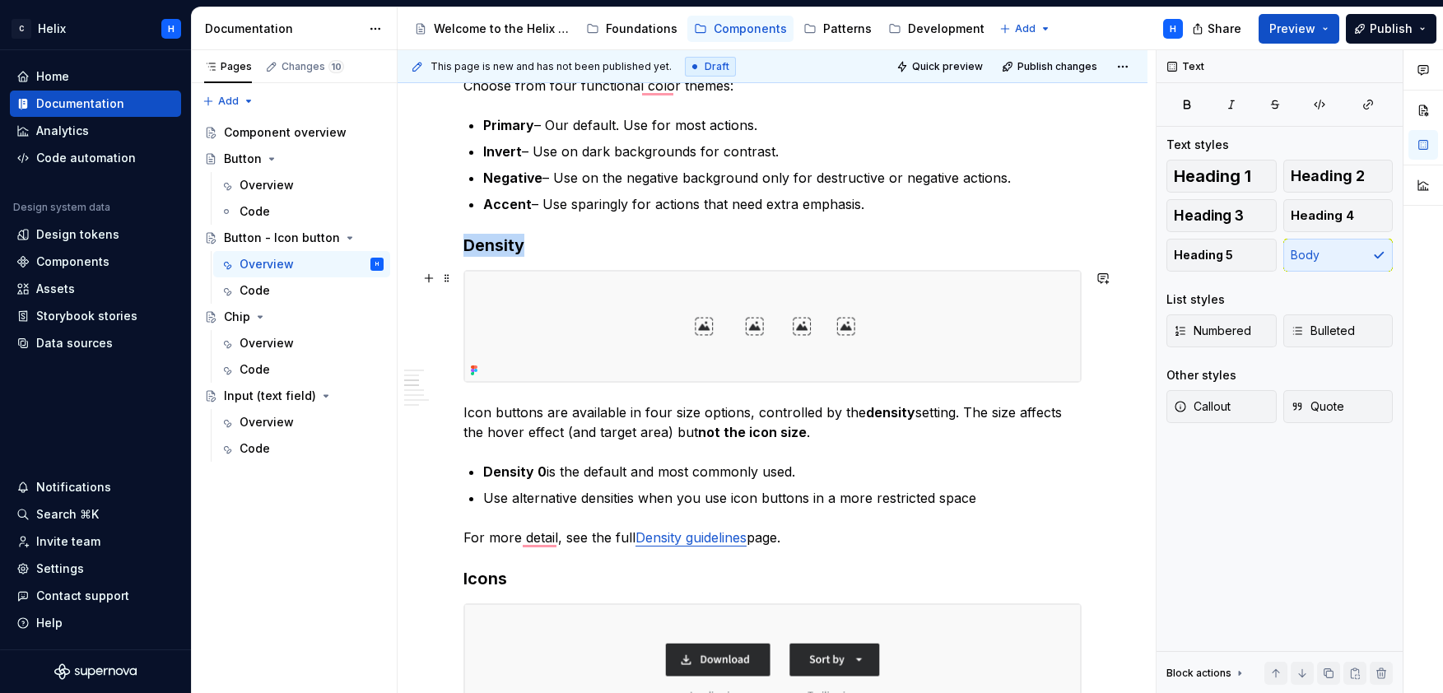
click at [995, 297] on img "To enrich screen reader interactions, please activate Accessibility in Grammarl…" at bounding box center [772, 326] width 617 height 111
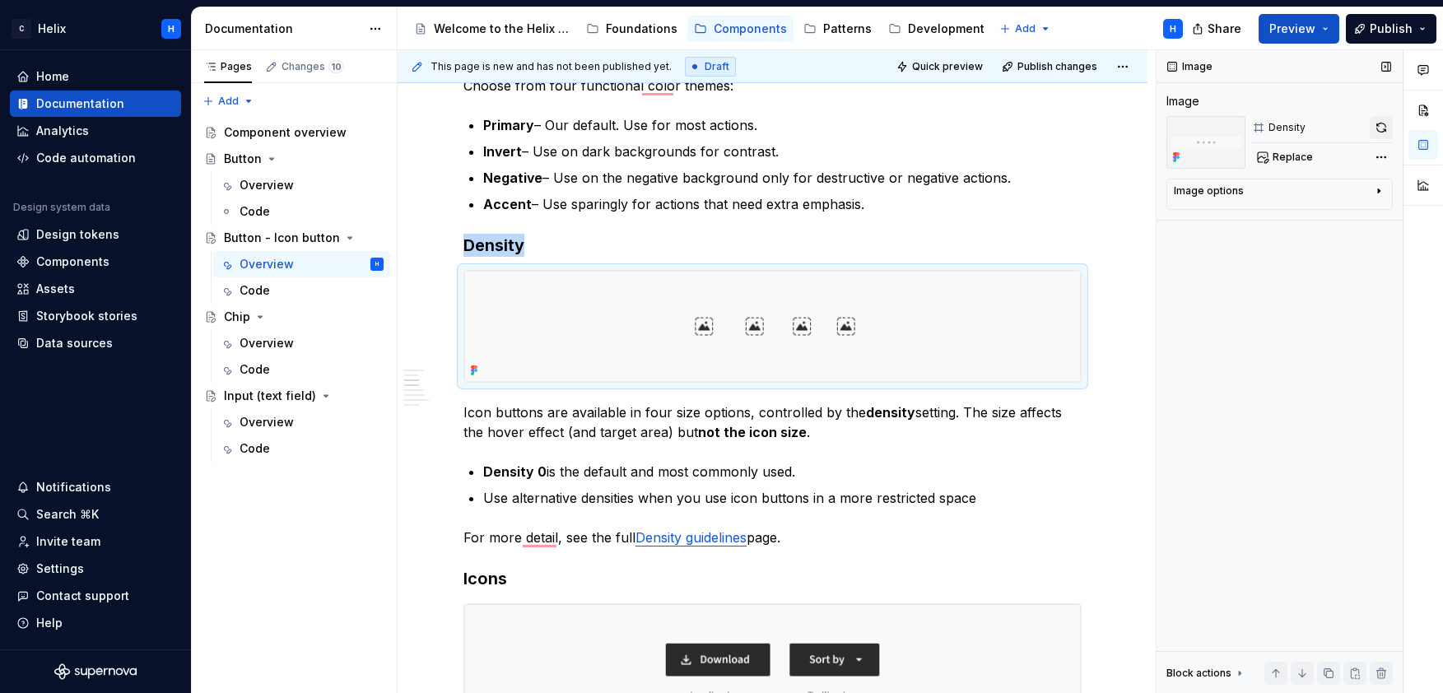
click at [1379, 125] on button "button" at bounding box center [1381, 127] width 23 height 23
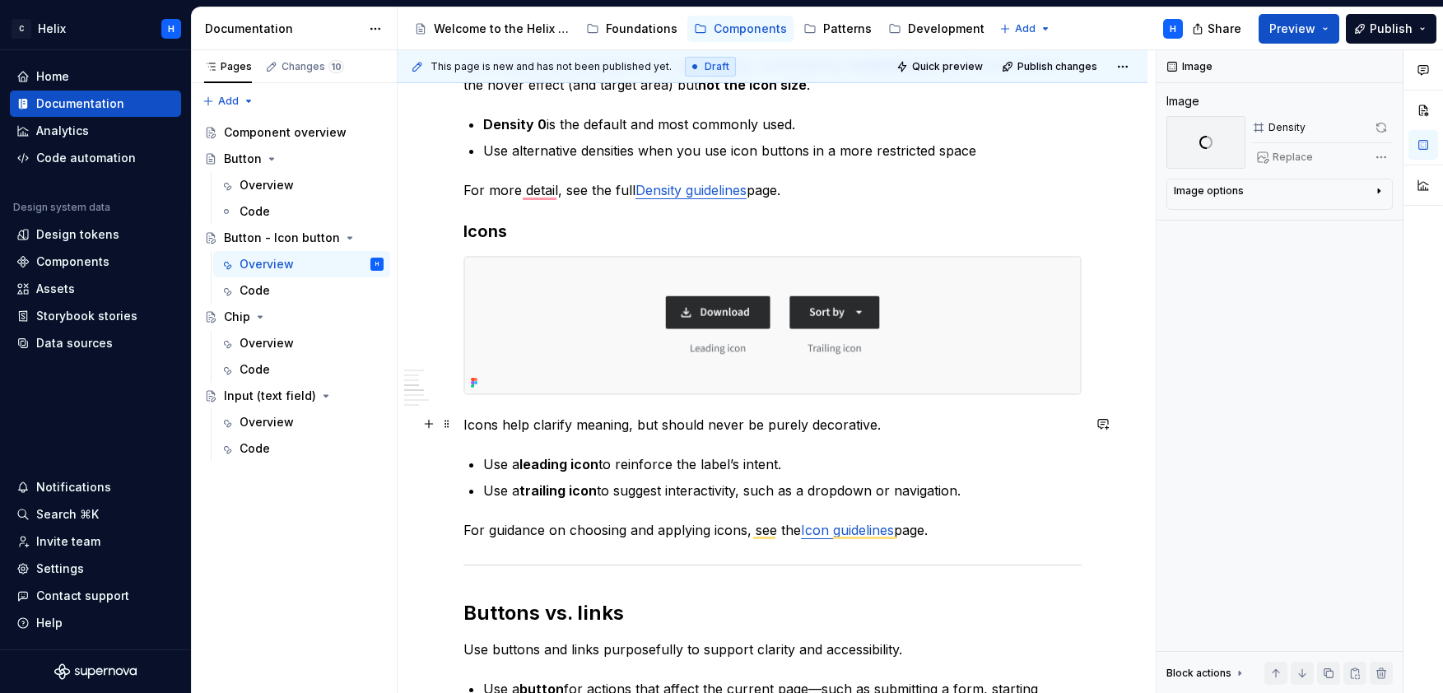
scroll to position [1024, 0]
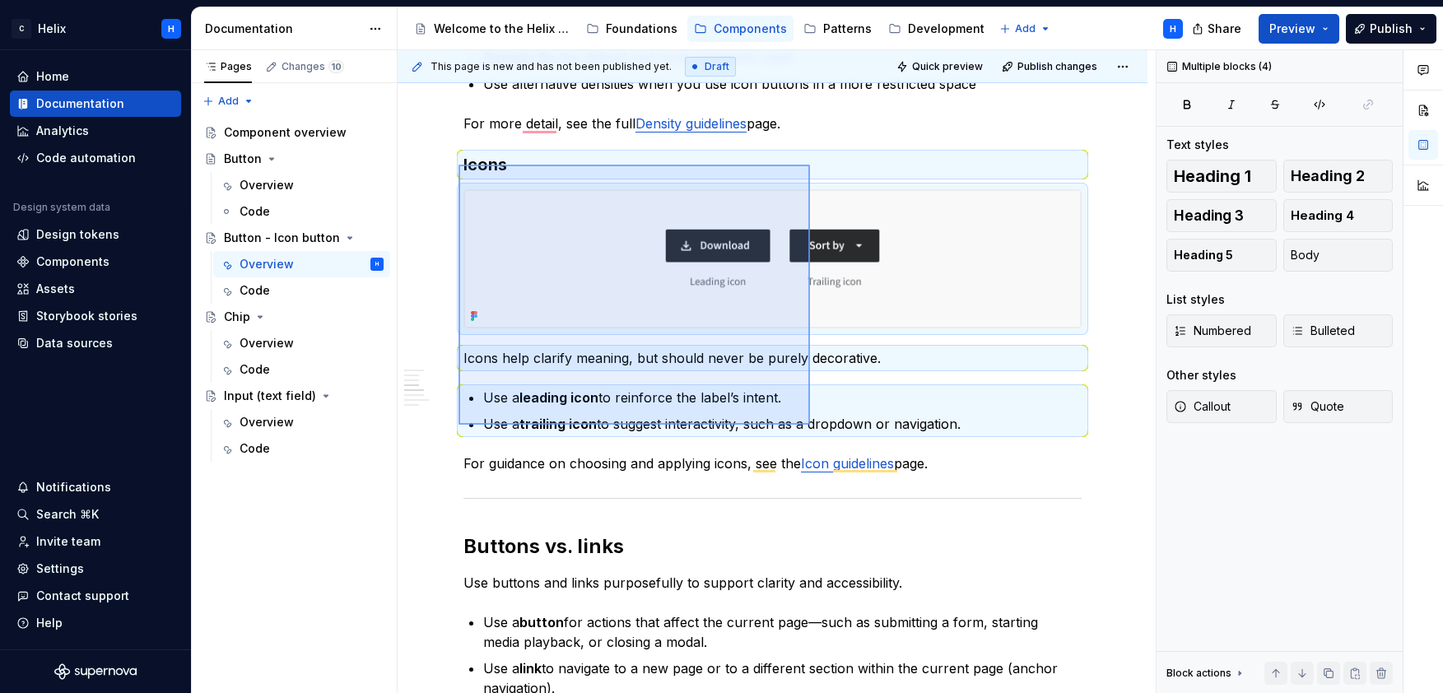
drag, startPoint x: 459, startPoint y: 165, endPoint x: 810, endPoint y: 425, distance: 437.4
click at [810, 425] on div "This page is new and has not been published yet. Draft Quick preview Publish ch…" at bounding box center [777, 372] width 758 height 644
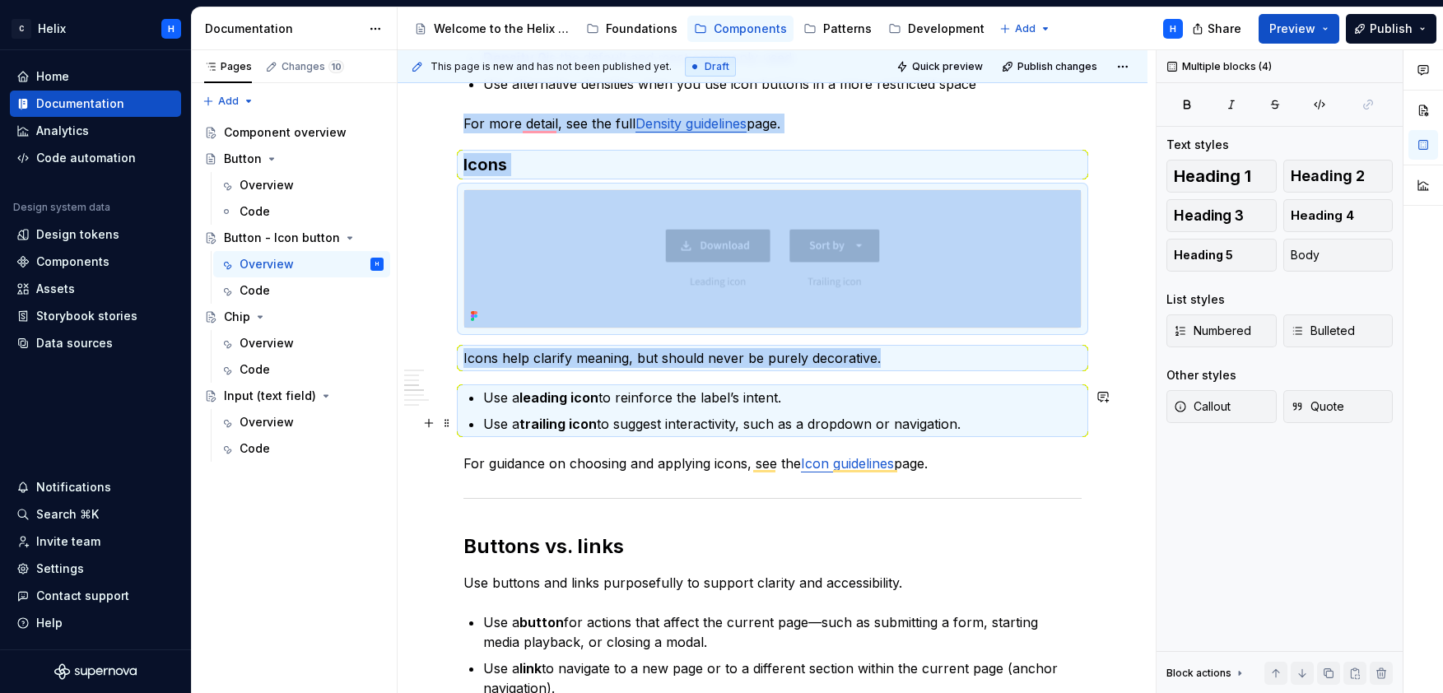
click at [781, 425] on p "Use a trailing icon to suggest interactivity, such as a dropdown or navigation." at bounding box center [782, 424] width 599 height 20
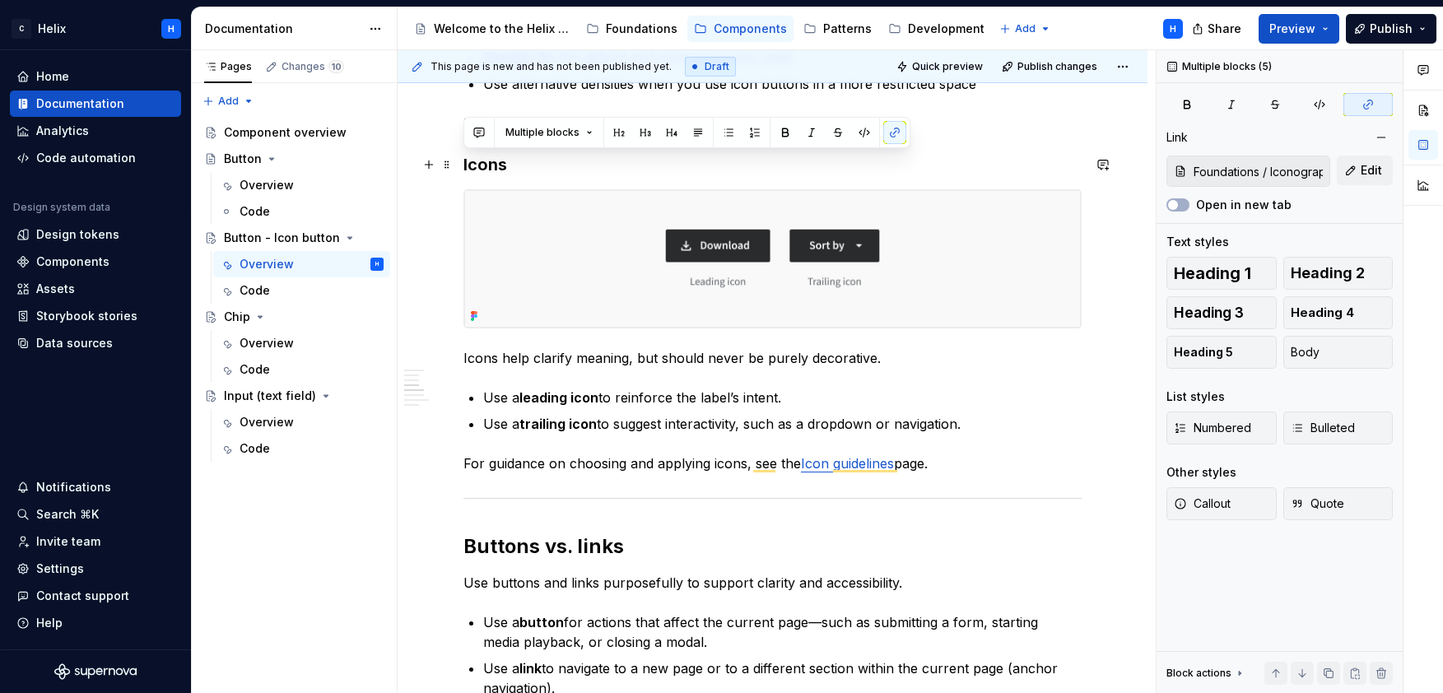
drag, startPoint x: 948, startPoint y: 463, endPoint x: 462, endPoint y: 167, distance: 569.3
click at [462, 167] on div "The Helix icon button component is built using selected styles from the Angular…" at bounding box center [773, 696] width 750 height 2906
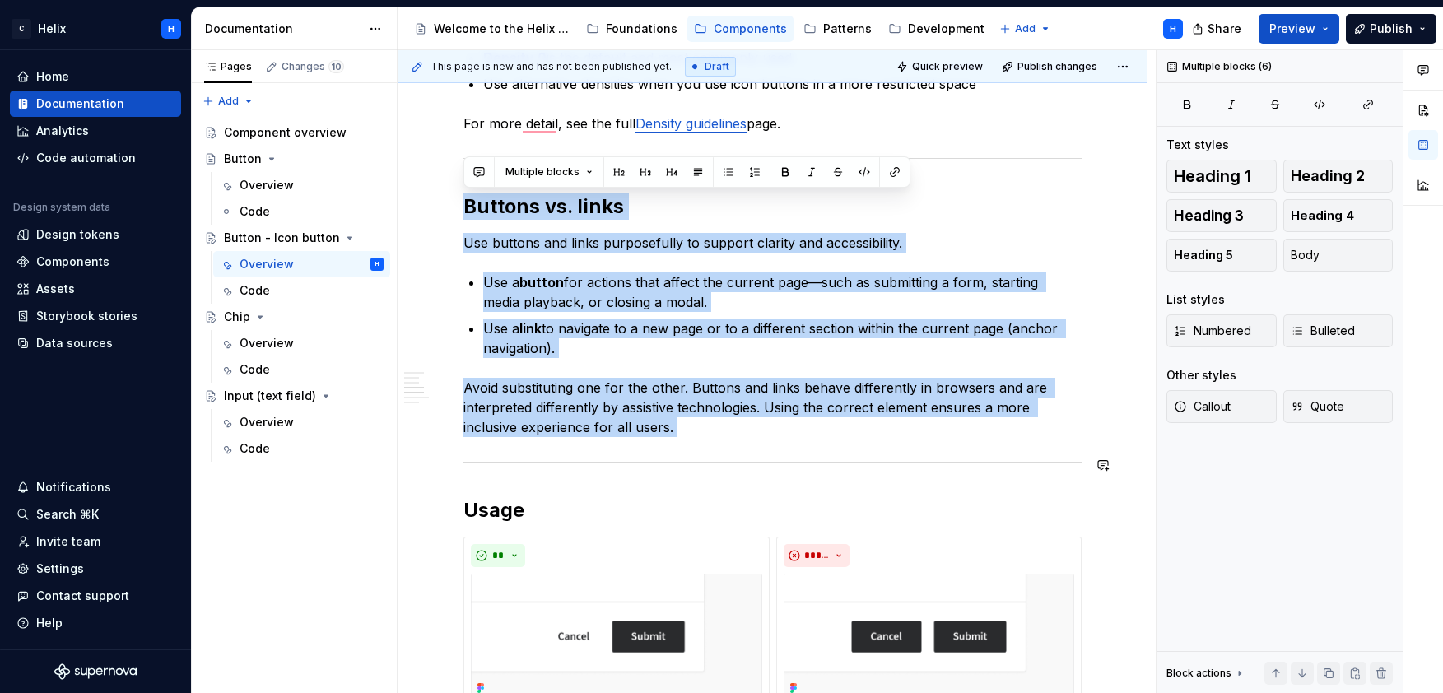
drag, startPoint x: 466, startPoint y: 206, endPoint x: 1070, endPoint y: 454, distance: 652.7
click at [1070, 454] on div "The Helix icon button component is built using selected styles from the Angular…" at bounding box center [773, 432] width 618 height 2300
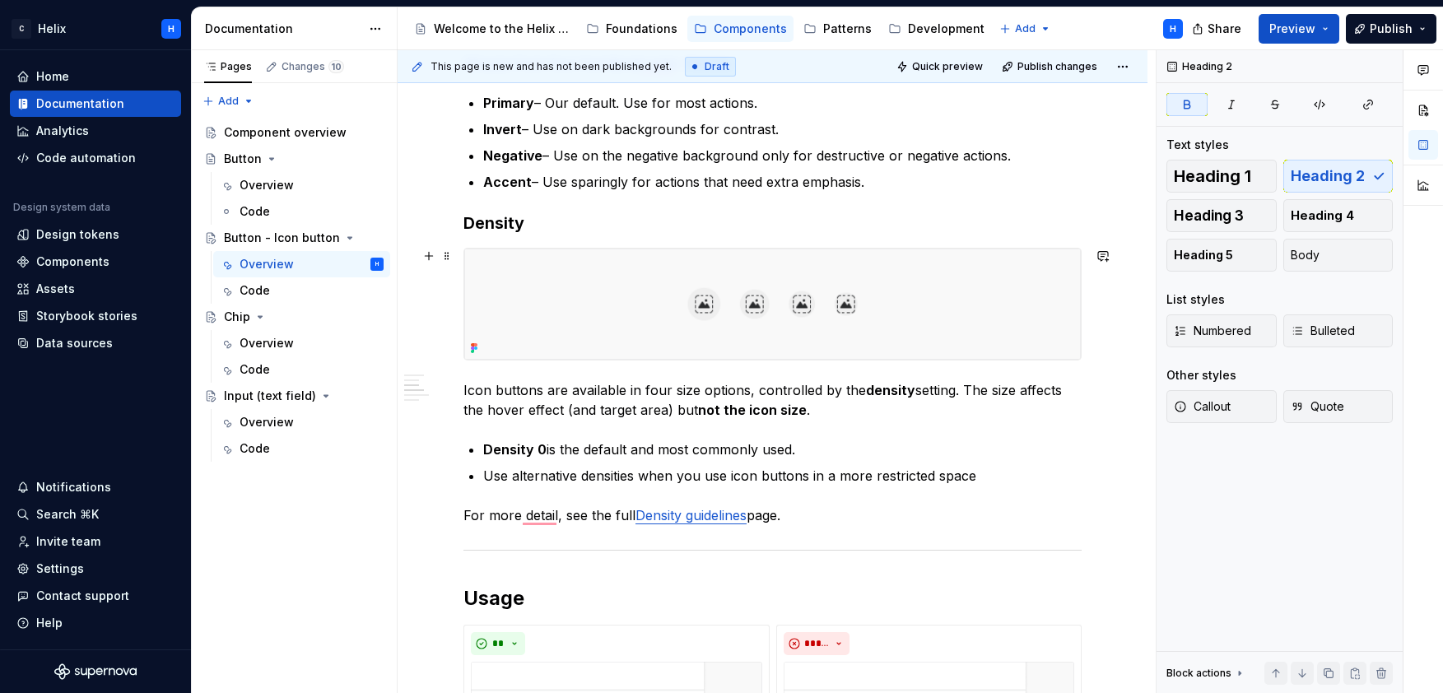
scroll to position [648, 0]
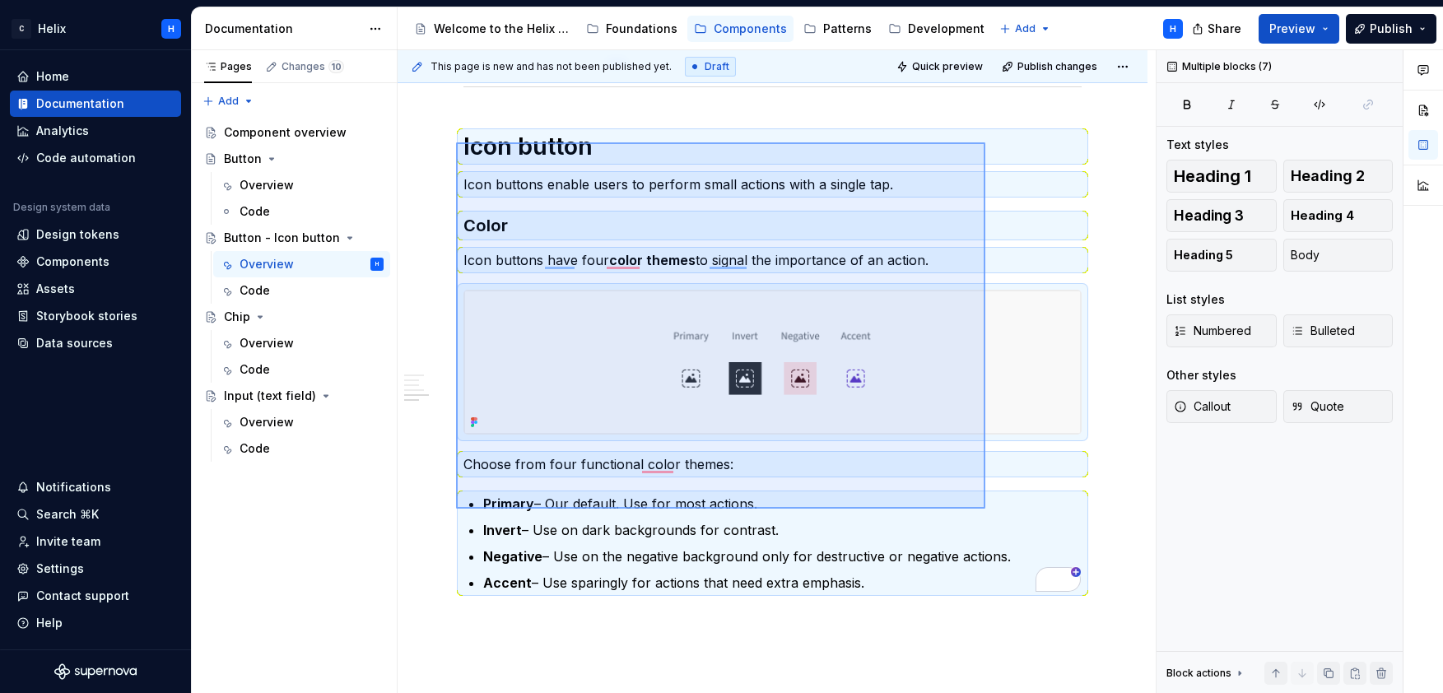
drag, startPoint x: 456, startPoint y: 142, endPoint x: 986, endPoint y: 509, distance: 643.8
click at [986, 509] on div "This page is new and has not been published yet. Draft Quick preview Publish ch…" at bounding box center [777, 372] width 758 height 644
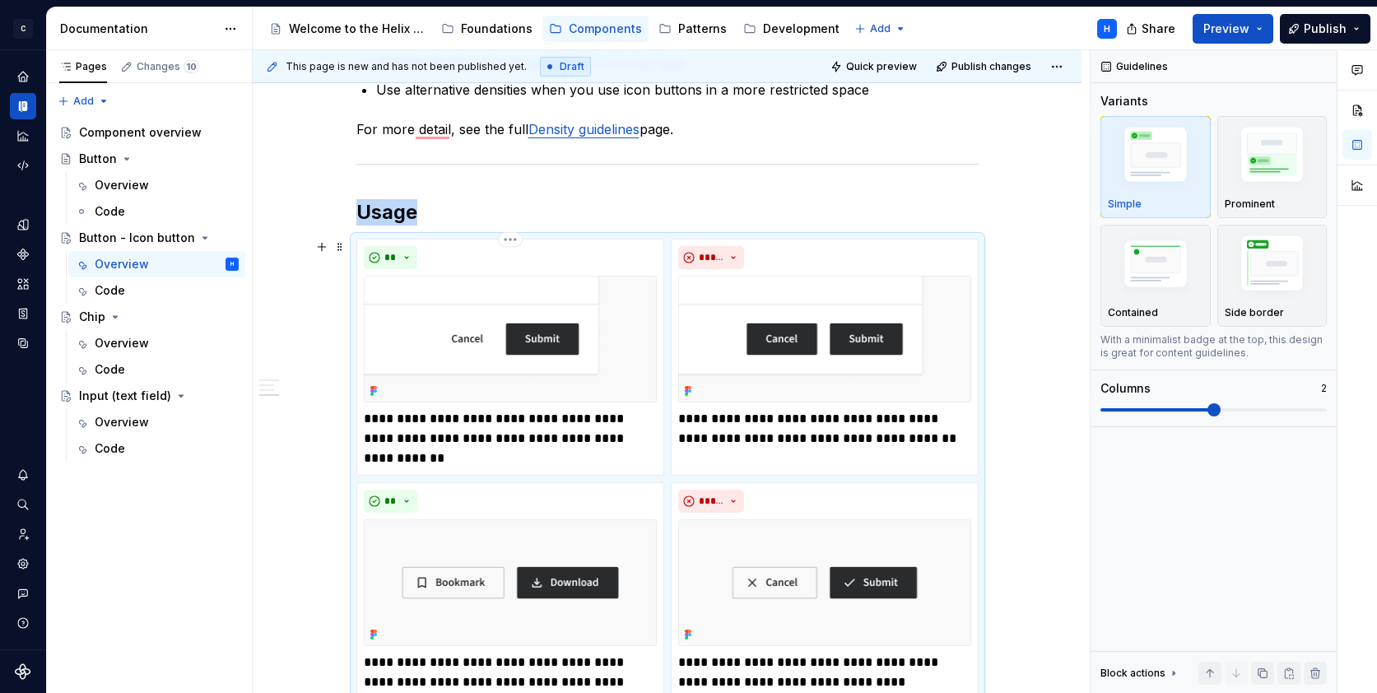
scroll to position [1041, 0]
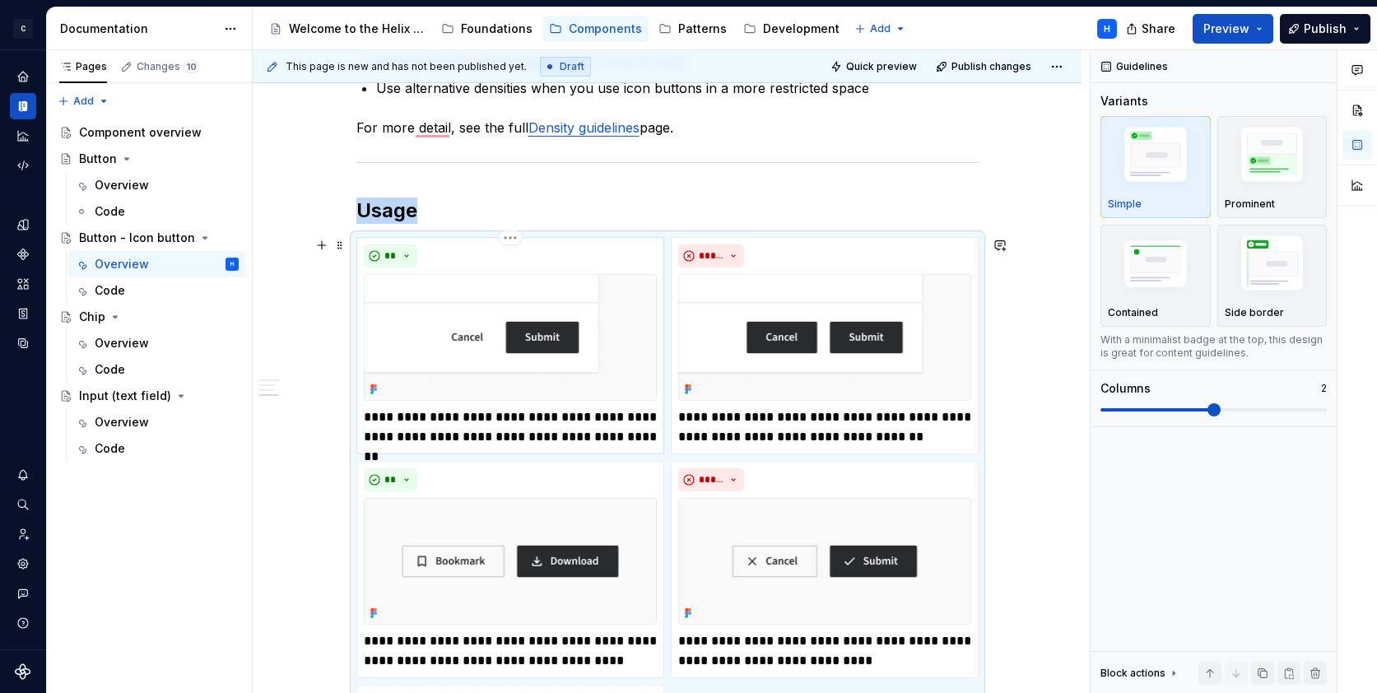
click at [633, 332] on img "To enrich screen reader interactions, please activate Accessibility in Grammarl…" at bounding box center [510, 337] width 293 height 127
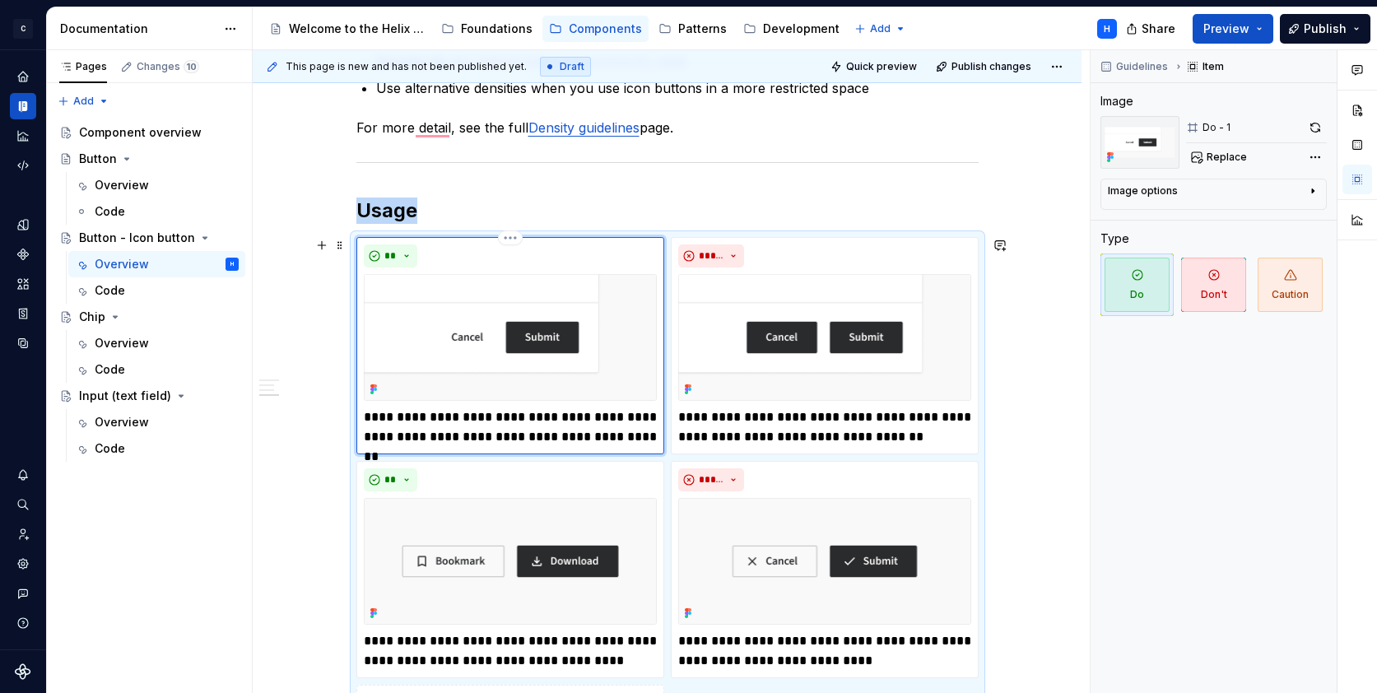
click at [633, 332] on img "To enrich screen reader interactions, please activate Accessibility in Grammarl…" at bounding box center [510, 337] width 293 height 127
click at [1240, 156] on span "Replace" at bounding box center [1227, 157] width 40 height 13
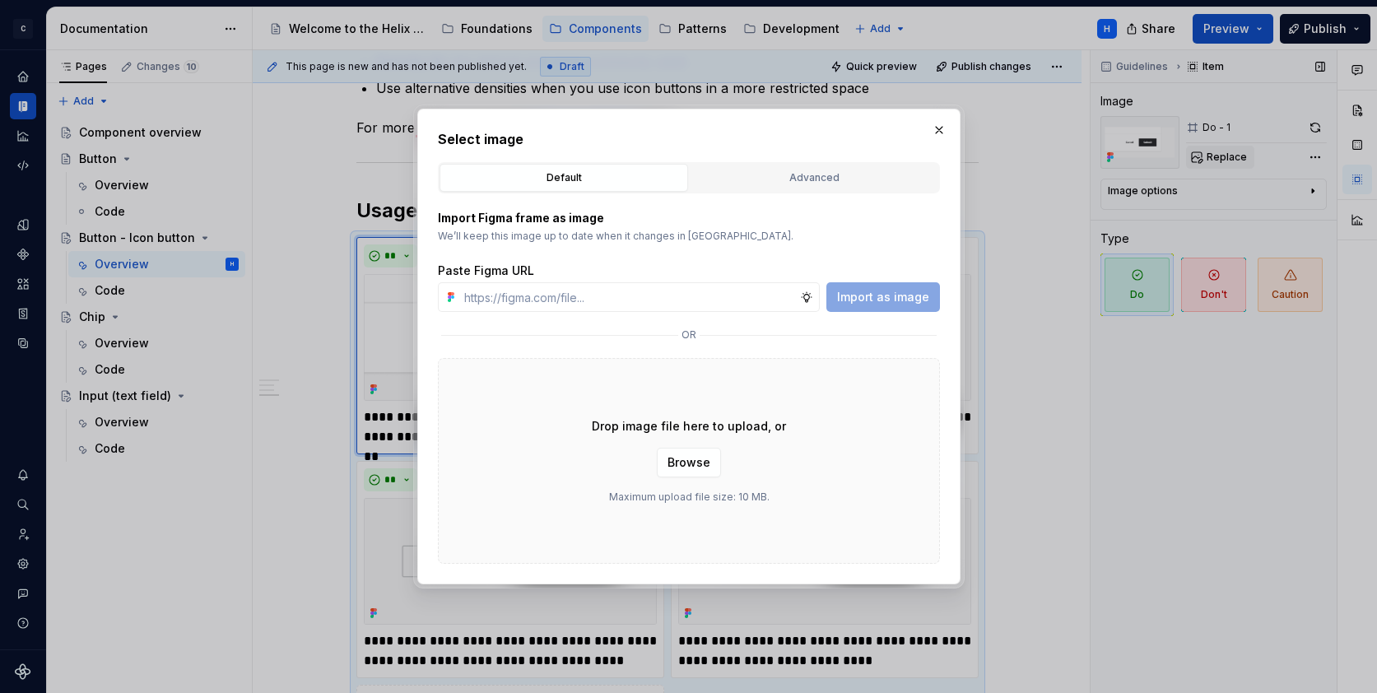
type textarea "*"
paste input "https://www.figma.com/design/1jiprMGZ64bsPdJCQJnL51/Design-System-Documentation…"
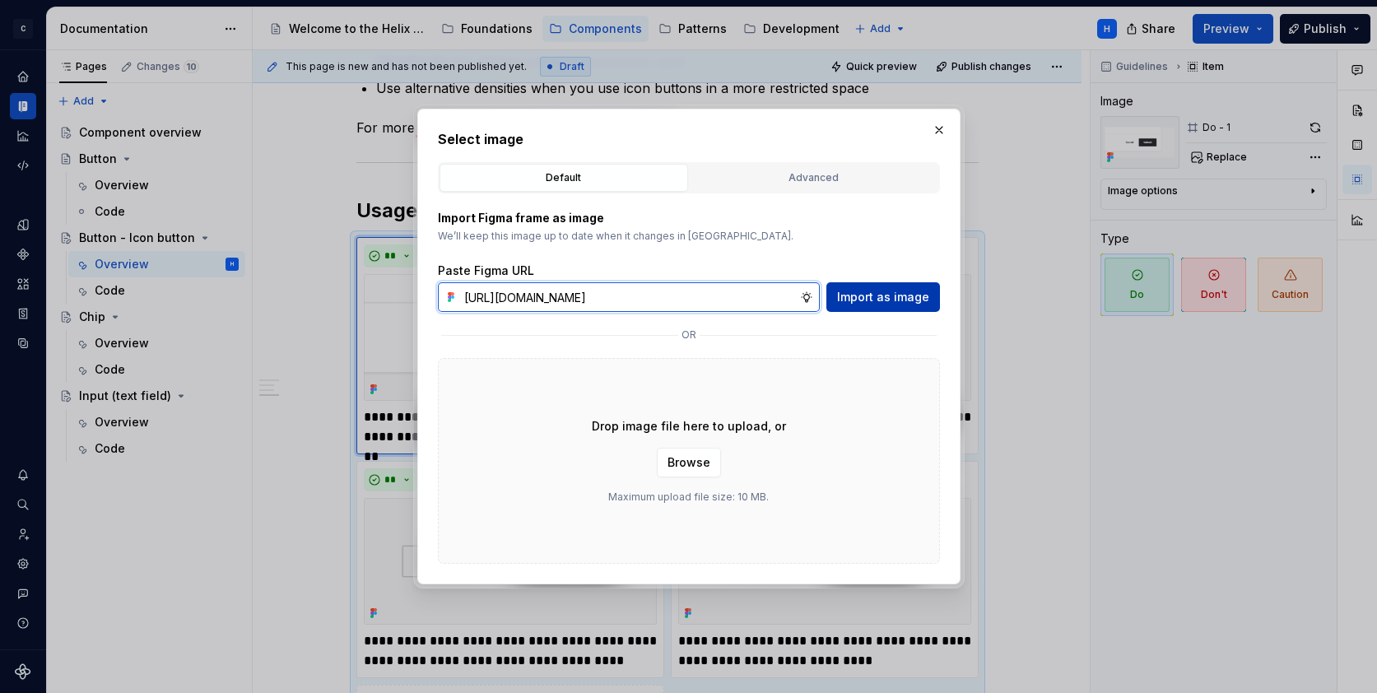
type input "https://www.figma.com/design/1jiprMGZ64bsPdJCQJnL51/Design-System-Documentation…"
click at [888, 302] on span "Import as image" at bounding box center [883, 297] width 92 height 16
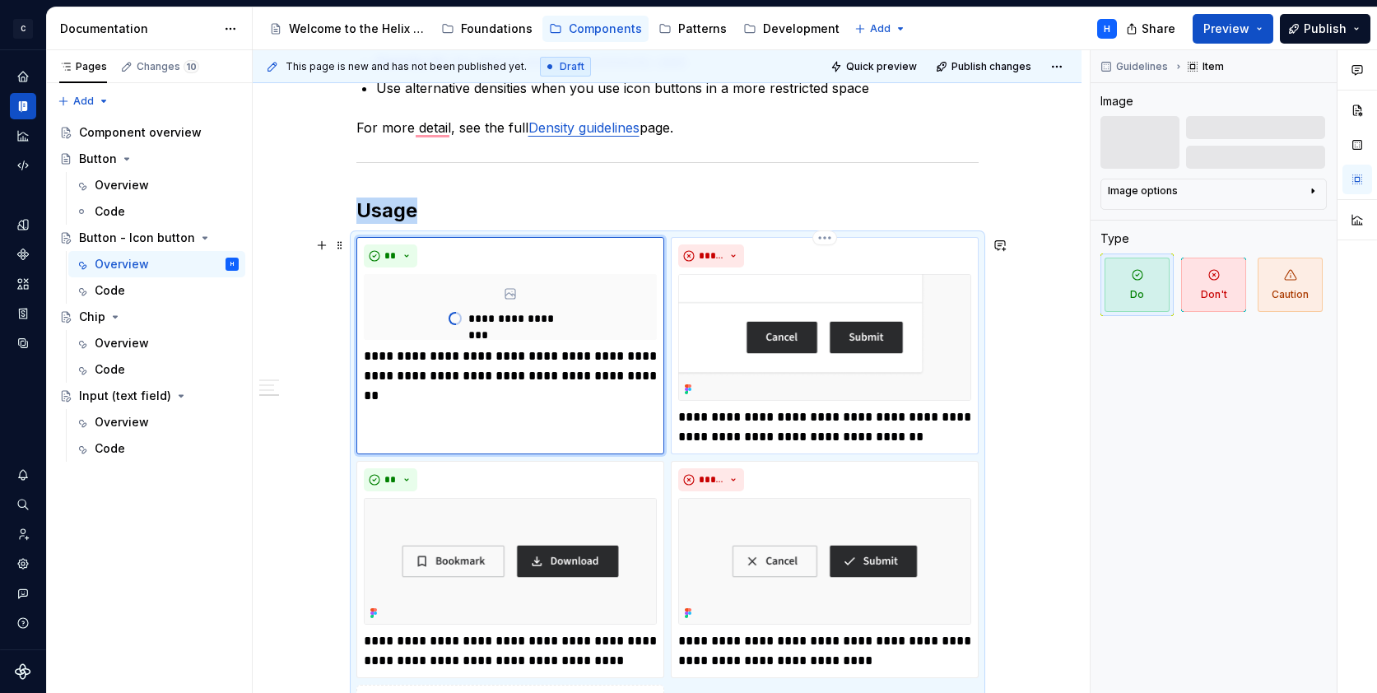
scroll to position [1084, 0]
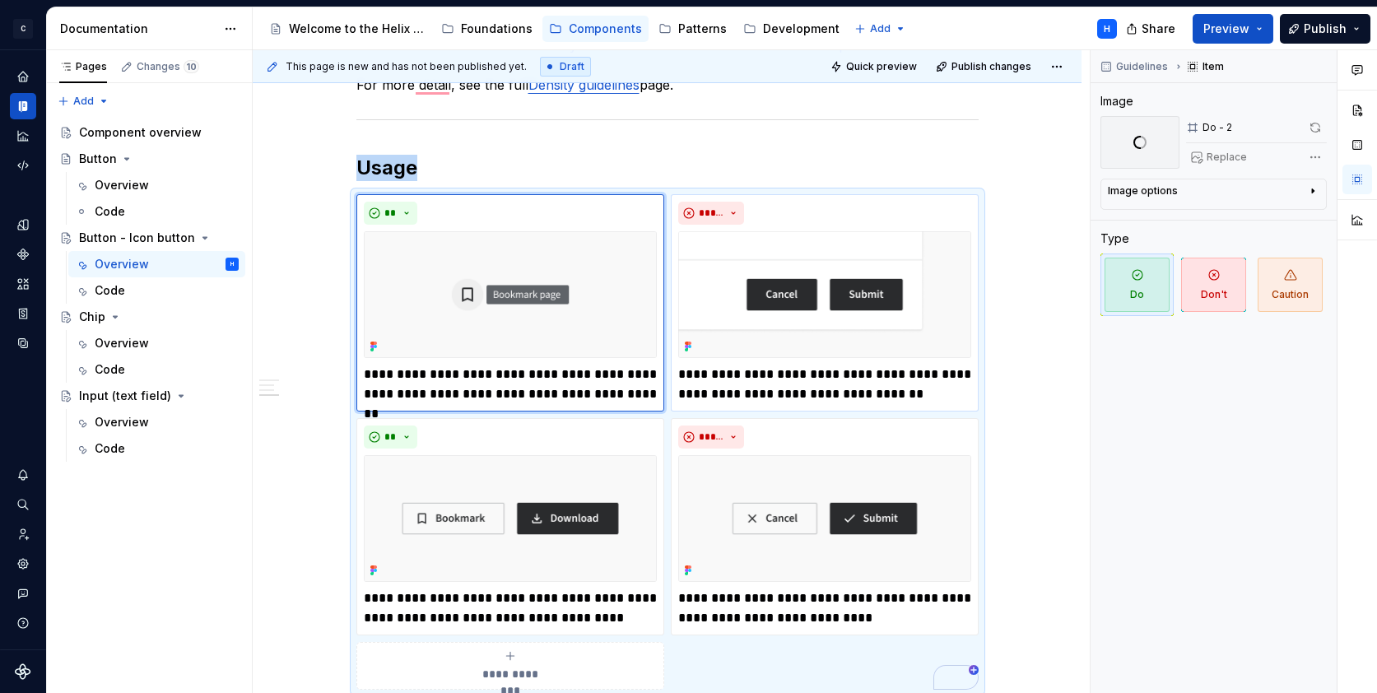
click at [915, 298] on img "To enrich screen reader interactions, please activate Accessibility in Grammarl…" at bounding box center [824, 294] width 293 height 127
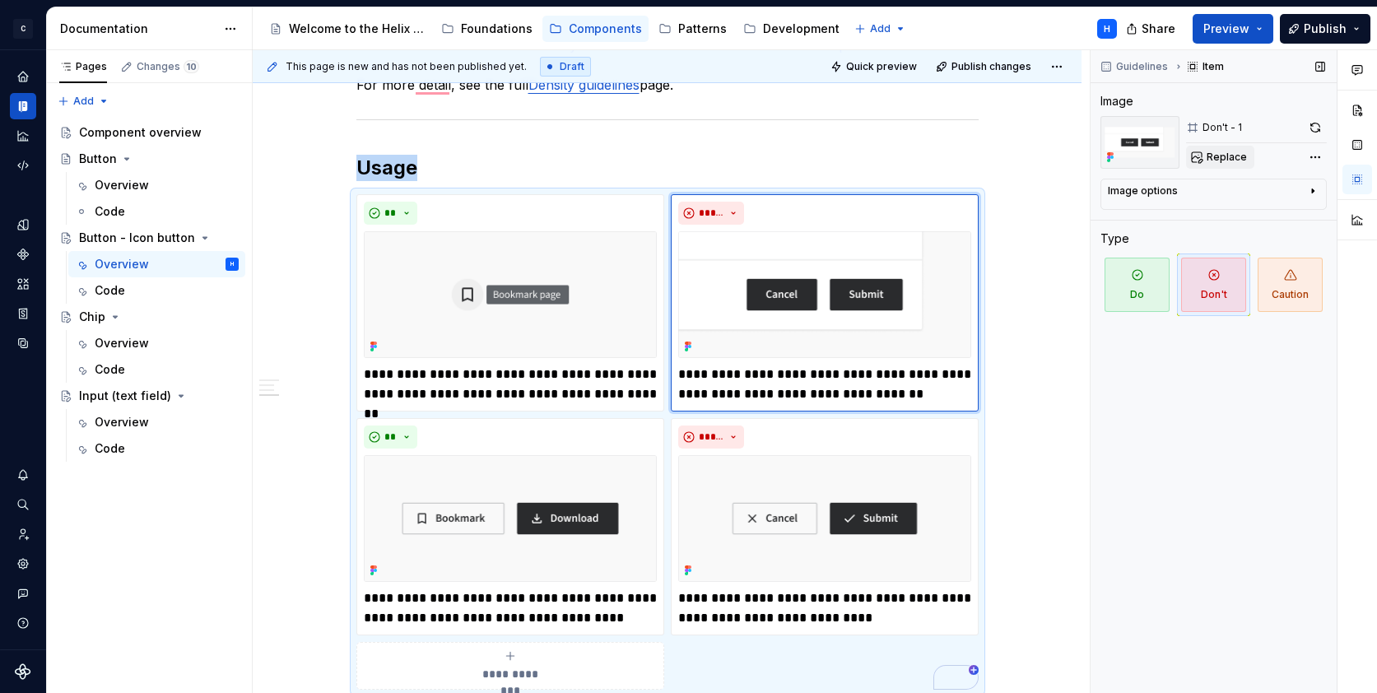
click at [1225, 154] on span "Replace" at bounding box center [1227, 157] width 40 height 13
type textarea "*"
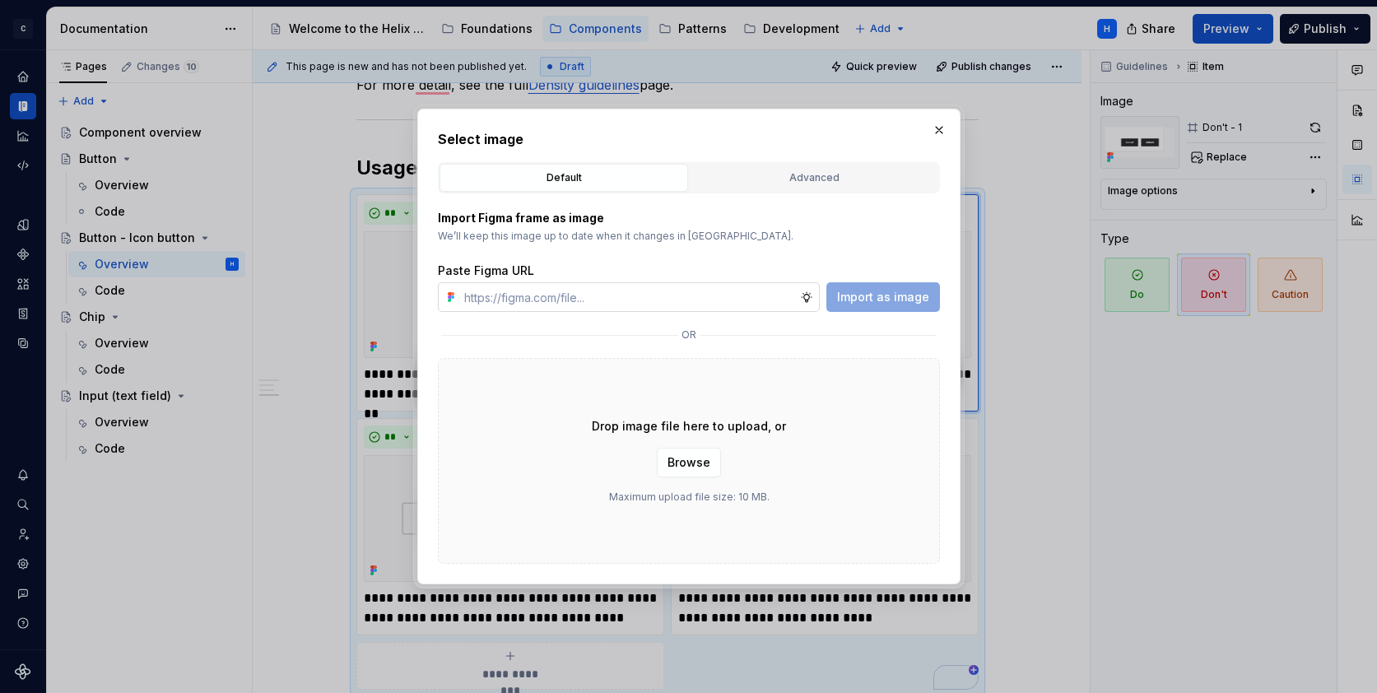
click at [762, 295] on input "text" at bounding box center [629, 297] width 343 height 30
type input "https://www.figma.com/design/1jiprMGZ64bsPdJCQJnL51/Design-System-Documentation…"
click at [860, 301] on span "Import as image" at bounding box center [883, 297] width 92 height 16
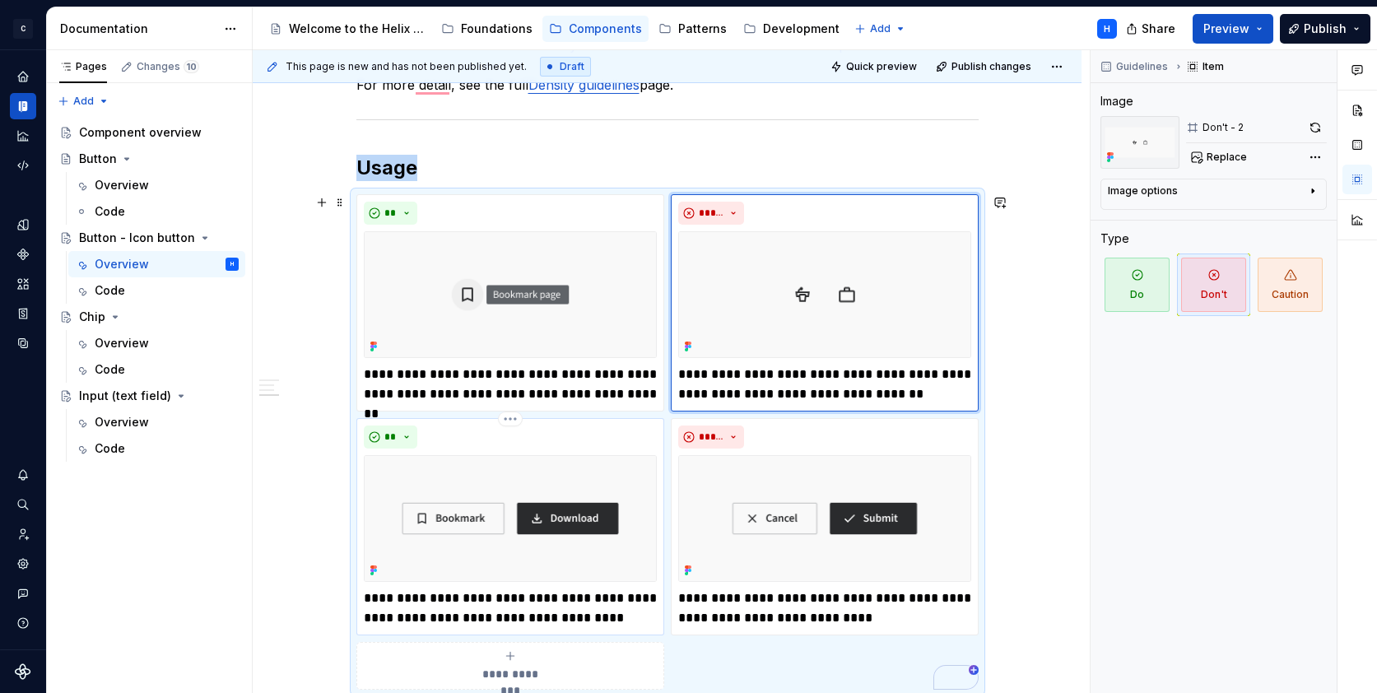
click at [492, 469] on img "To enrich screen reader interactions, please activate Accessibility in Grammarl…" at bounding box center [510, 518] width 293 height 127
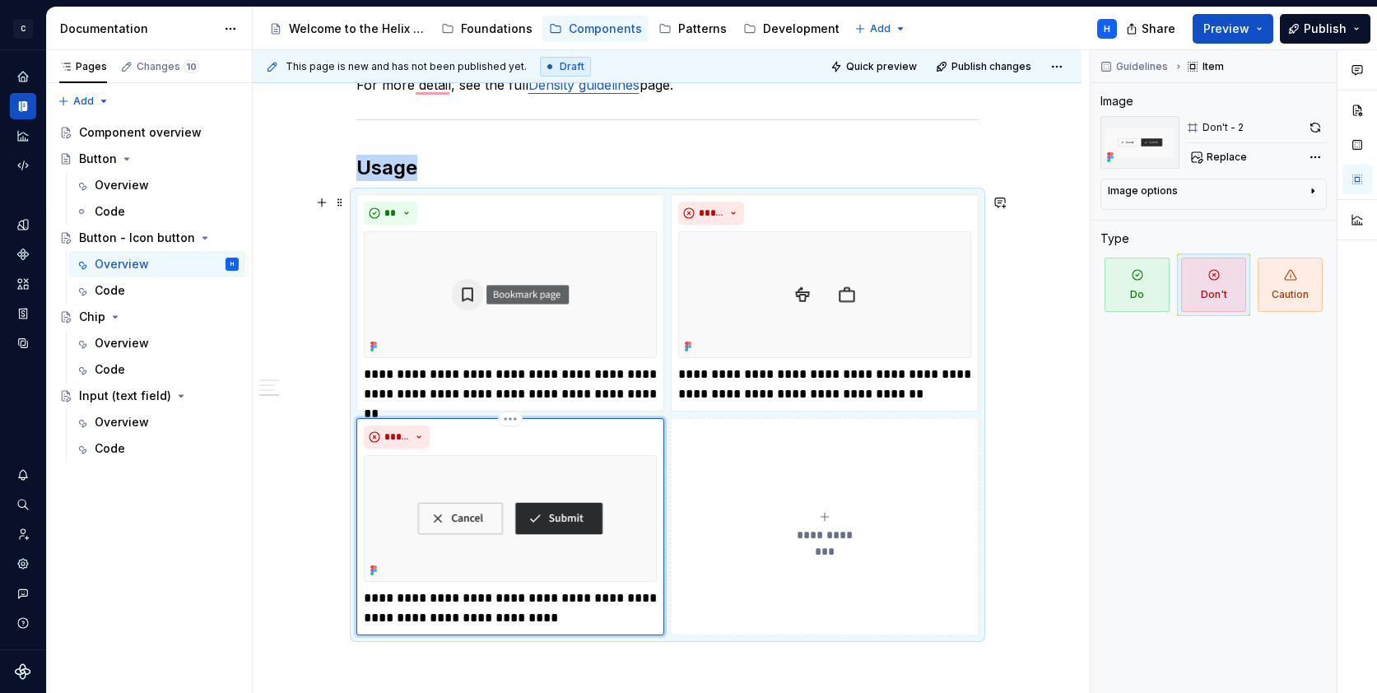
click at [560, 433] on div "*****" at bounding box center [510, 437] width 293 height 23
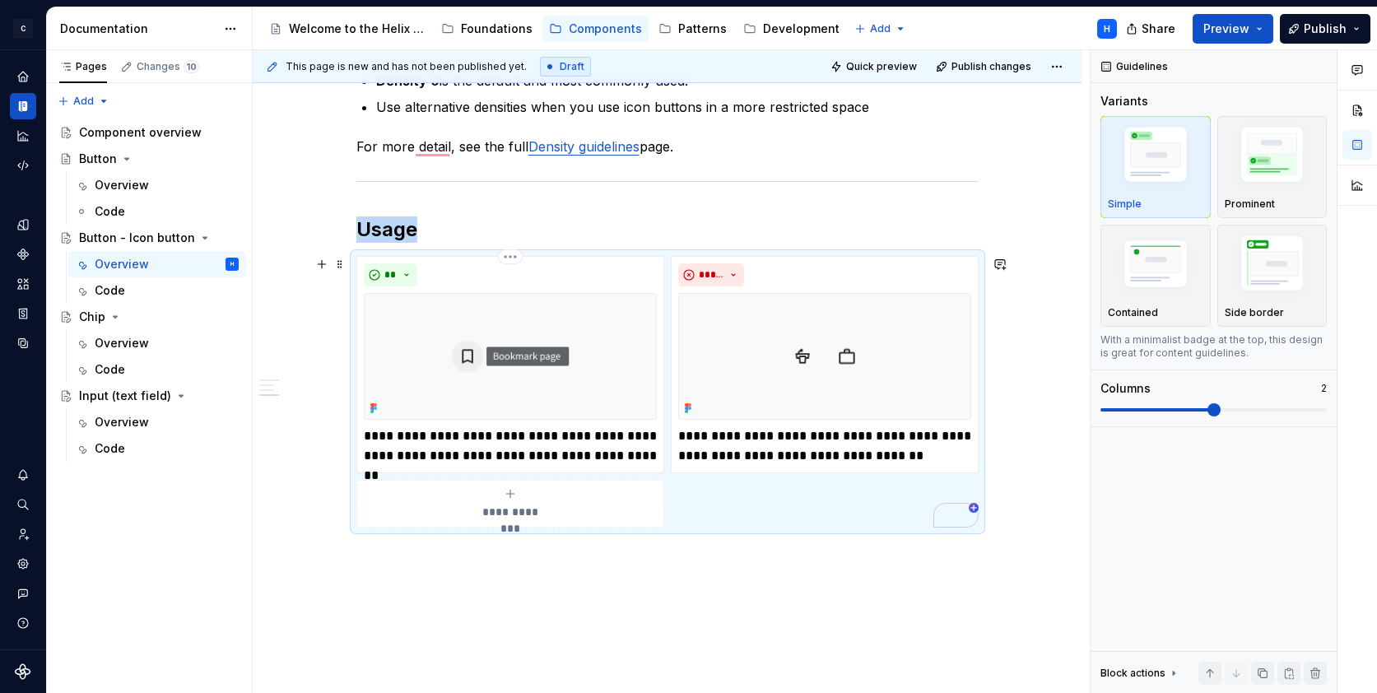
scroll to position [991, 0]
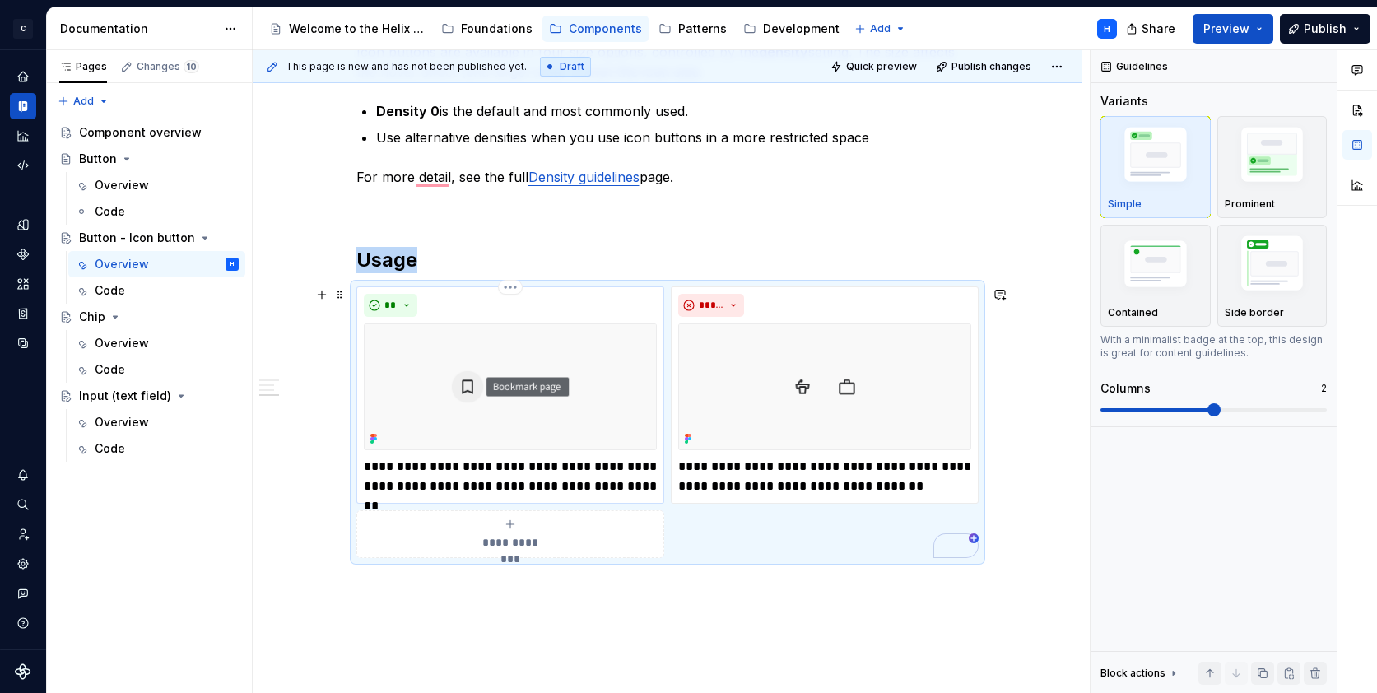
click at [474, 476] on p "**********" at bounding box center [510, 477] width 293 height 40
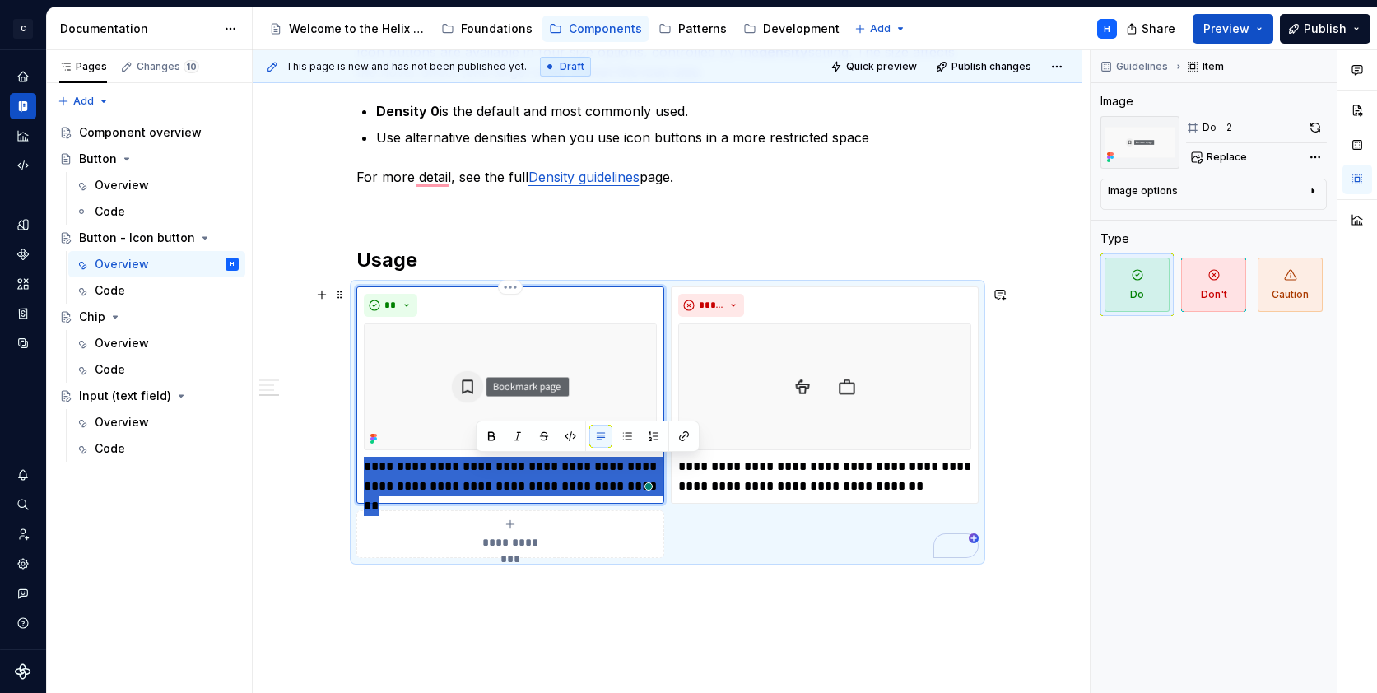
click at [474, 476] on p "**********" at bounding box center [510, 477] width 293 height 40
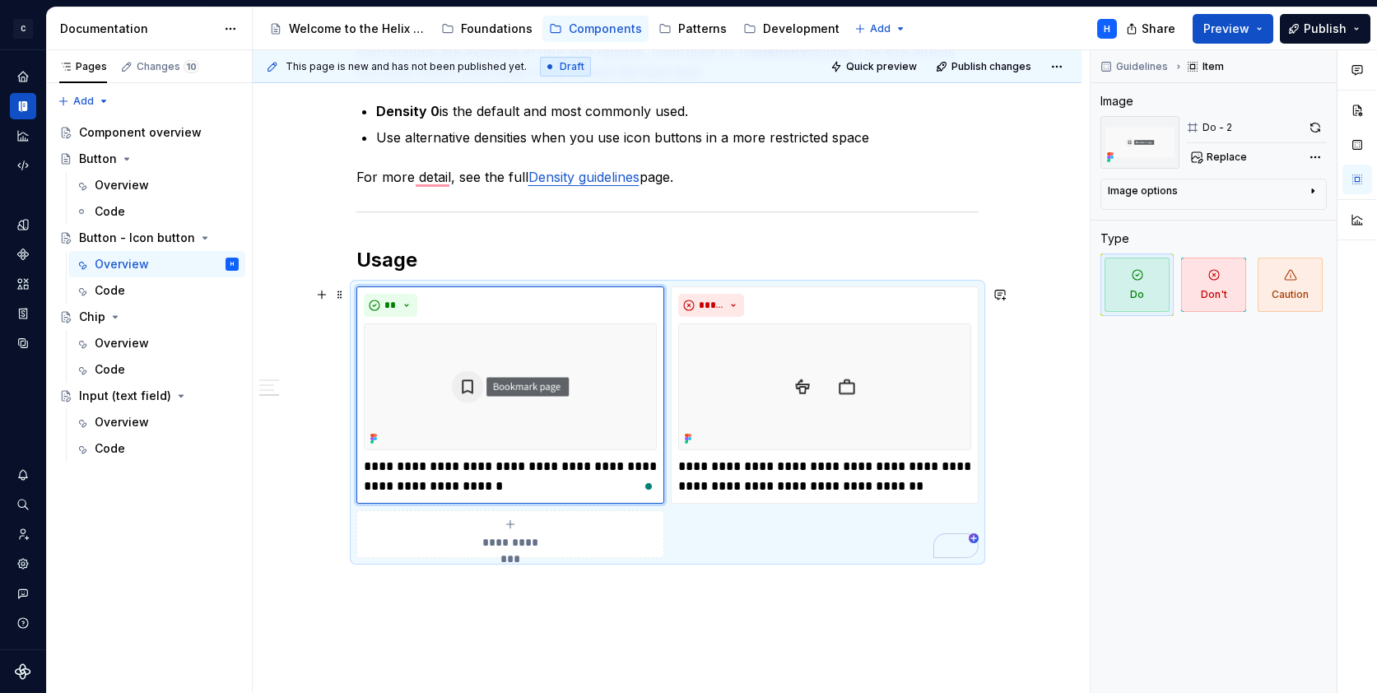
type textarea "*"
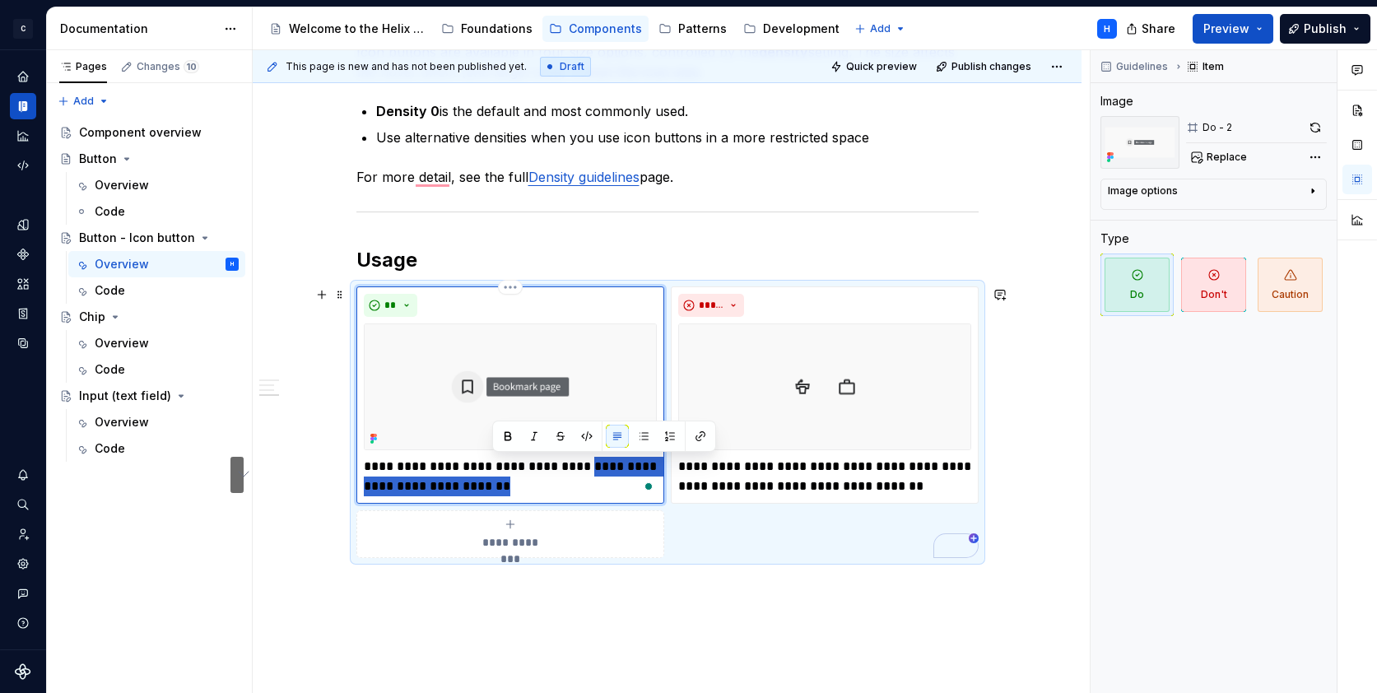
drag, startPoint x: 578, startPoint y: 467, endPoint x: 507, endPoint y: 491, distance: 74.7
click at [507, 491] on p "**********" at bounding box center [510, 477] width 293 height 40
click at [482, 487] on p "**********" at bounding box center [510, 477] width 293 height 40
drag, startPoint x: 487, startPoint y: 486, endPoint x: 579, endPoint y: 469, distance: 92.9
click at [579, 469] on p "**********" at bounding box center [510, 477] width 293 height 40
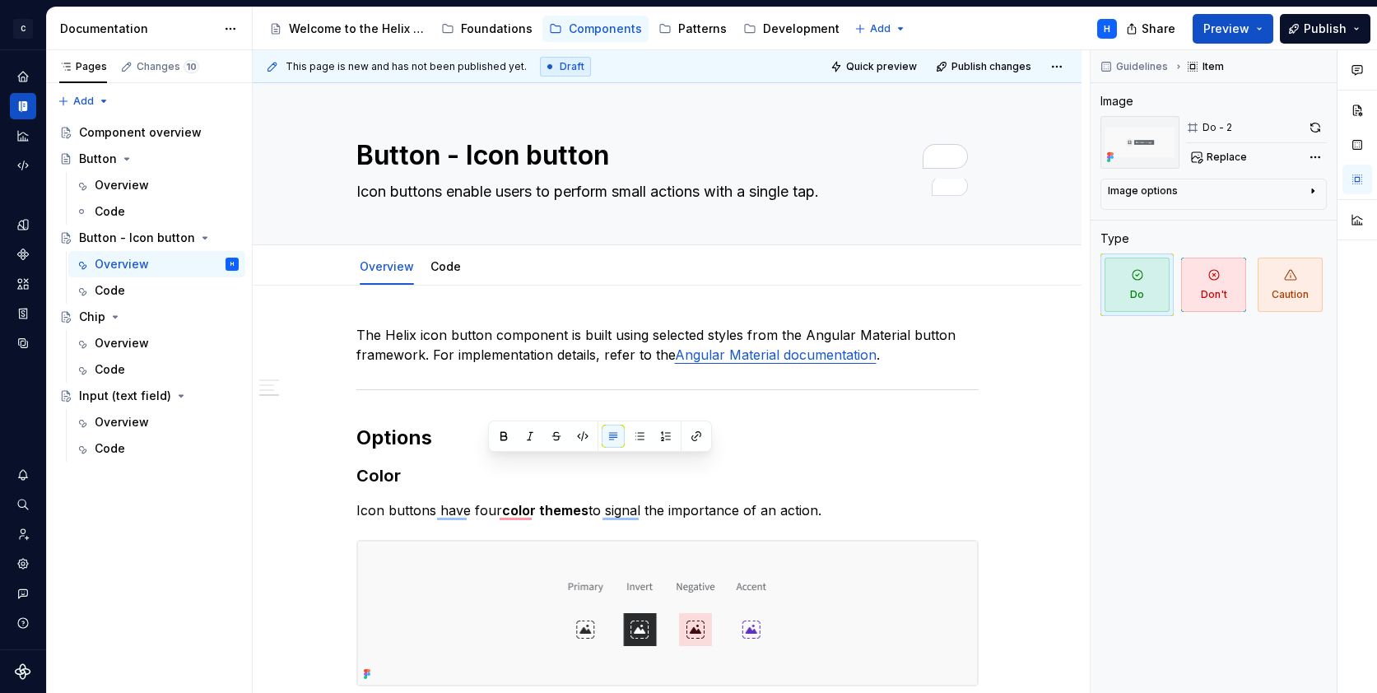
scroll to position [991, 0]
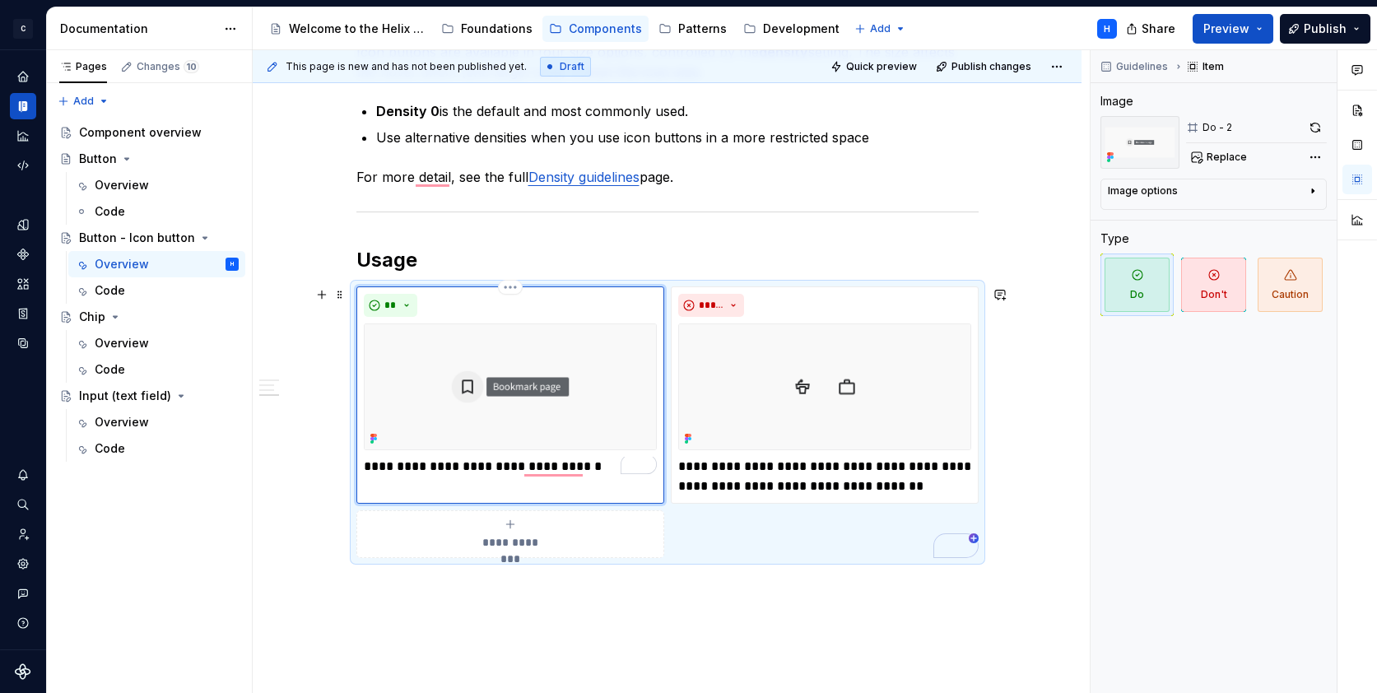
click at [364, 469] on p "**********" at bounding box center [510, 467] width 293 height 20
type textarea "*"
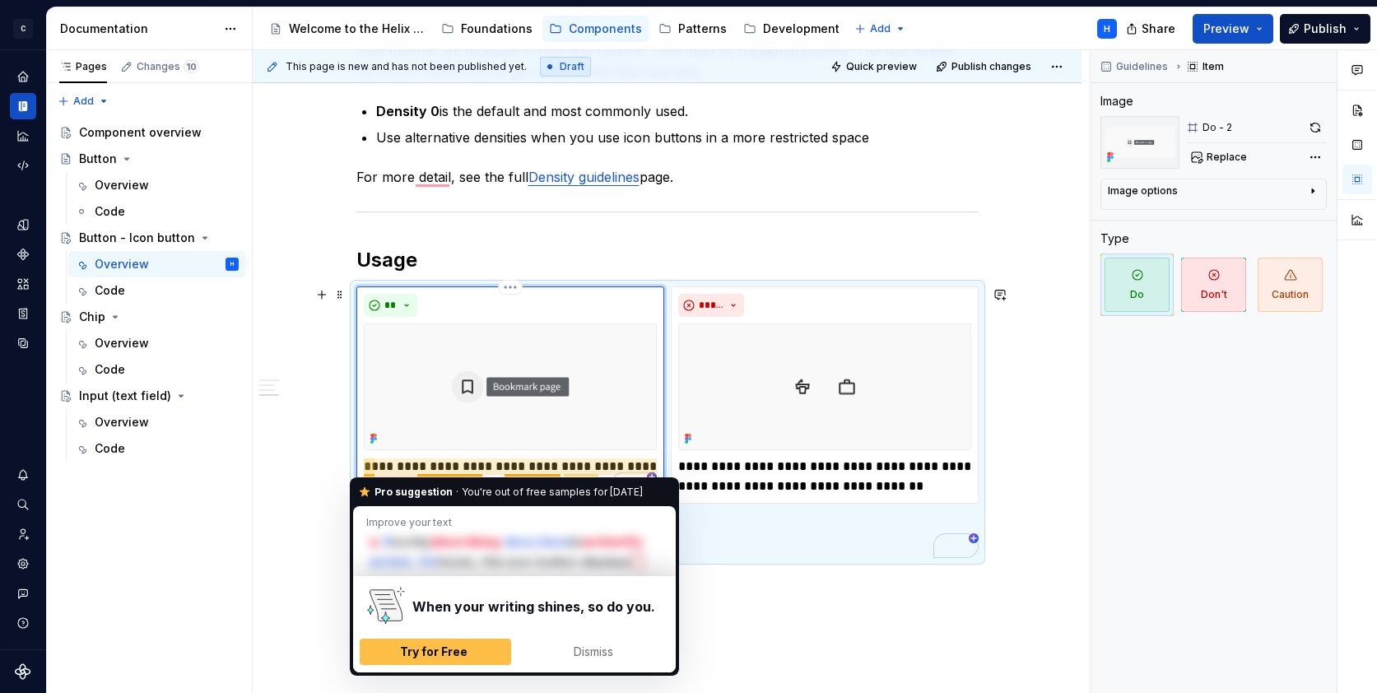
click at [368, 468] on p "**********" at bounding box center [510, 477] width 293 height 40
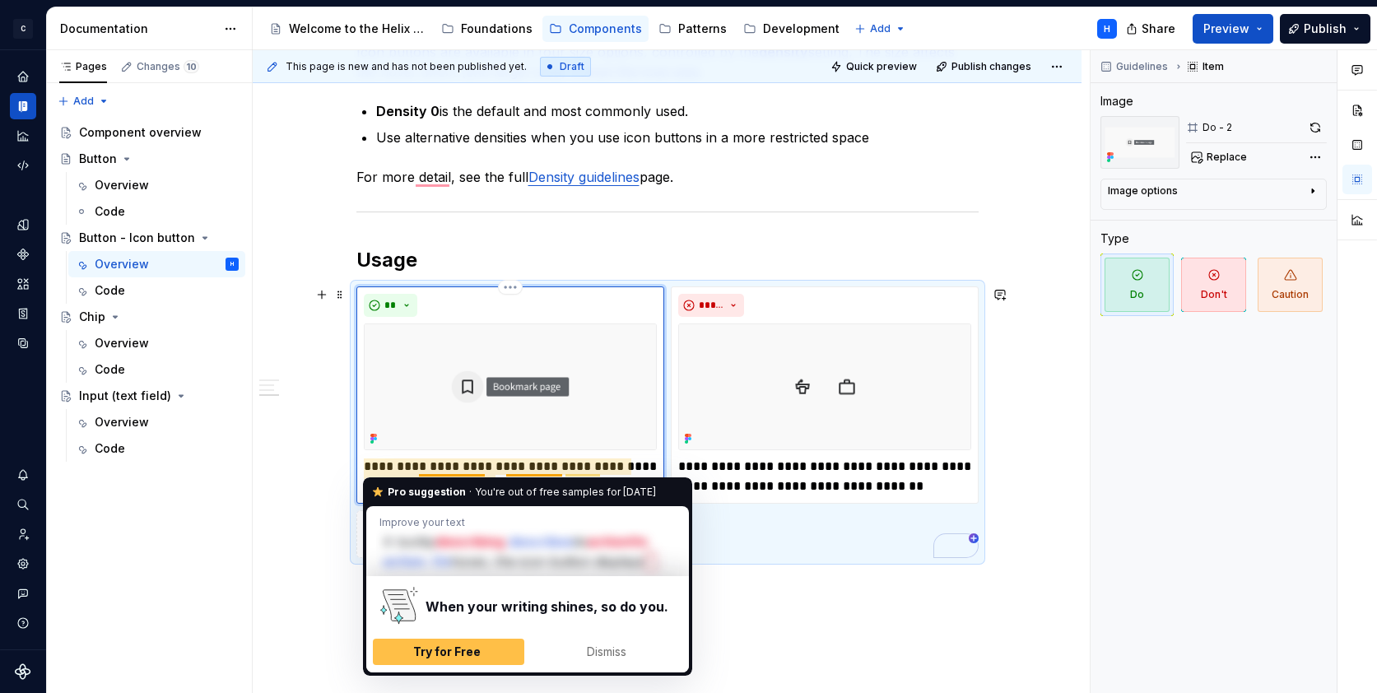
click at [425, 464] on p "**********" at bounding box center [510, 477] width 293 height 40
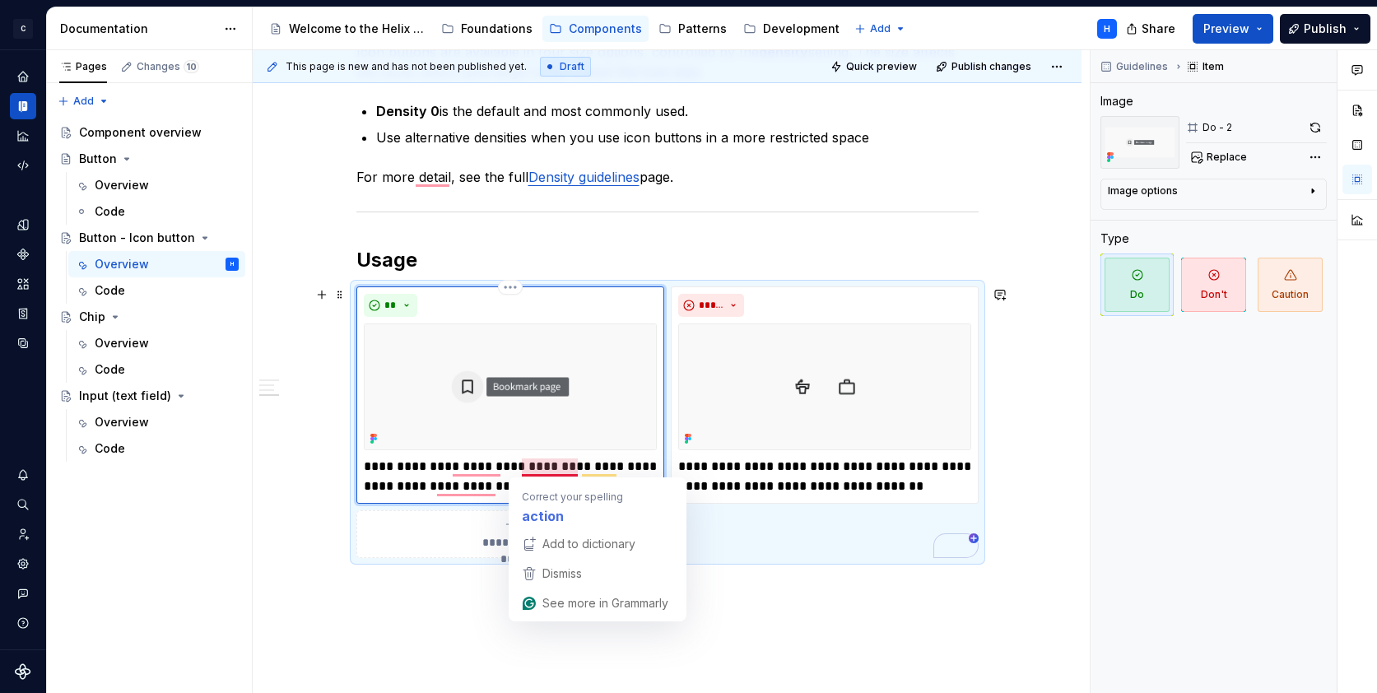
click at [560, 468] on p "**********" at bounding box center [510, 477] width 293 height 40
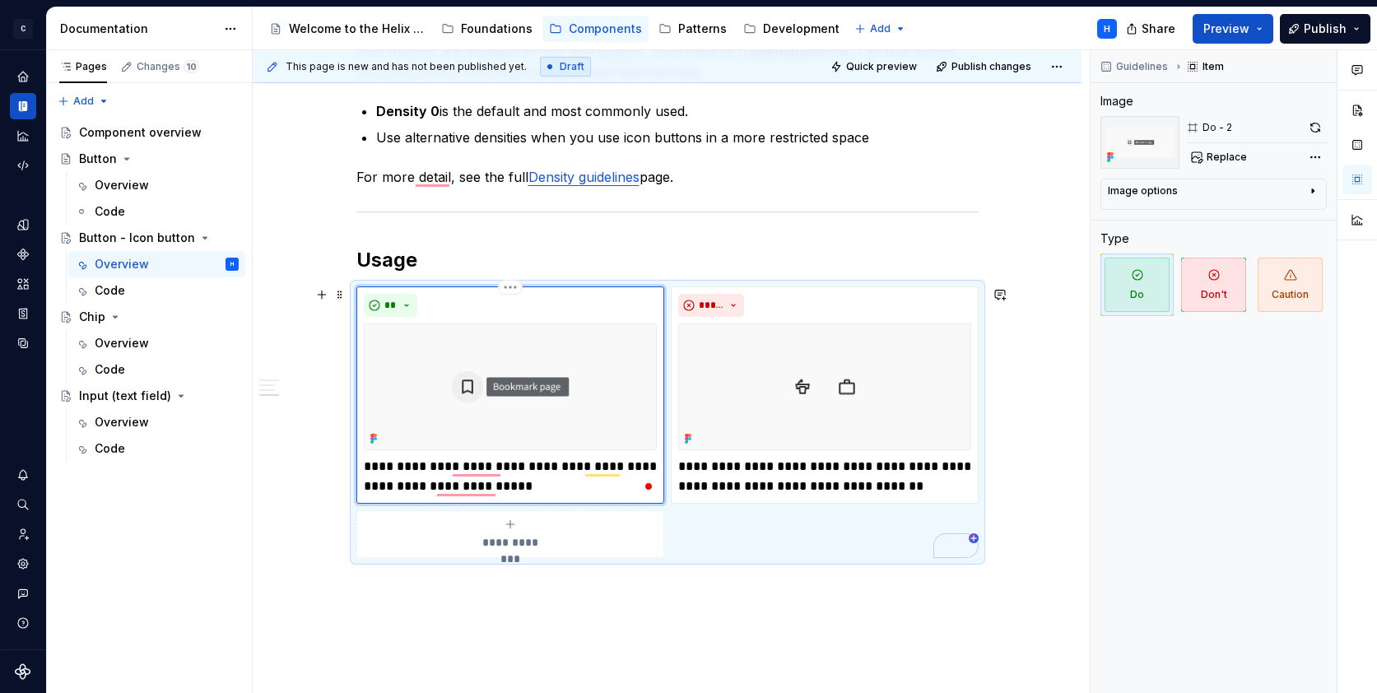
click at [569, 463] on p "**********" at bounding box center [510, 477] width 293 height 40
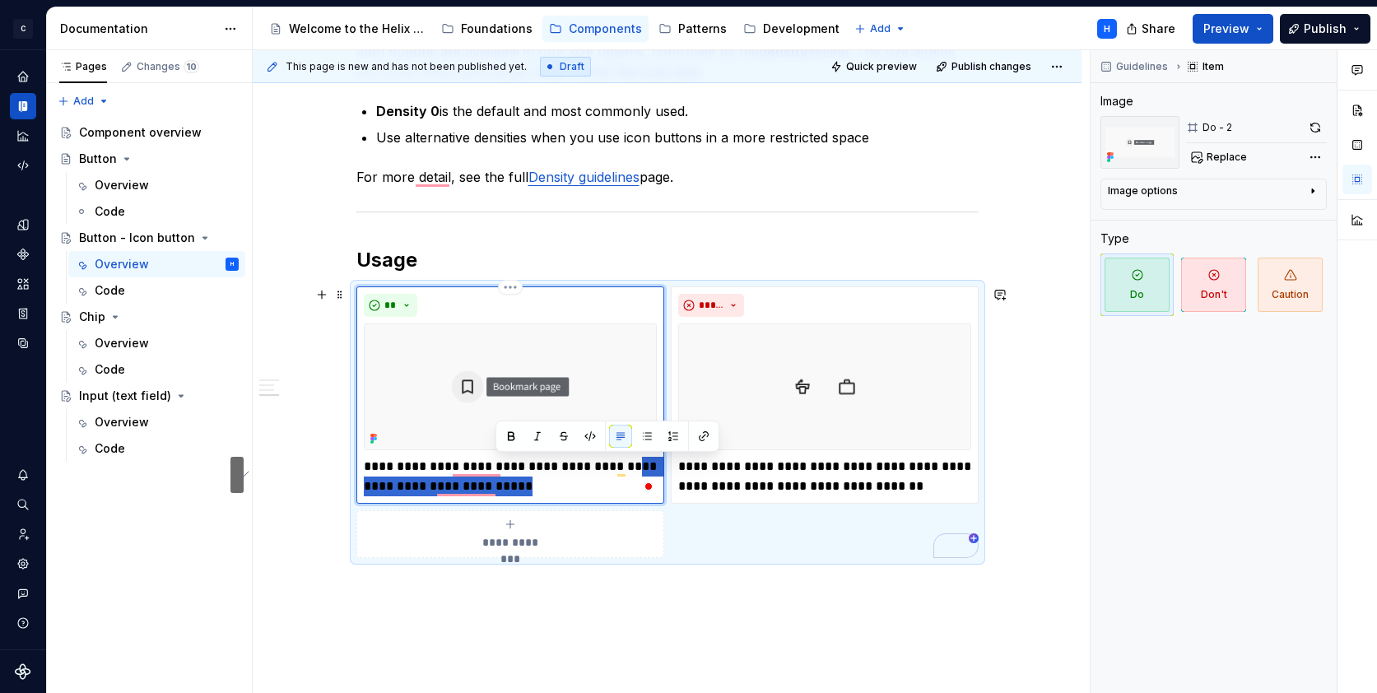
drag, startPoint x: 617, startPoint y: 466, endPoint x: 631, endPoint y: 484, distance: 22.9
click at [631, 484] on p "**********" at bounding box center [510, 477] width 293 height 40
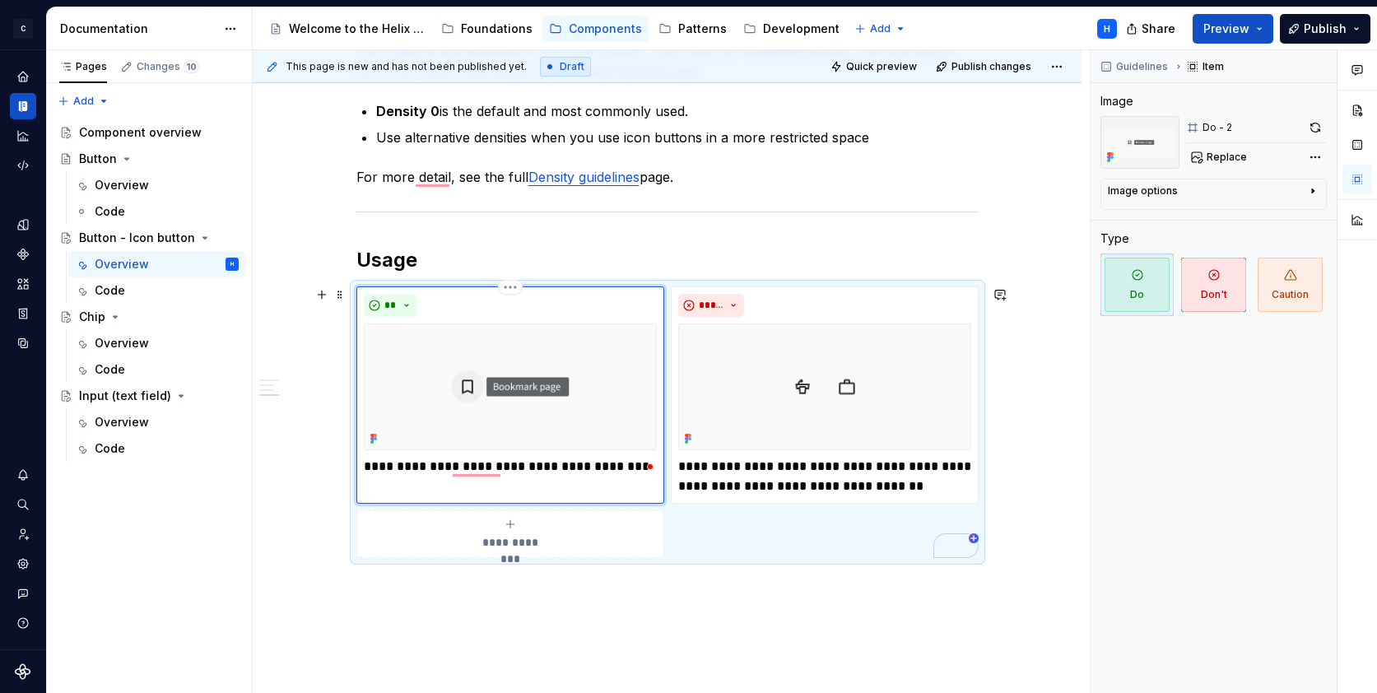
click at [372, 461] on p "**********" at bounding box center [510, 467] width 293 height 20
click at [630, 469] on p "**********" at bounding box center [510, 477] width 293 height 40
click at [398, 485] on p "**********" at bounding box center [510, 477] width 293 height 40
type textarea "*"
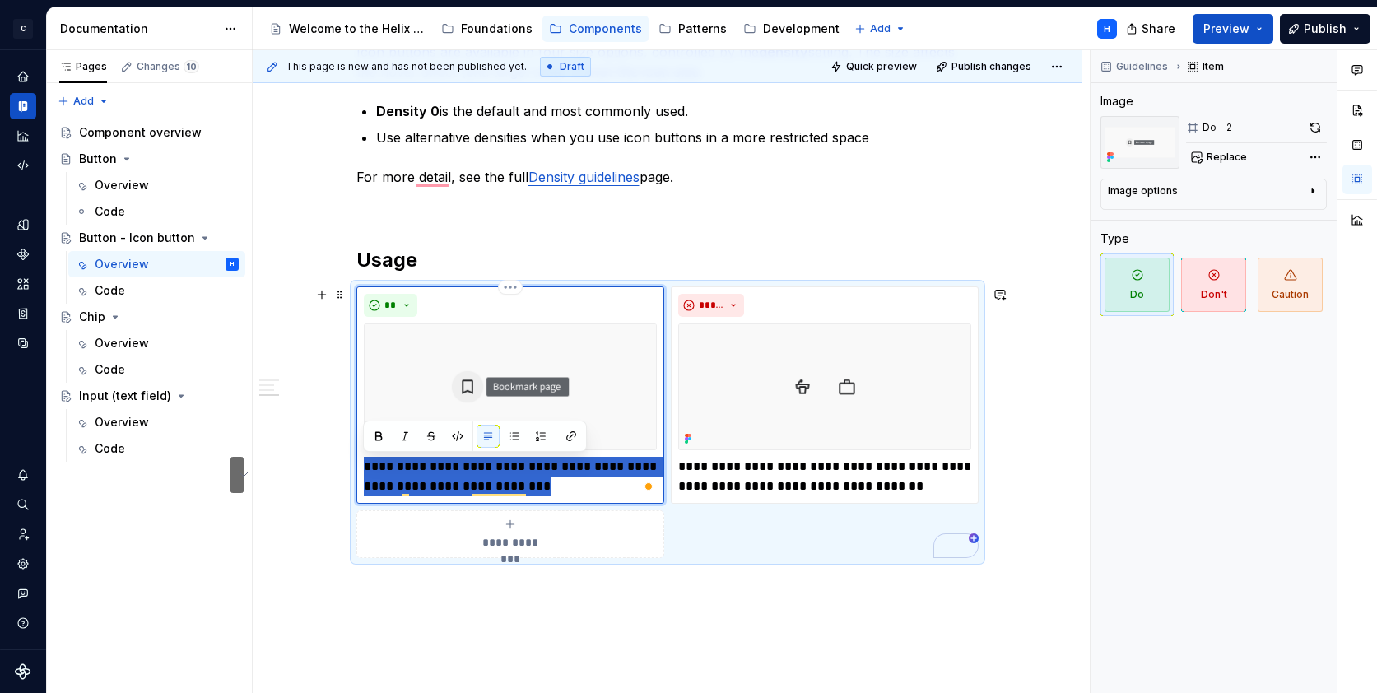
drag, startPoint x: 534, startPoint y: 487, endPoint x: 358, endPoint y: 459, distance: 178.4
click at [358, 459] on div "**********" at bounding box center [511, 395] width 308 height 217
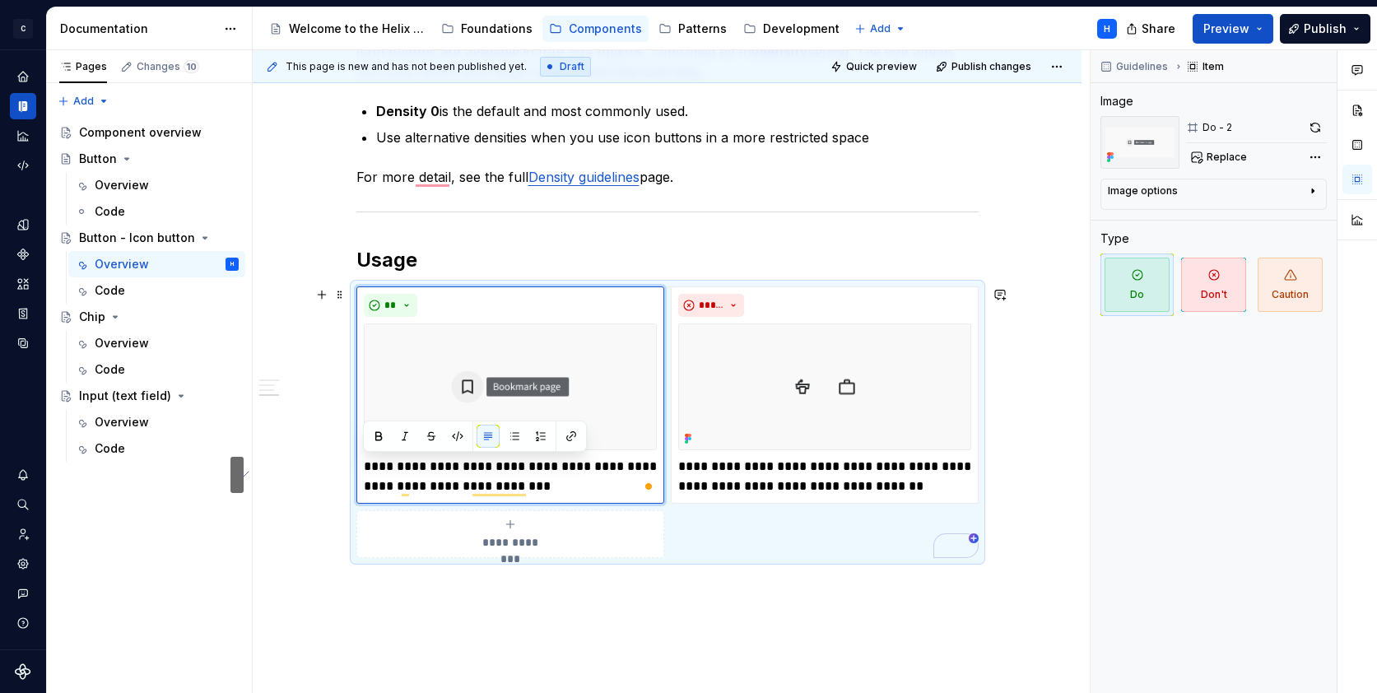
click at [357, 478] on div "**********" at bounding box center [668, 423] width 622 height 272
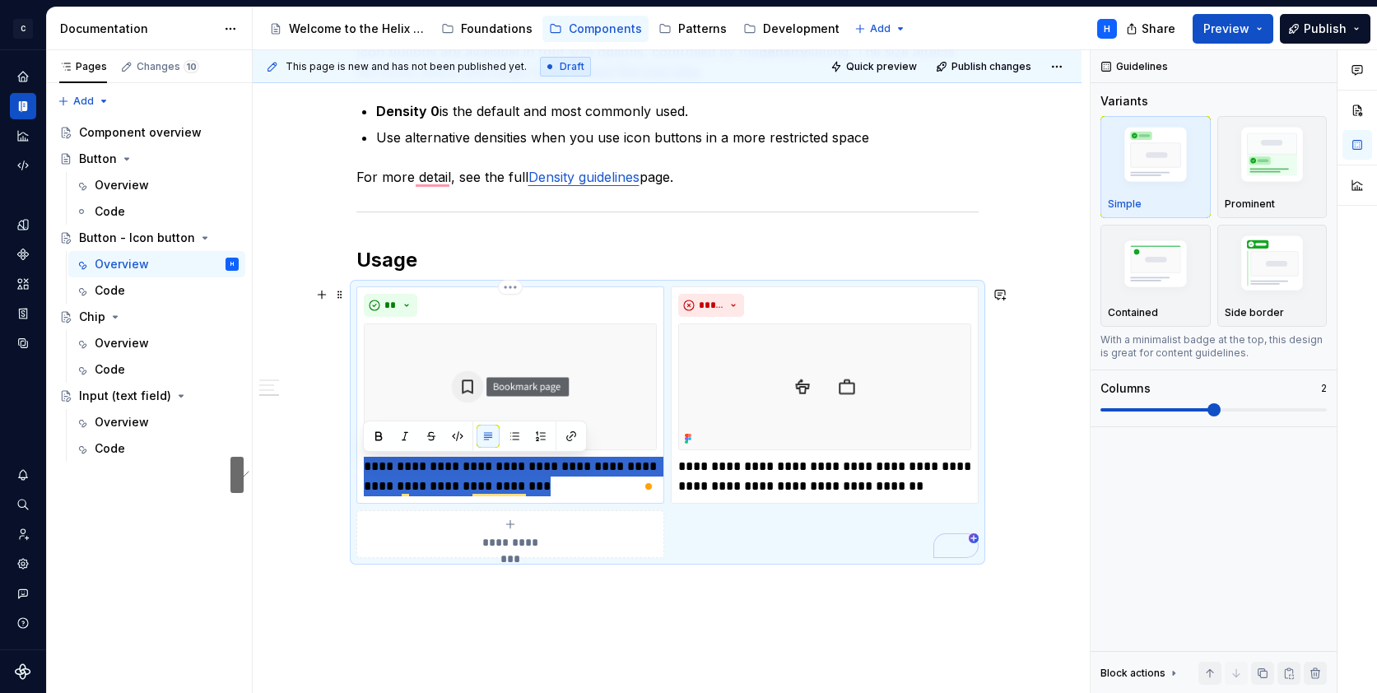
drag, startPoint x: 532, startPoint y: 487, endPoint x: 361, endPoint y: 462, distance: 173.0
click at [361, 462] on div "**********" at bounding box center [511, 395] width 308 height 217
type textarea "*"
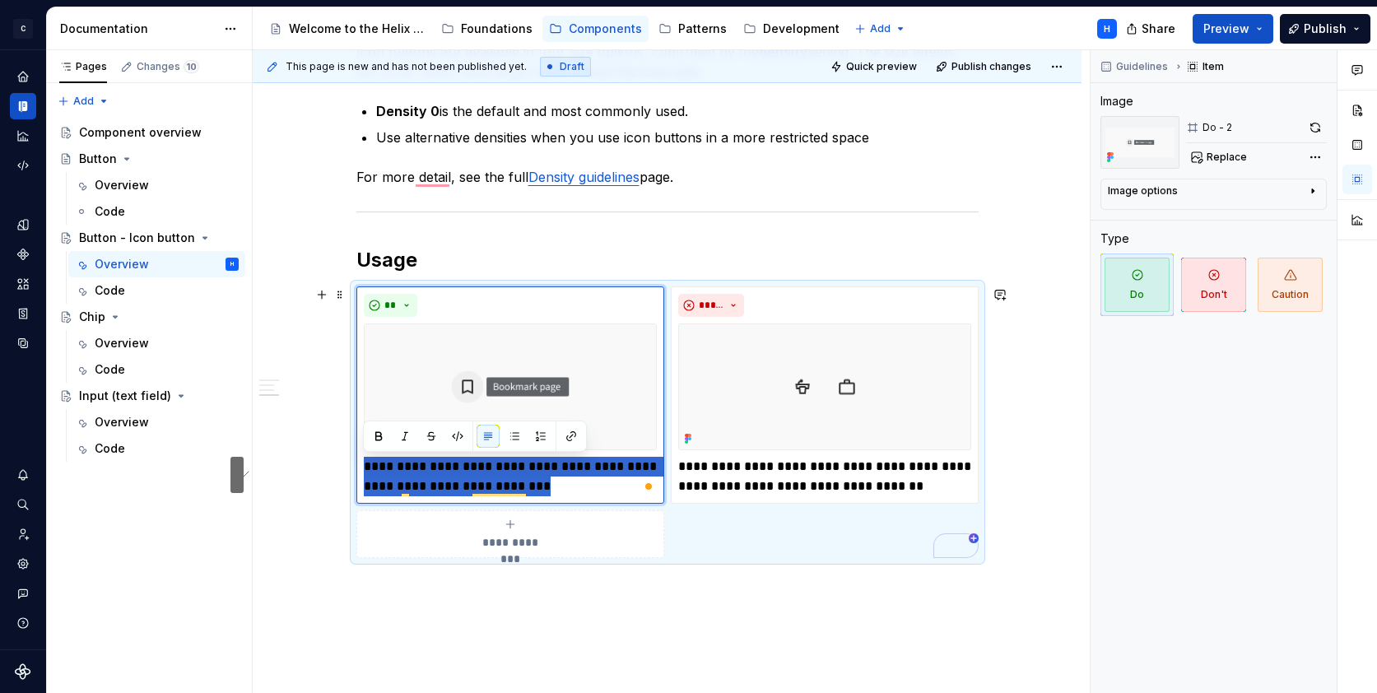
click at [244, 475] on button "See rewrite suggestions" at bounding box center [237, 475] width 13 height 36
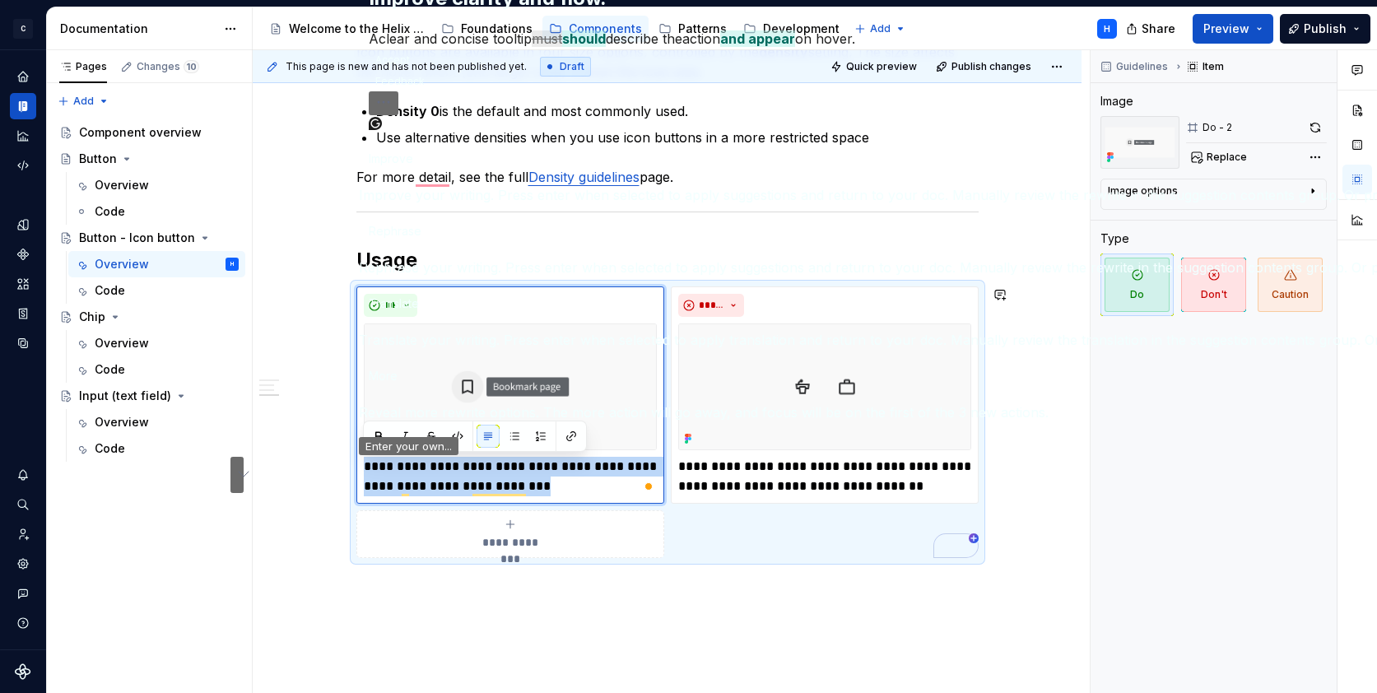
click at [417, 70] on button "Accept" at bounding box center [393, 60] width 48 height 20
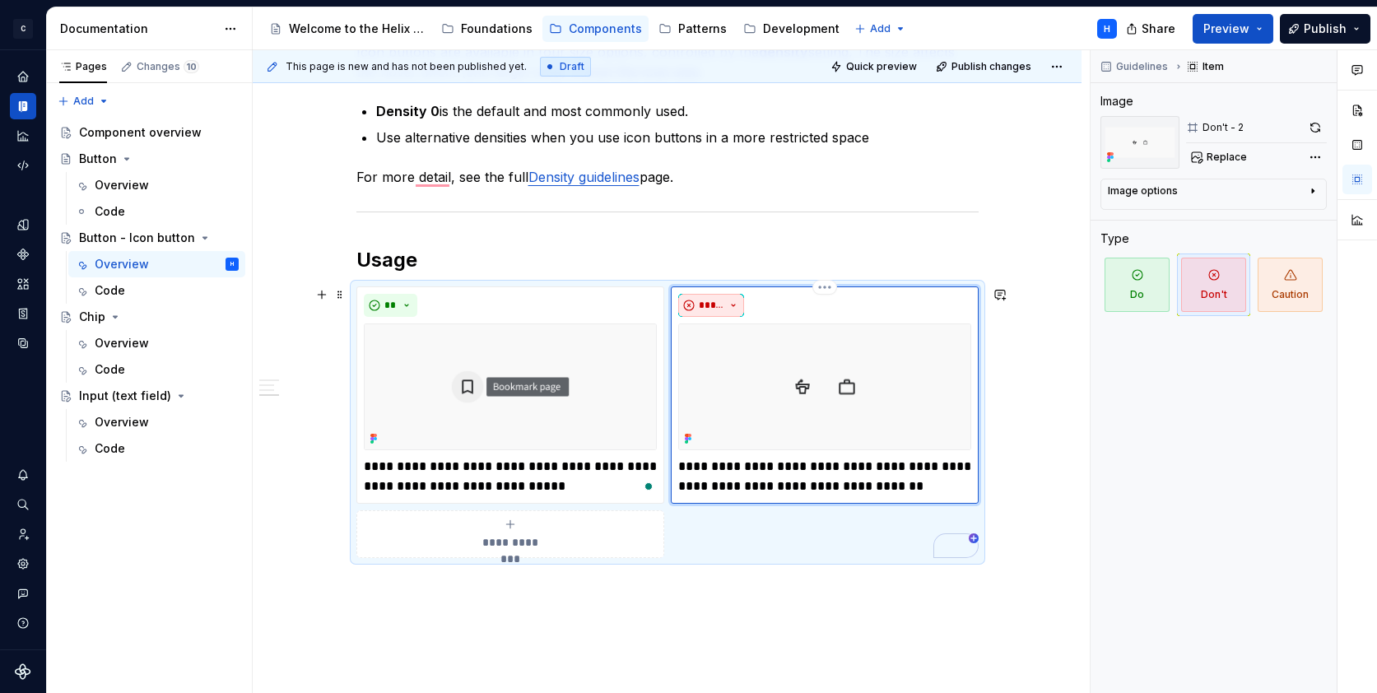
click at [727, 304] on button "*****" at bounding box center [711, 305] width 66 height 23
click at [751, 391] on div "Caution" at bounding box center [750, 390] width 45 height 16
type textarea "*"
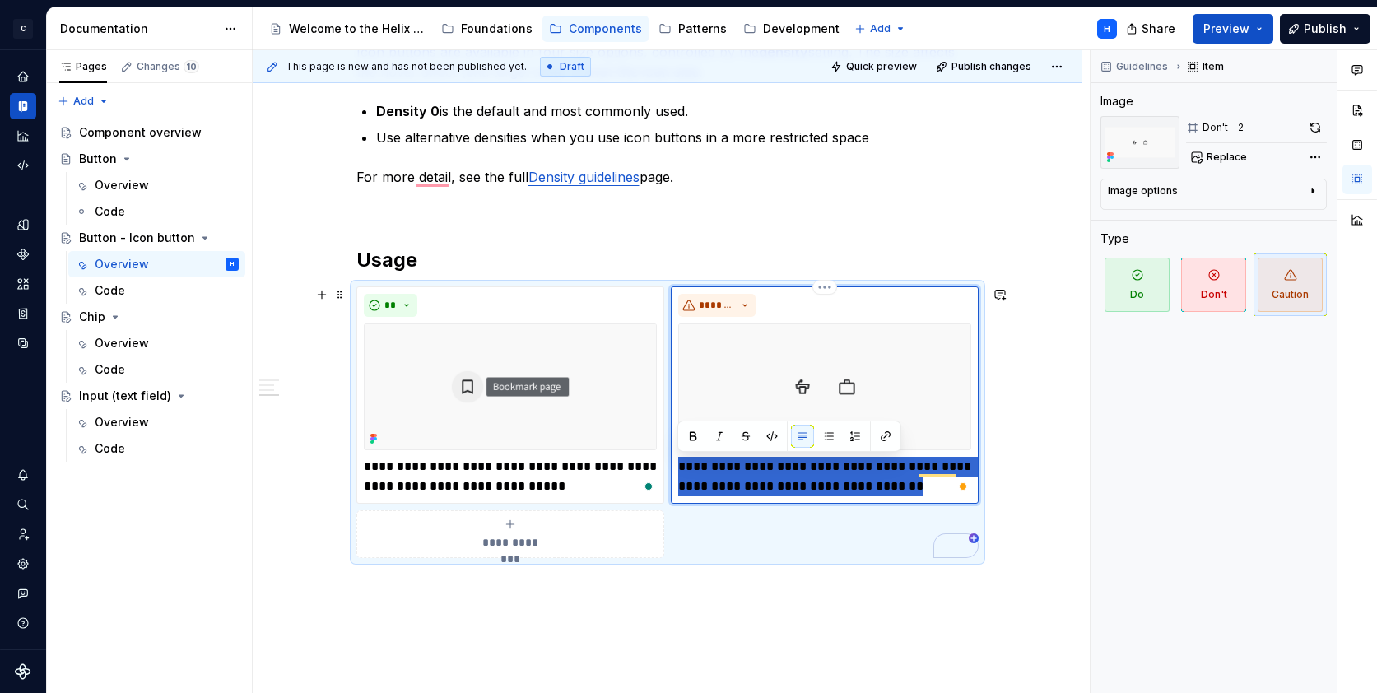
drag, startPoint x: 921, startPoint y: 487, endPoint x: 676, endPoint y: 471, distance: 245.9
click at [676, 471] on div "**********" at bounding box center [825, 395] width 308 height 217
drag, startPoint x: 787, startPoint y: 488, endPoint x: 680, endPoint y: 466, distance: 109.3
click at [680, 466] on p "**********" at bounding box center [824, 477] width 293 height 40
click at [785, 483] on p "**********" at bounding box center [824, 477] width 293 height 40
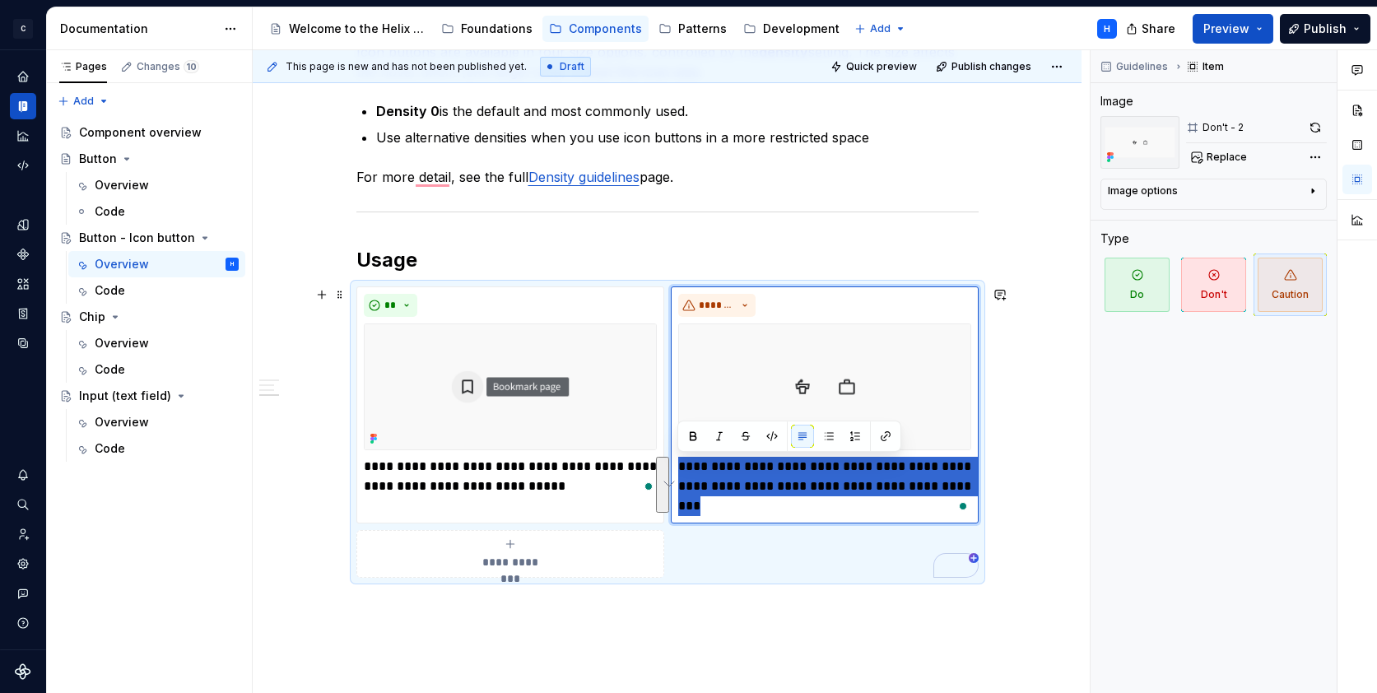
drag, startPoint x: 778, startPoint y: 509, endPoint x: 671, endPoint y: 469, distance: 114.1
click at [671, 469] on div "**********" at bounding box center [668, 432] width 622 height 291
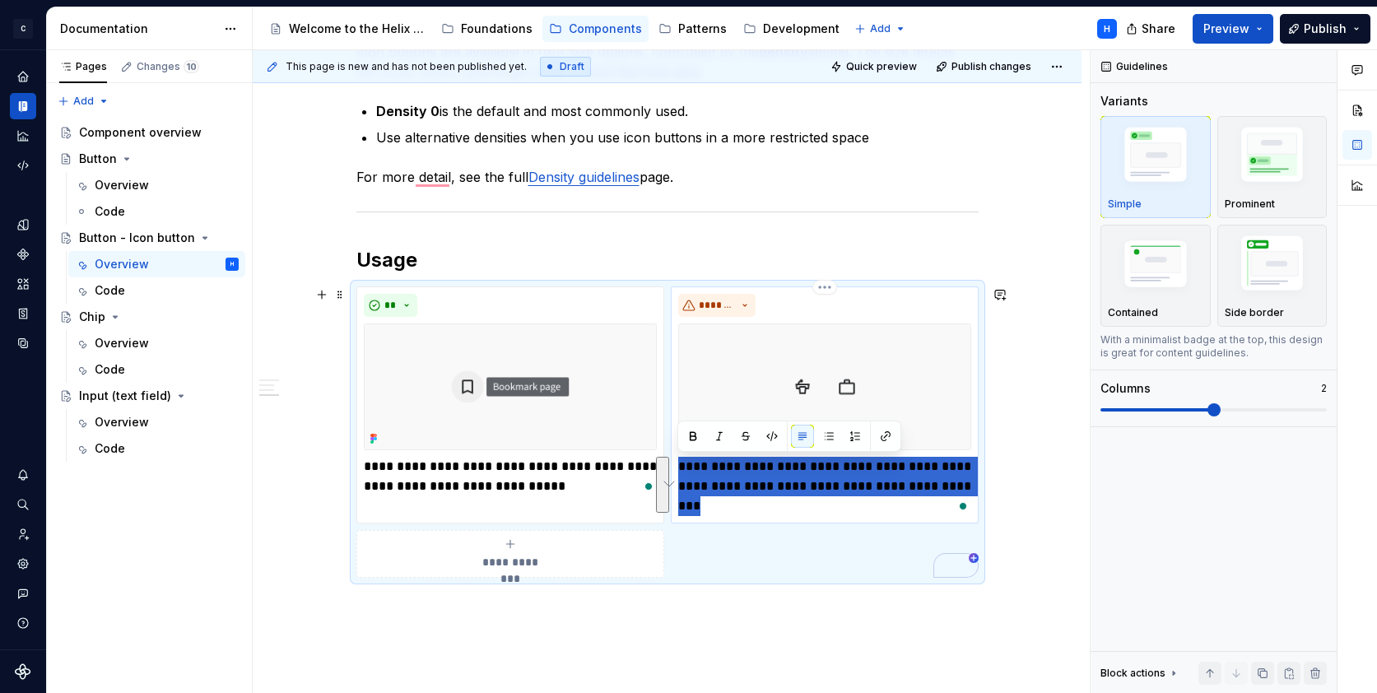
drag, startPoint x: 686, startPoint y: 469, endPoint x: 771, endPoint y: 502, distance: 91.7
click at [771, 502] on p "**********" at bounding box center [824, 486] width 293 height 59
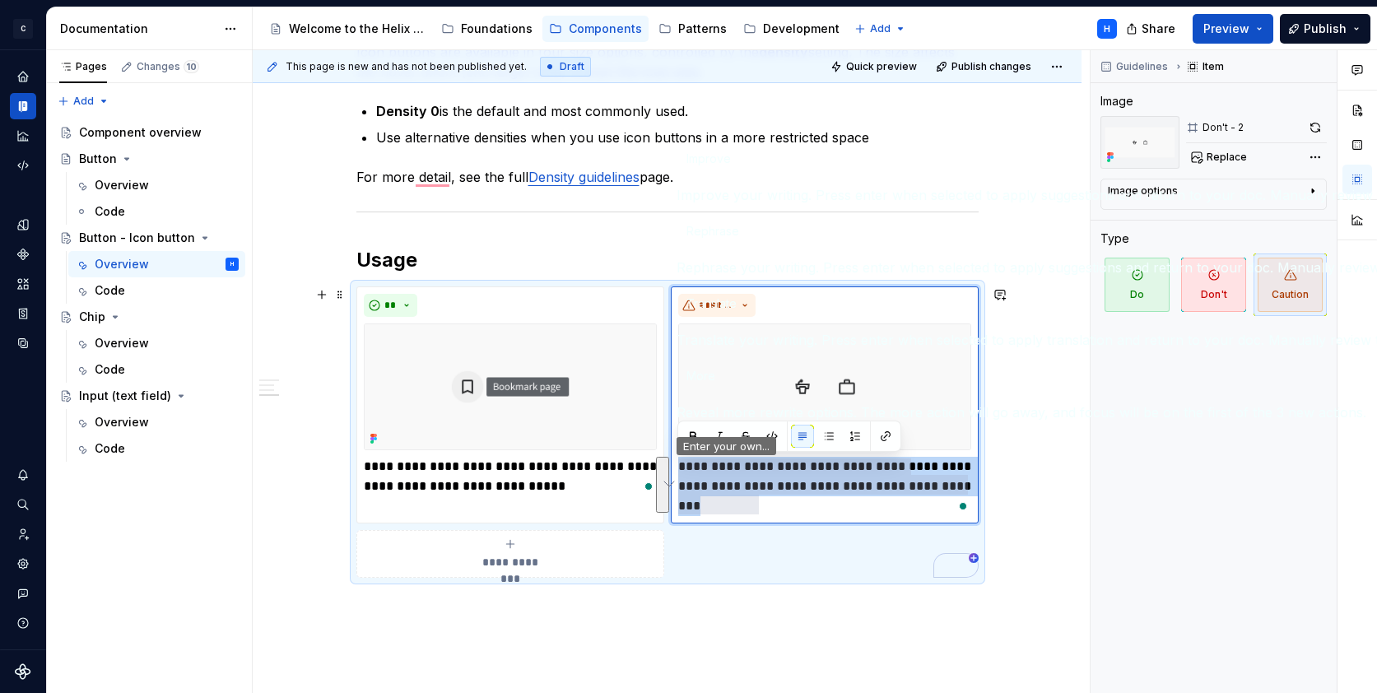
click at [665, 488] on button "See rewrite suggestions" at bounding box center [662, 485] width 13 height 56
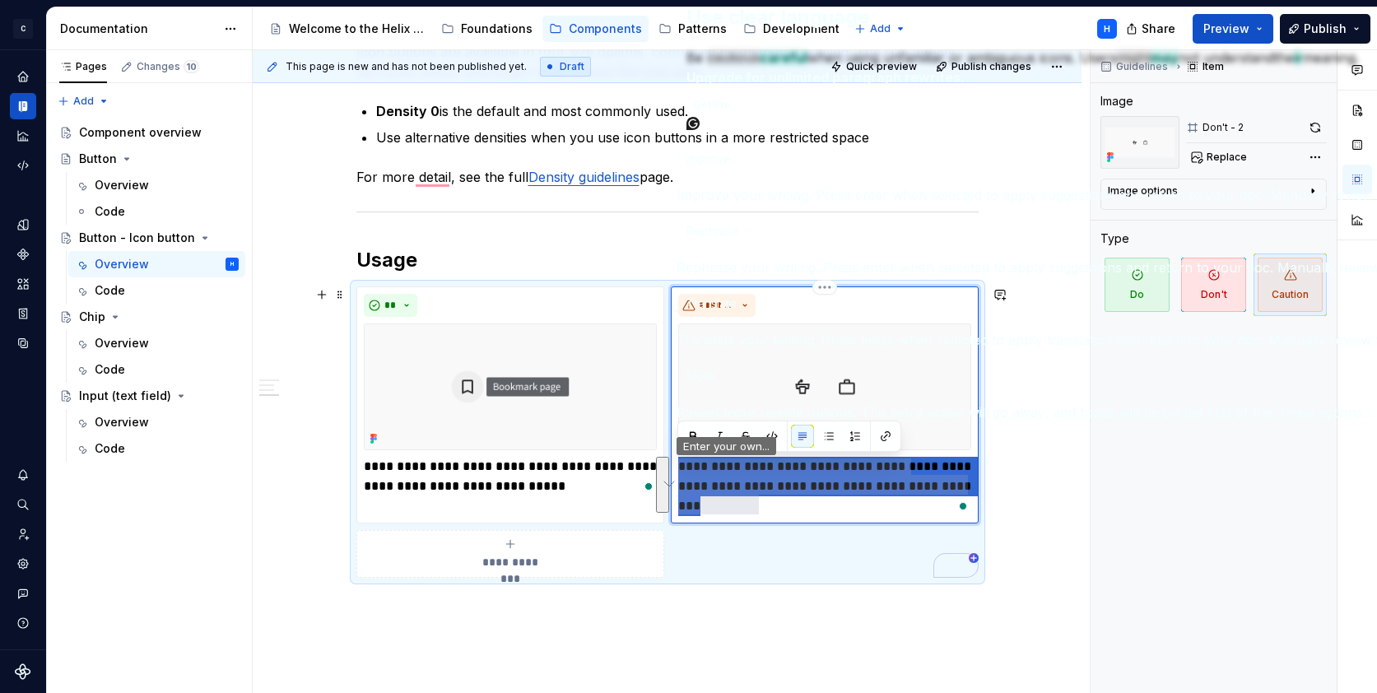
click at [820, 501] on p "**********" at bounding box center [824, 486] width 293 height 59
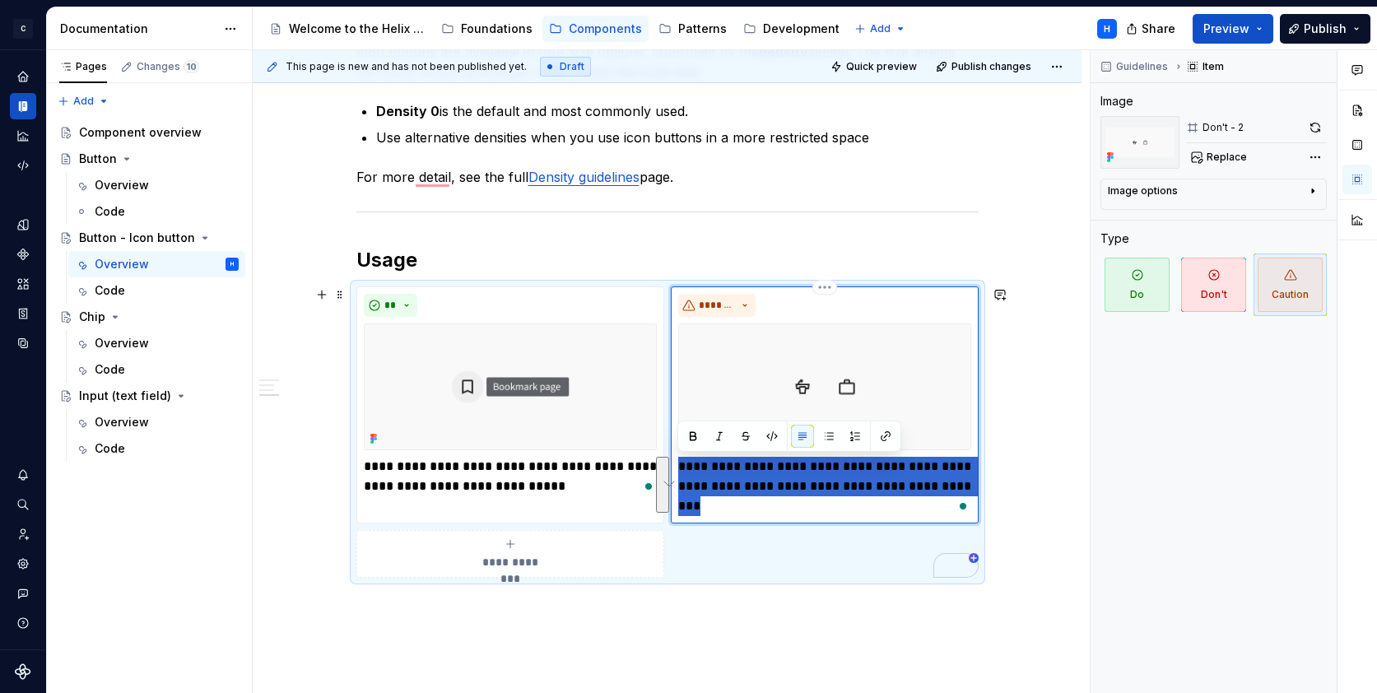
drag, startPoint x: 776, startPoint y: 506, endPoint x: 678, endPoint y: 472, distance: 103.1
click at [678, 472] on p "**********" at bounding box center [824, 486] width 293 height 59
click at [757, 467] on p "**********" at bounding box center [824, 486] width 293 height 59
drag, startPoint x: 831, startPoint y: 467, endPoint x: 848, endPoint y: 498, distance: 35.7
click at [848, 498] on p "**********" at bounding box center [824, 486] width 293 height 59
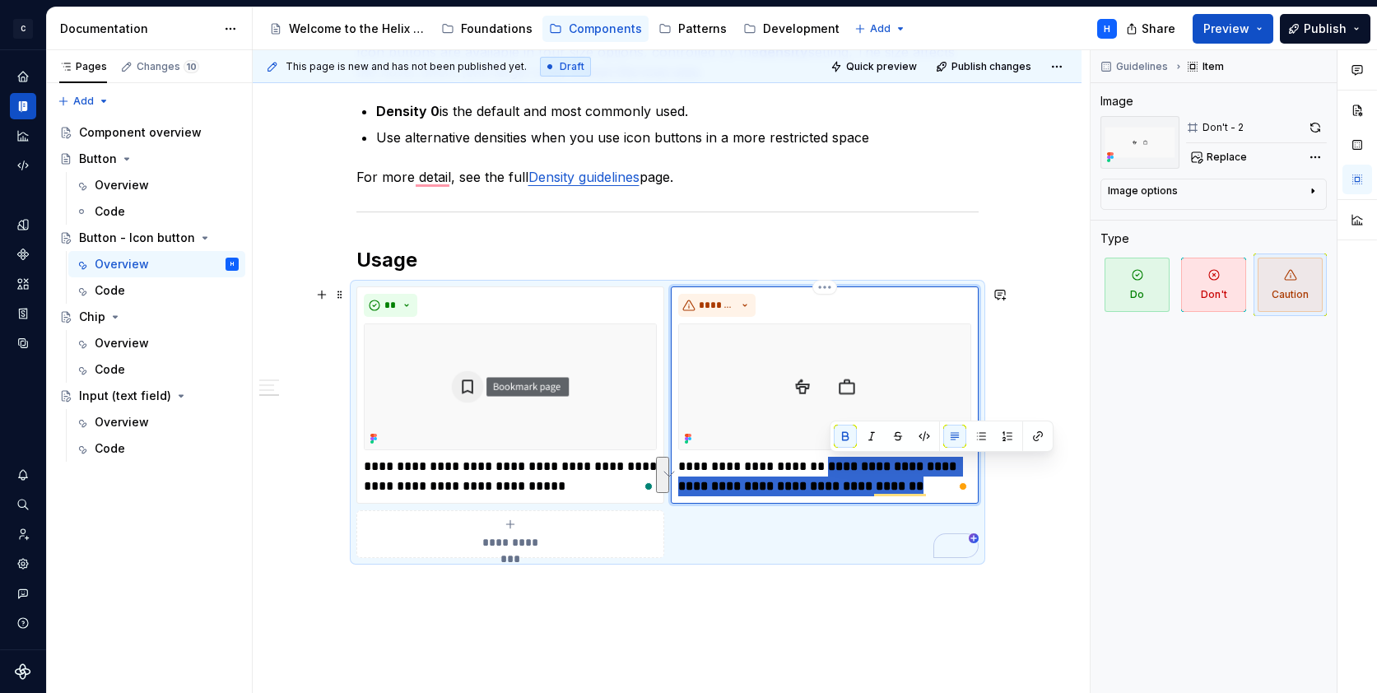
drag, startPoint x: 829, startPoint y: 465, endPoint x: 972, endPoint y: 480, distance: 144.0
click at [972, 480] on div "**********" at bounding box center [825, 395] width 308 height 217
type textarea "*"
click at [1025, 550] on div "**********" at bounding box center [667, 40] width 829 height 1492
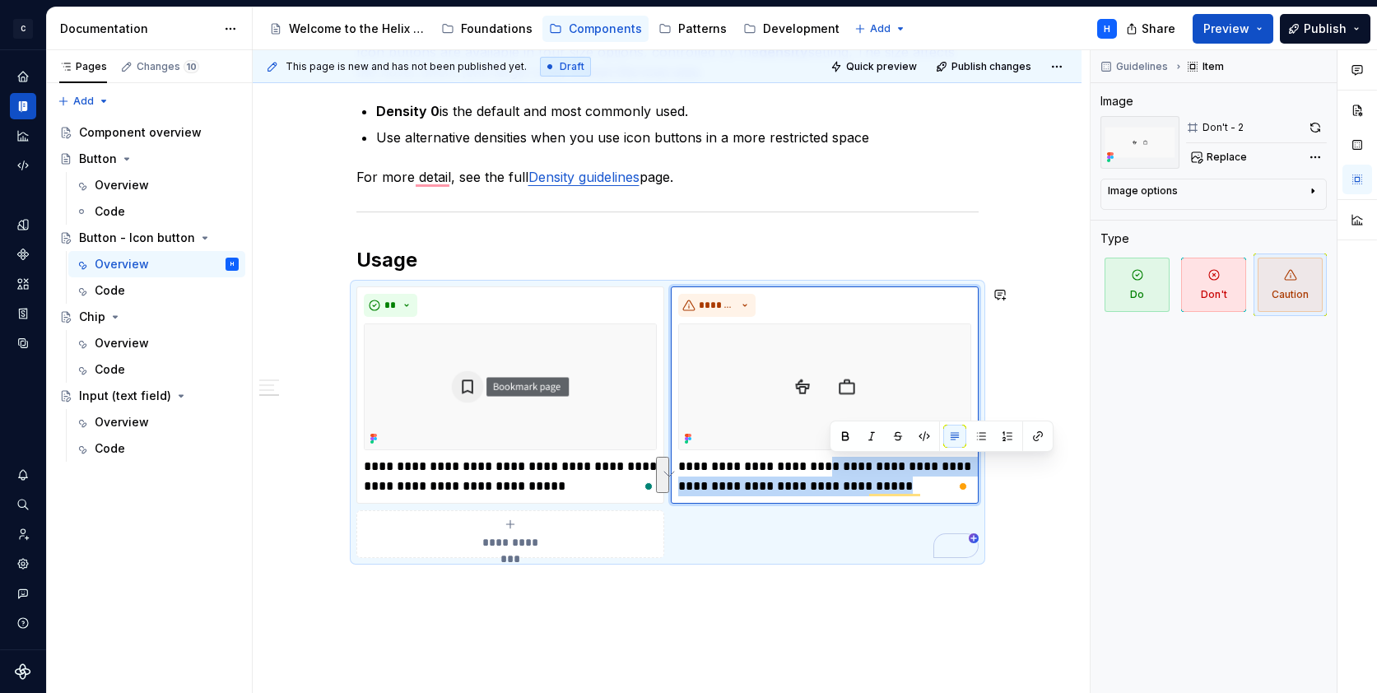
click at [666, 604] on div "**********" at bounding box center [667, 40] width 829 height 1492
